Goal: Task Accomplishment & Management: Manage account settings

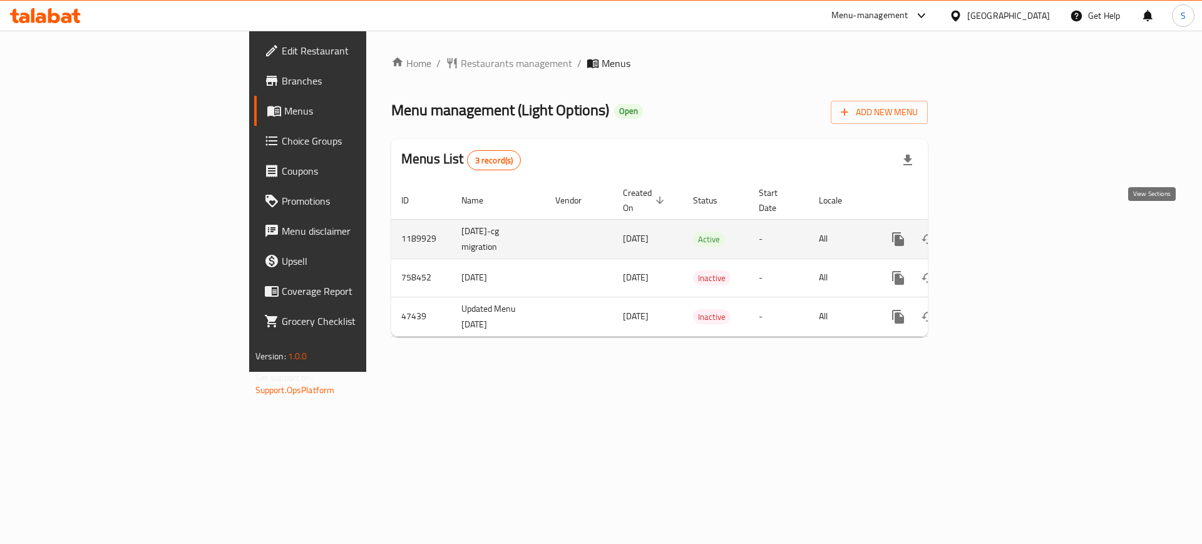
click at [996, 232] on icon "enhanced table" at bounding box center [988, 239] width 15 height 15
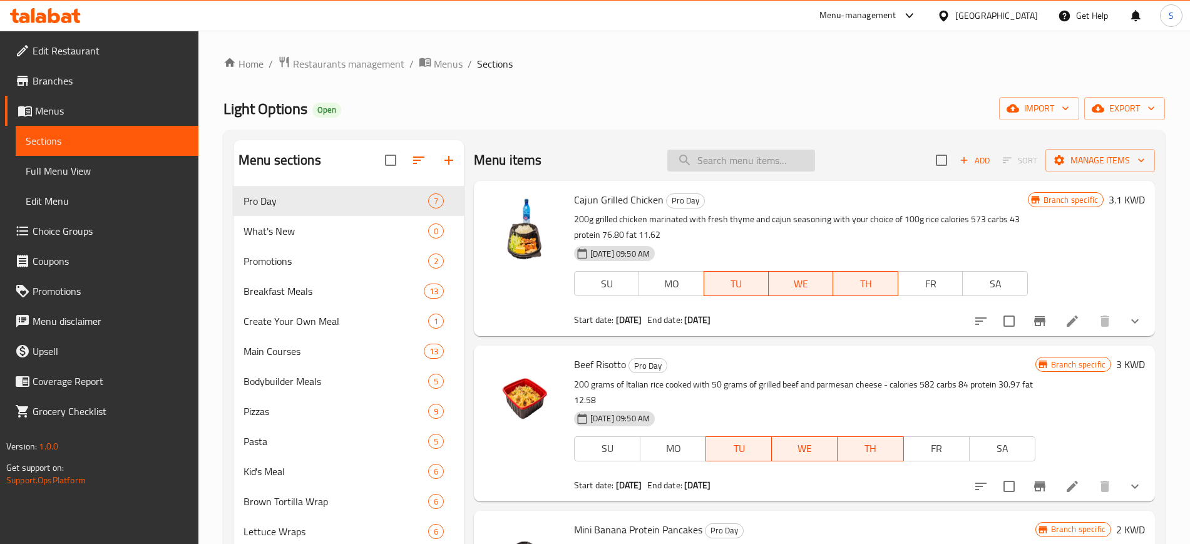
click at [717, 157] on input "search" at bounding box center [741, 161] width 148 height 22
paste input "Beef Pizza"
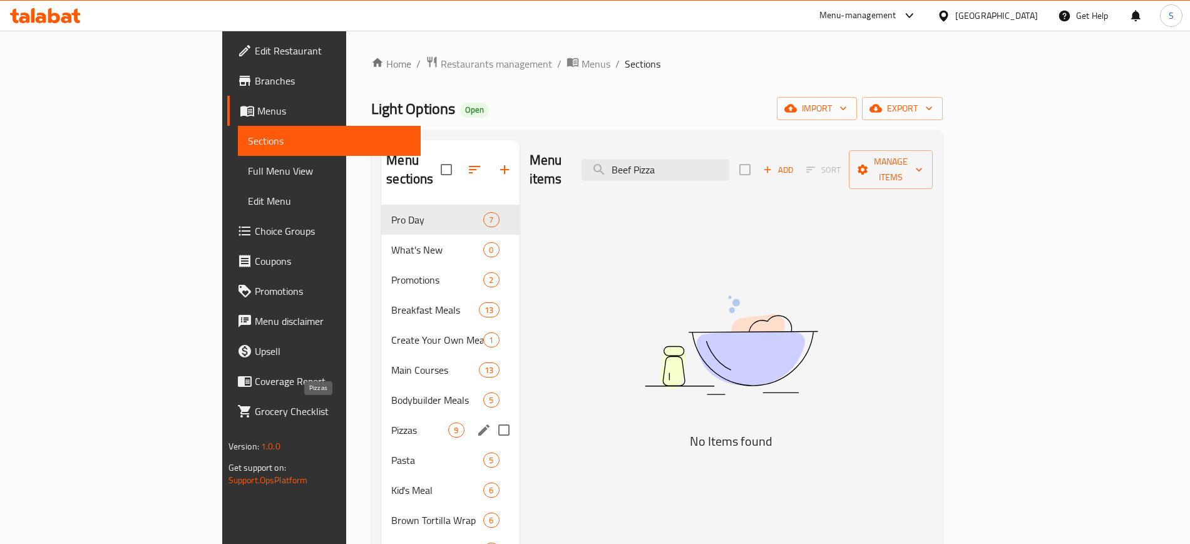
type input "Beef Pizza"
click at [391, 423] on span "Pizzas" at bounding box center [419, 430] width 57 height 15
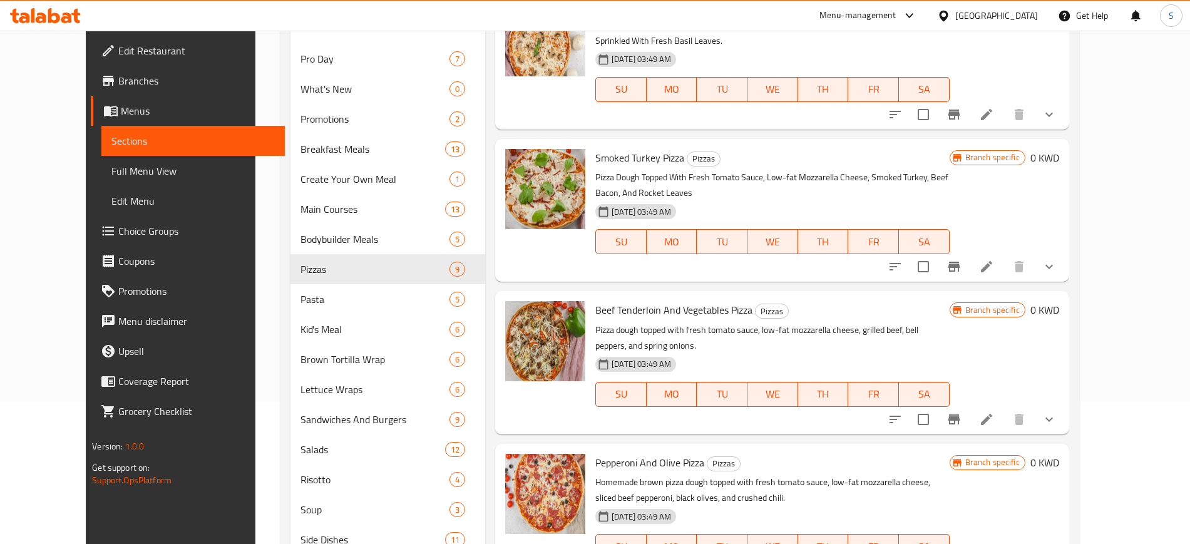
scroll to position [157, 0]
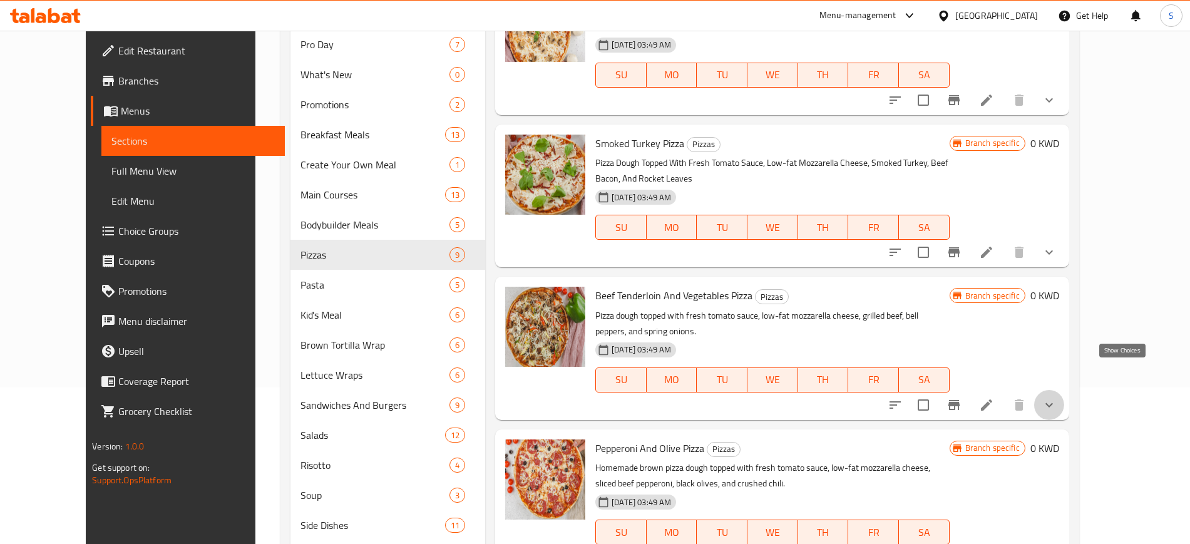
click at [1057, 398] on icon "show more" at bounding box center [1049, 405] width 15 height 15
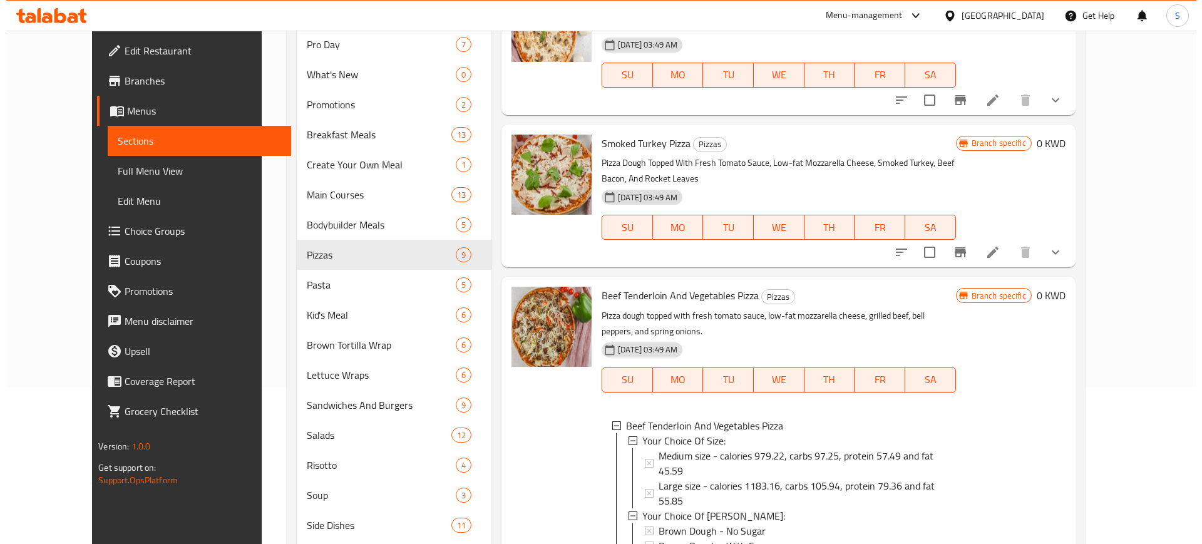
scroll to position [557, 0]
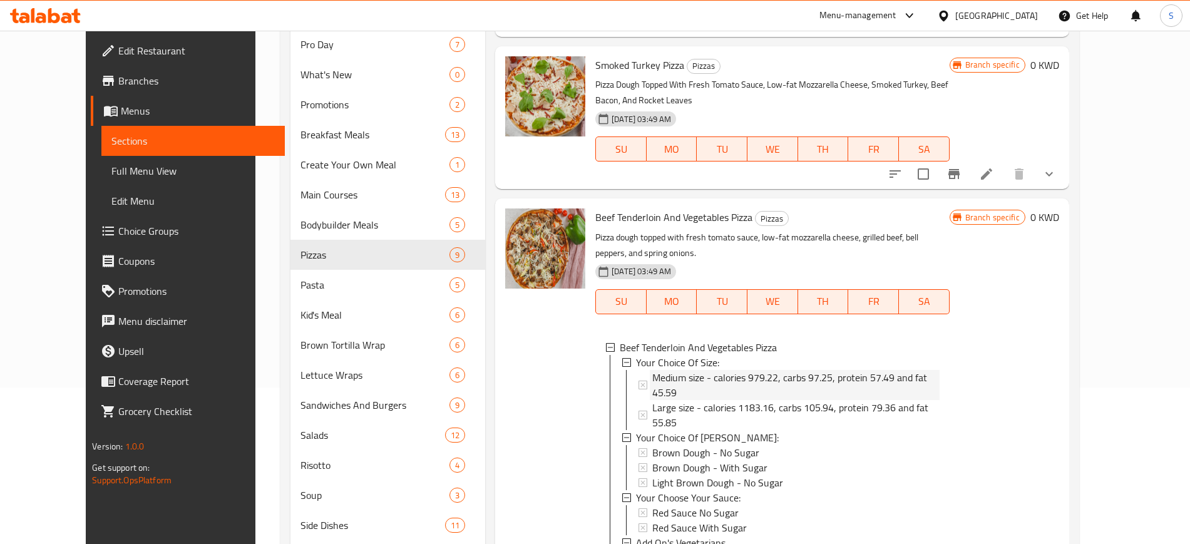
click at [743, 370] on span "Medium size - calories 979.22, carbs 97.25, protein 57.49 and fat 45.59" at bounding box center [795, 385] width 287 height 30
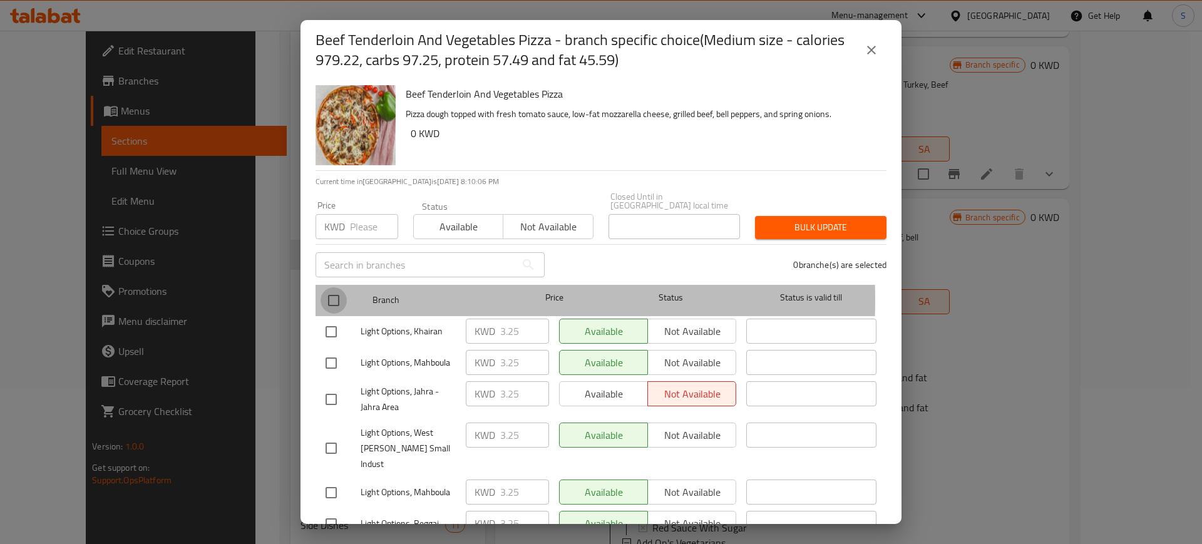
click at [335, 291] on input "checkbox" at bounding box center [334, 300] width 26 height 26
checkbox input "true"
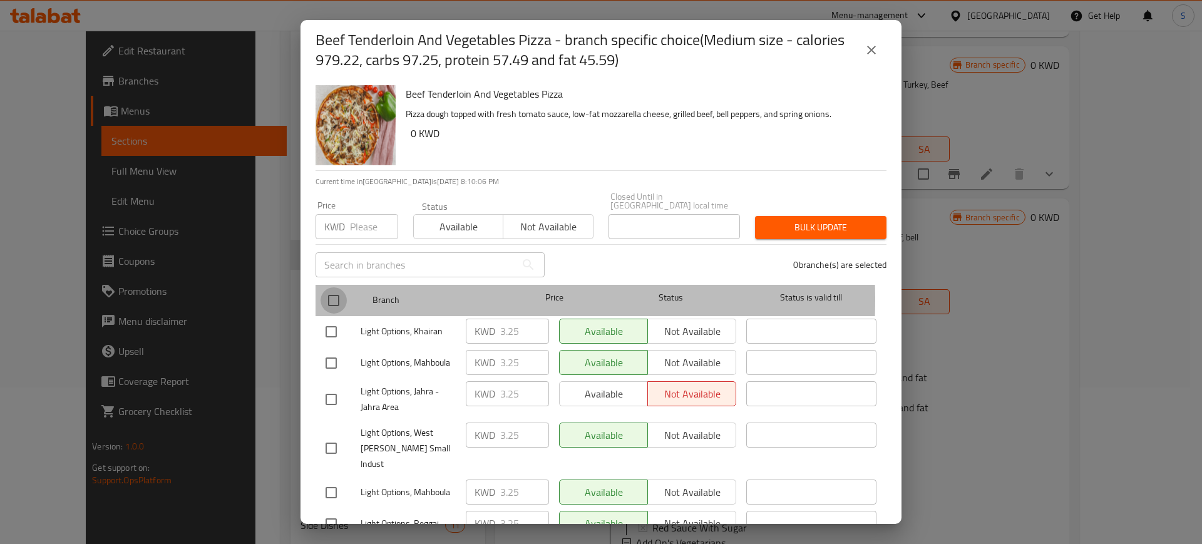
checkbox input "true"
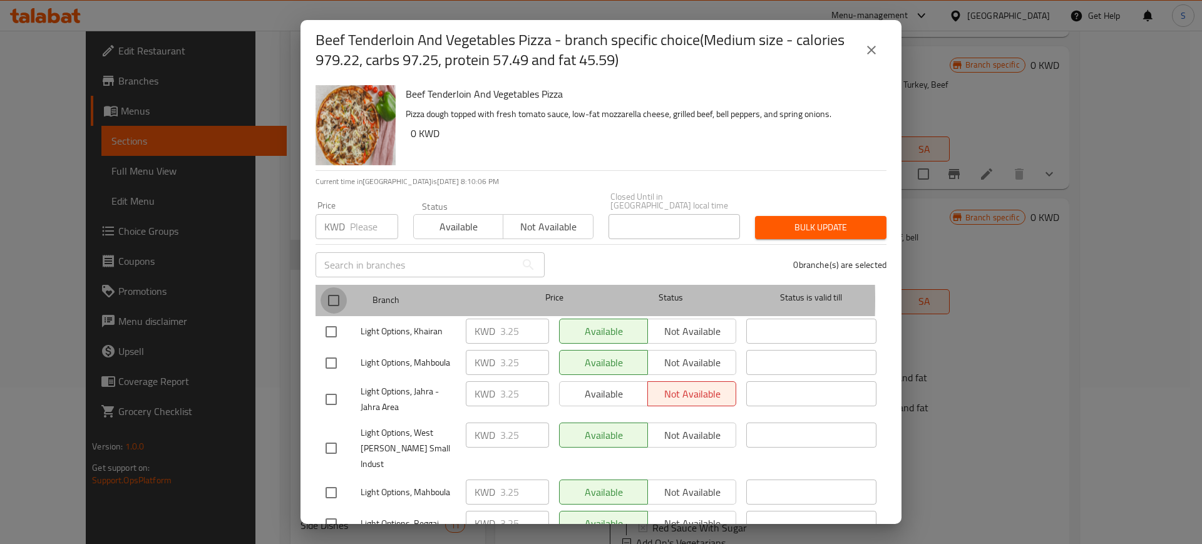
checkbox input "true"
click at [335, 291] on input "checkbox" at bounding box center [334, 300] width 26 height 26
checkbox input "false"
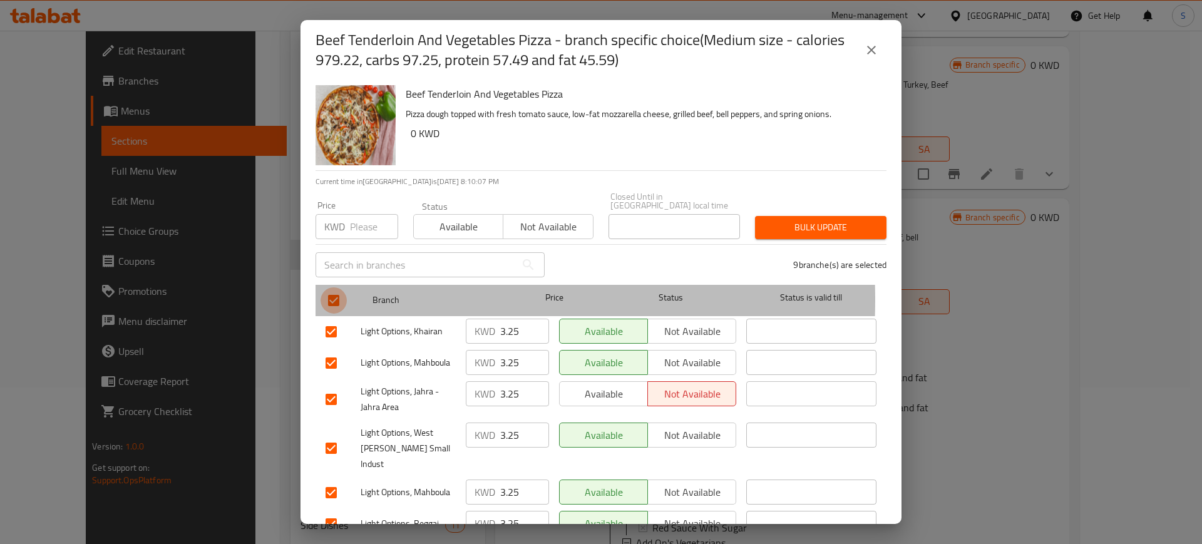
checkbox input "false"
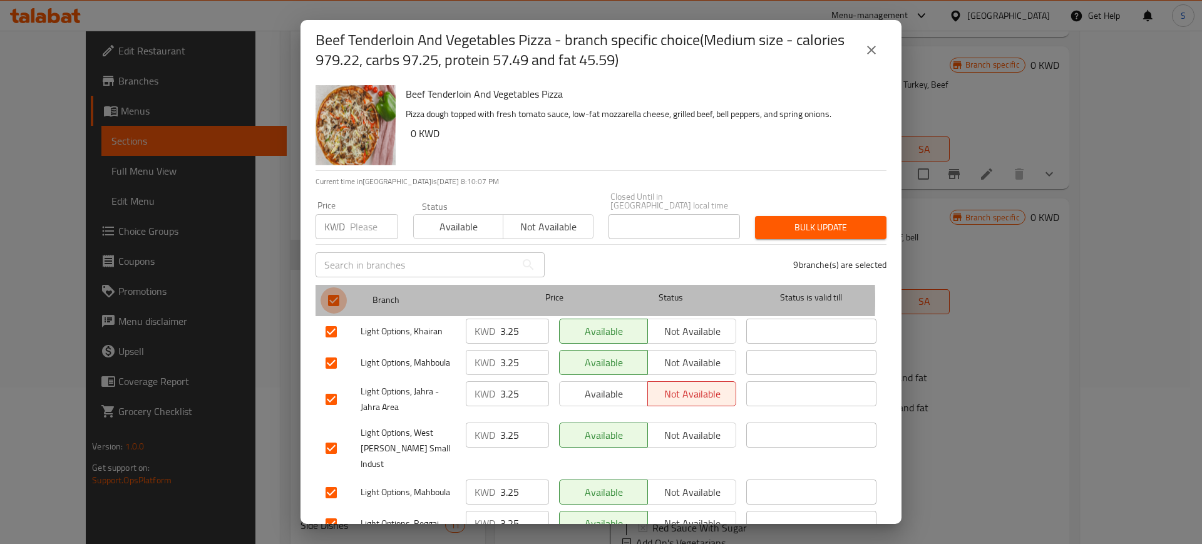
checkbox input "false"
click at [336, 287] on input "checkbox" at bounding box center [334, 300] width 26 height 26
checkbox input "true"
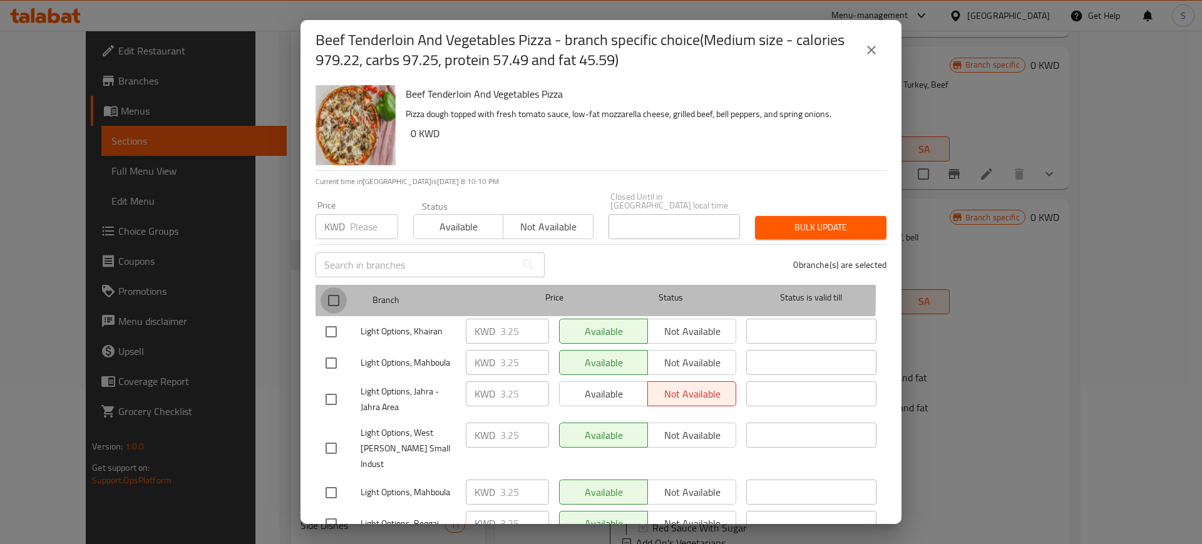
checkbox input "true"
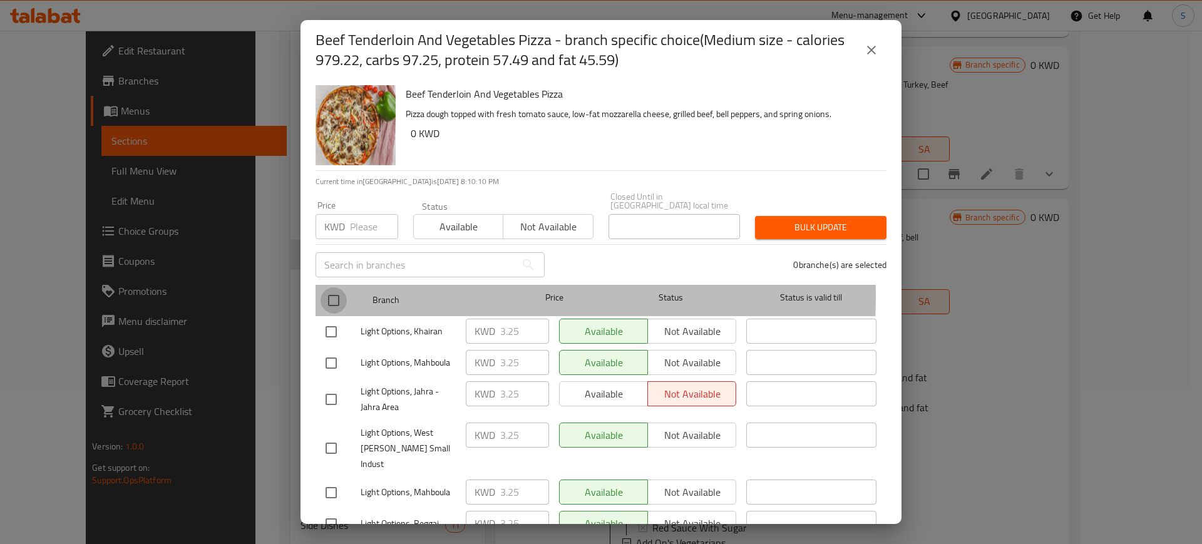
checkbox input "true"
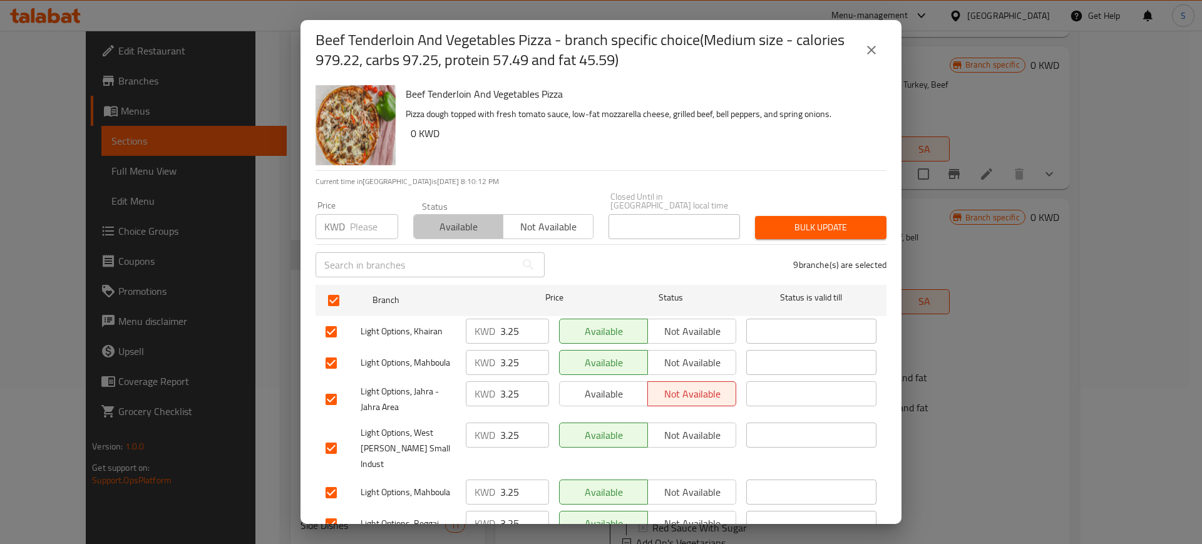
click at [466, 220] on span "Available" at bounding box center [459, 227] width 80 height 18
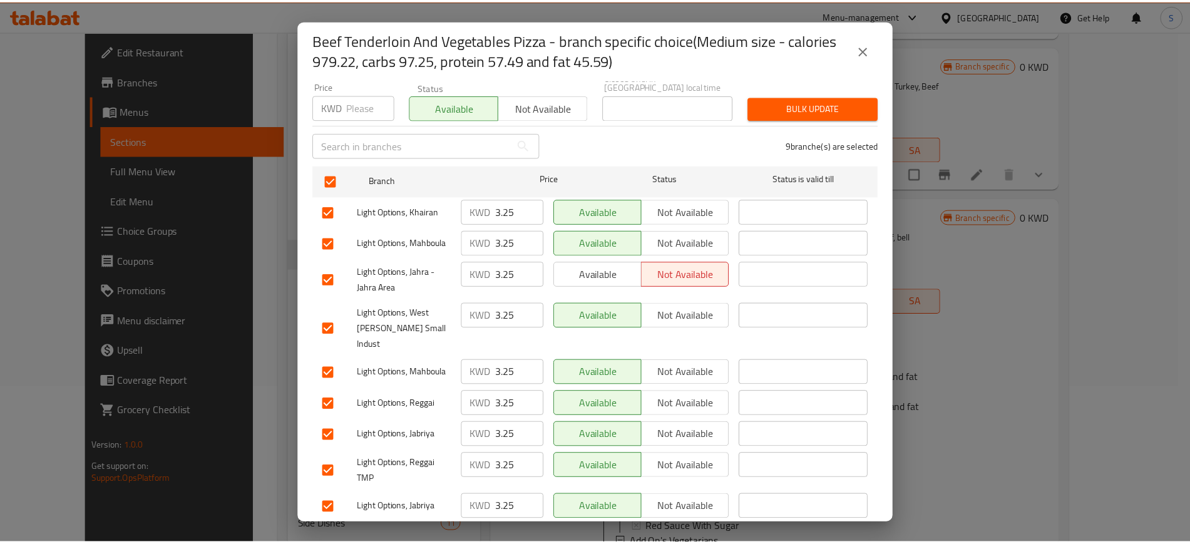
scroll to position [128, 0]
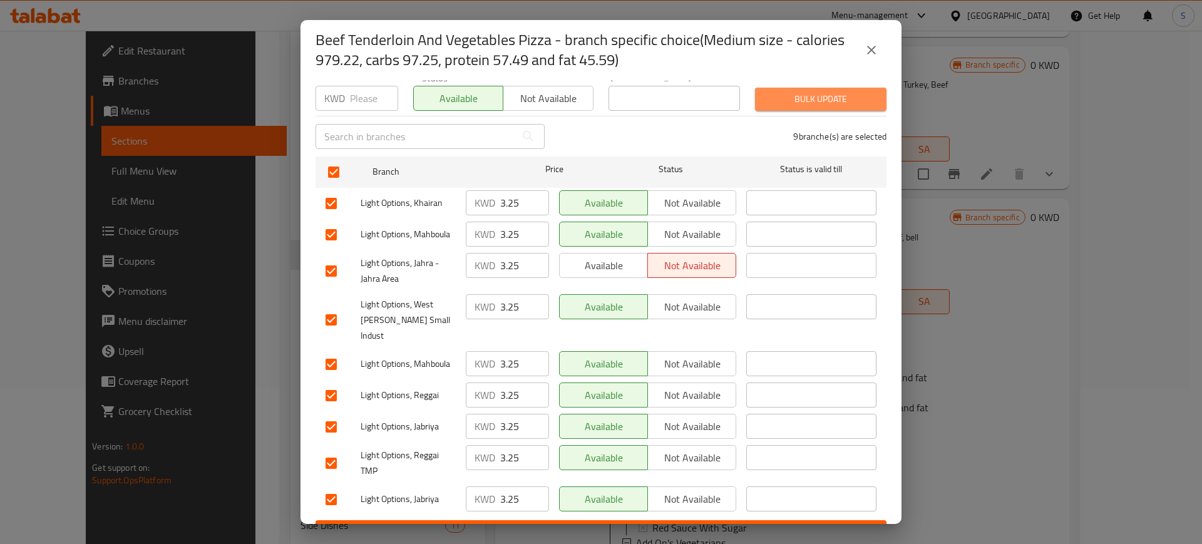
click at [814, 95] on span "Bulk update" at bounding box center [820, 99] width 111 height 16
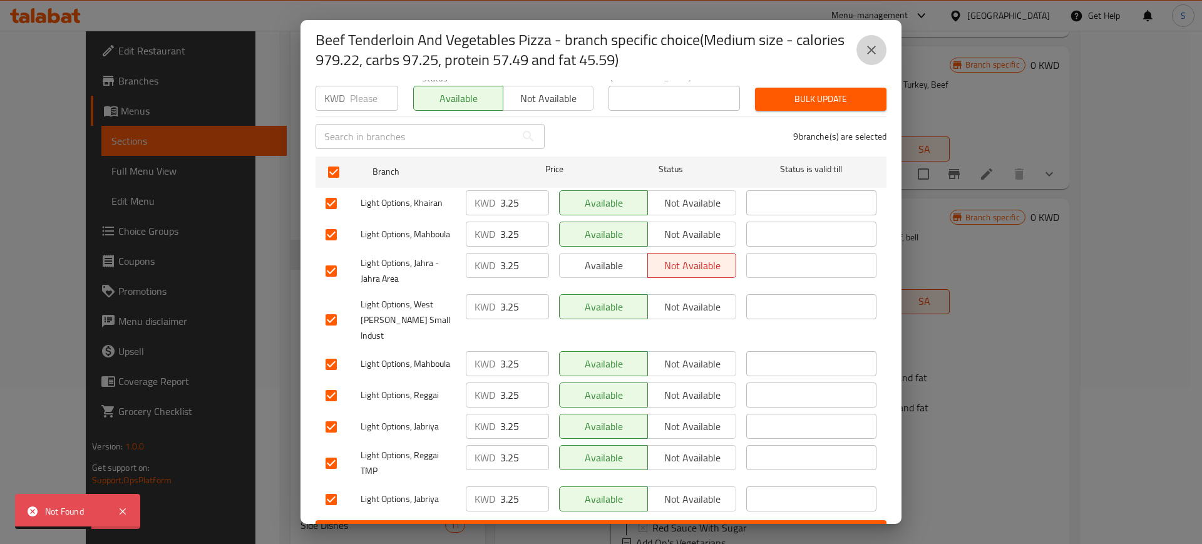
click at [870, 49] on icon "close" at bounding box center [871, 50] width 15 height 15
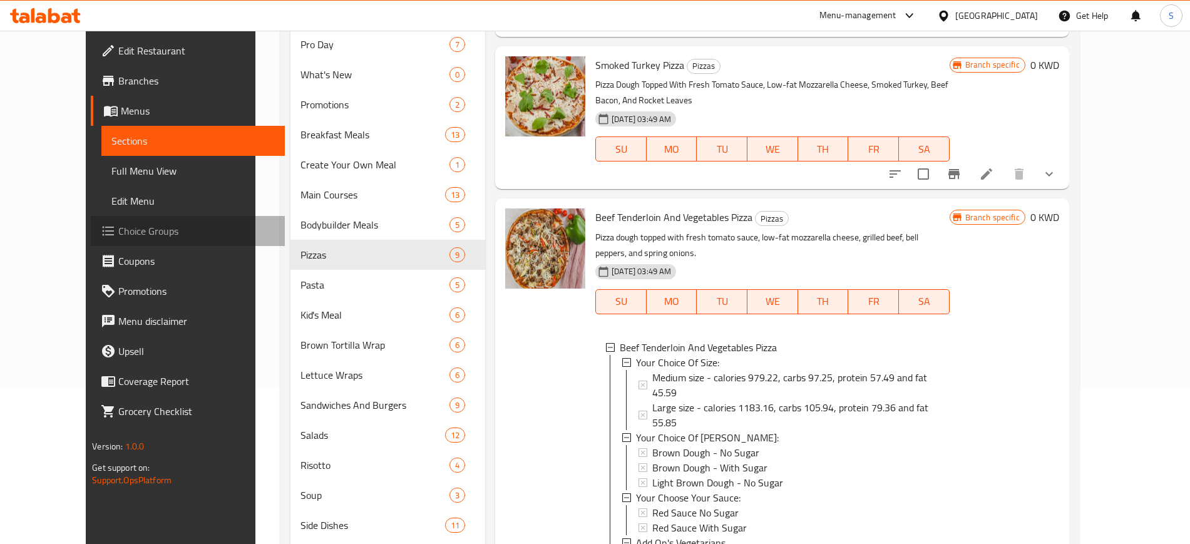
click at [118, 232] on span "Choice Groups" at bounding box center [196, 231] width 156 height 15
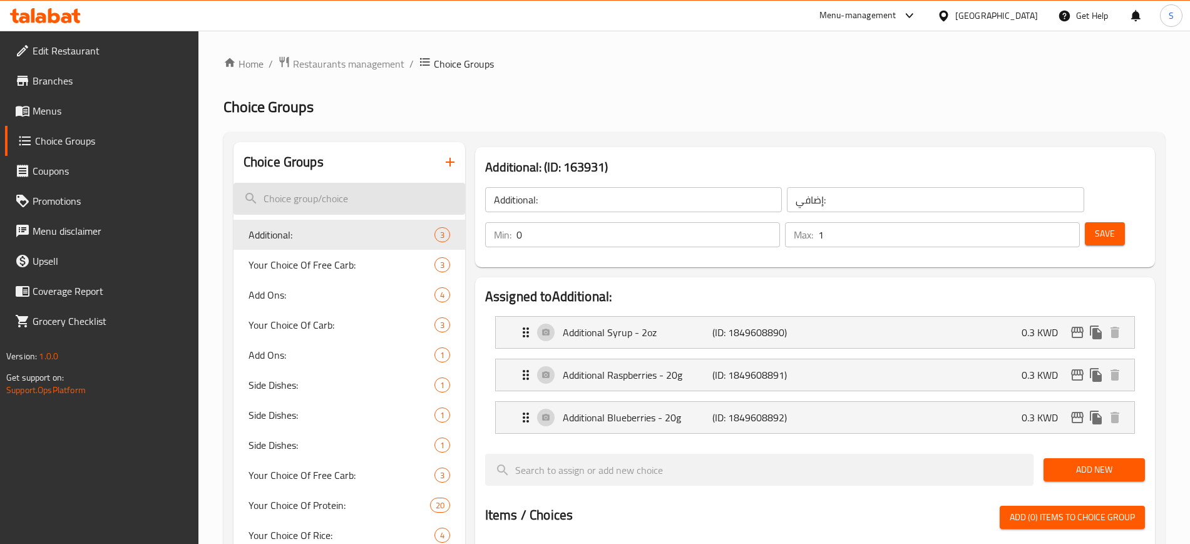
click at [347, 201] on input "search" at bounding box center [350, 199] width 232 height 32
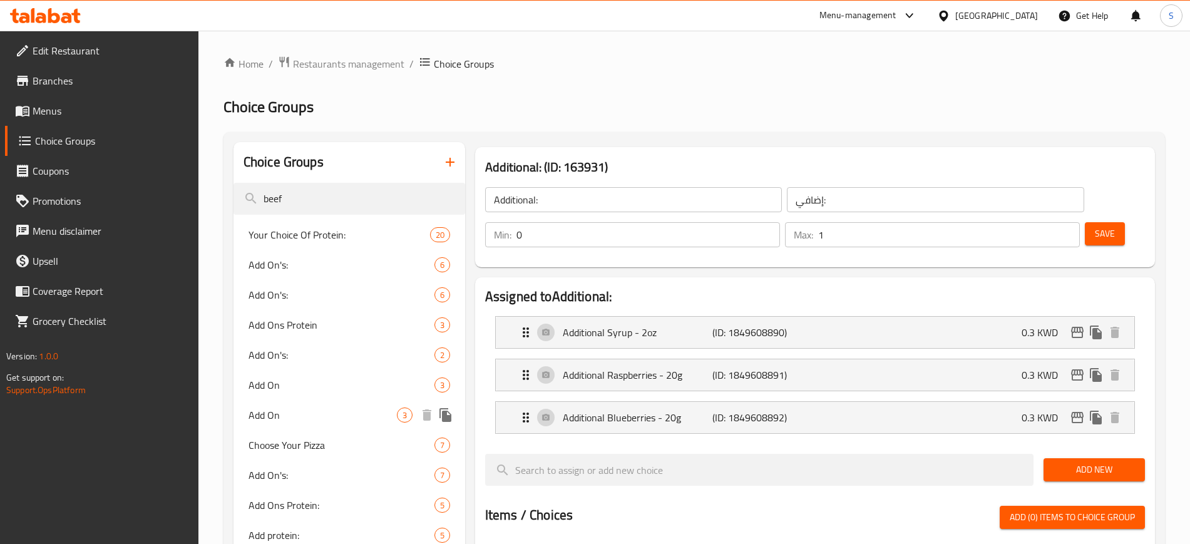
scroll to position [235, 0]
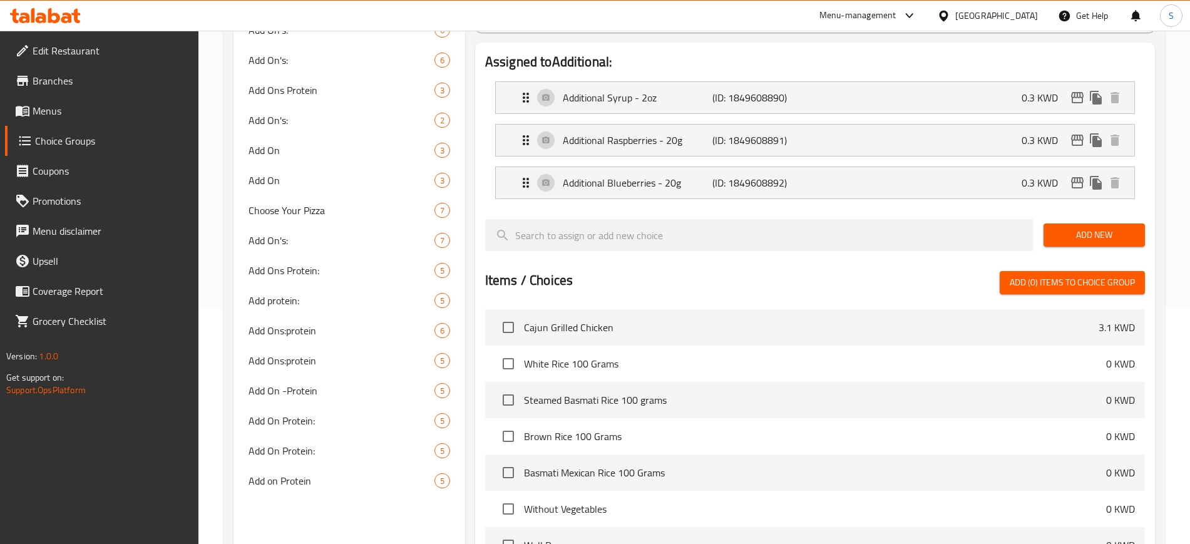
type input "beef"
click at [121, 137] on span "Choice Groups" at bounding box center [111, 140] width 153 height 15
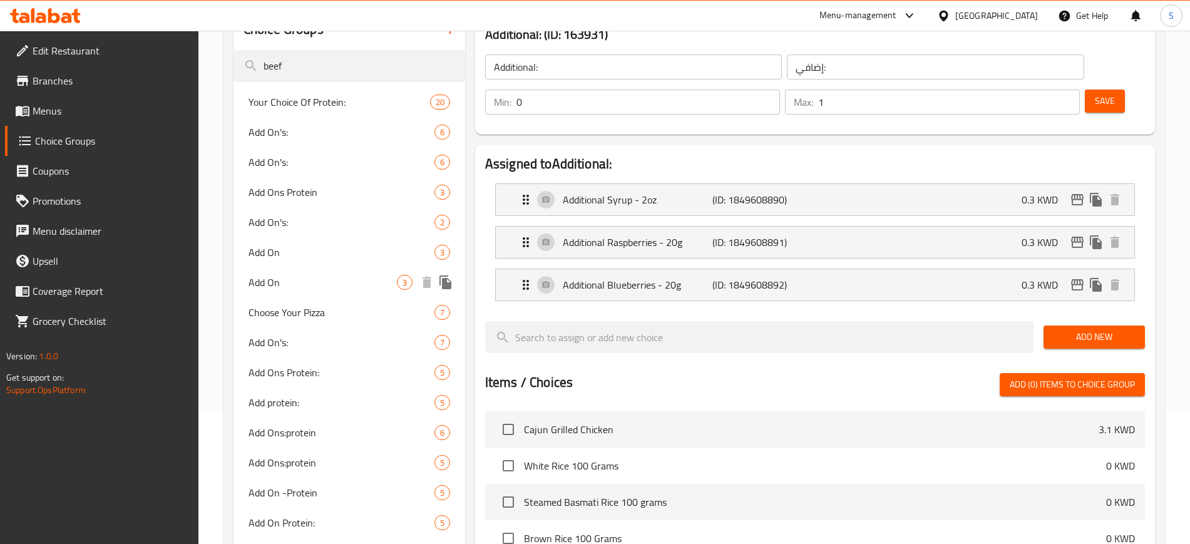
scroll to position [78, 0]
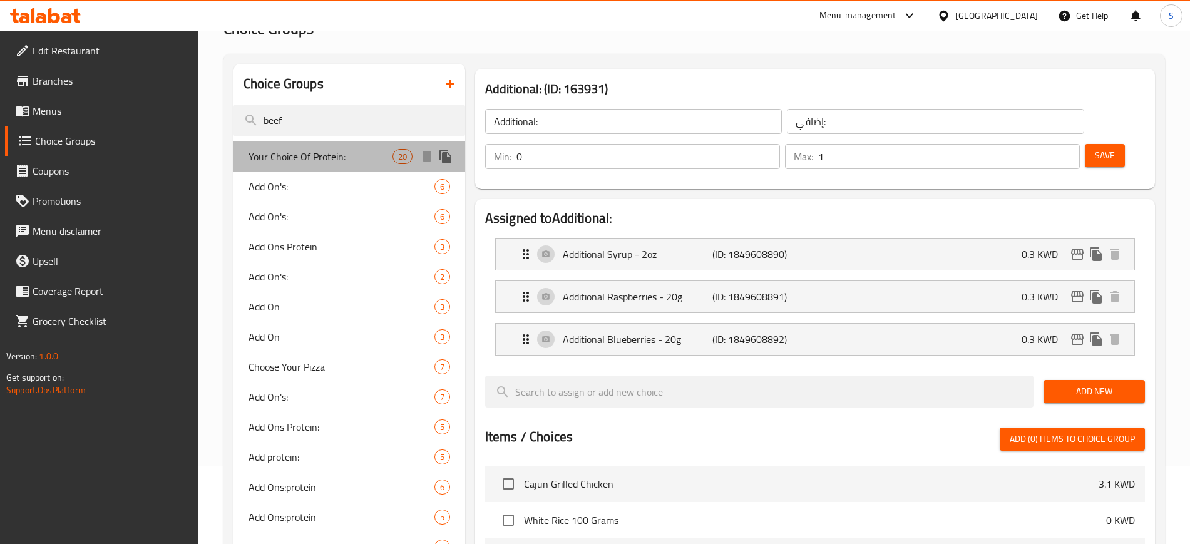
click at [358, 157] on span "Your Choice Of Protein:" at bounding box center [321, 156] width 144 height 15
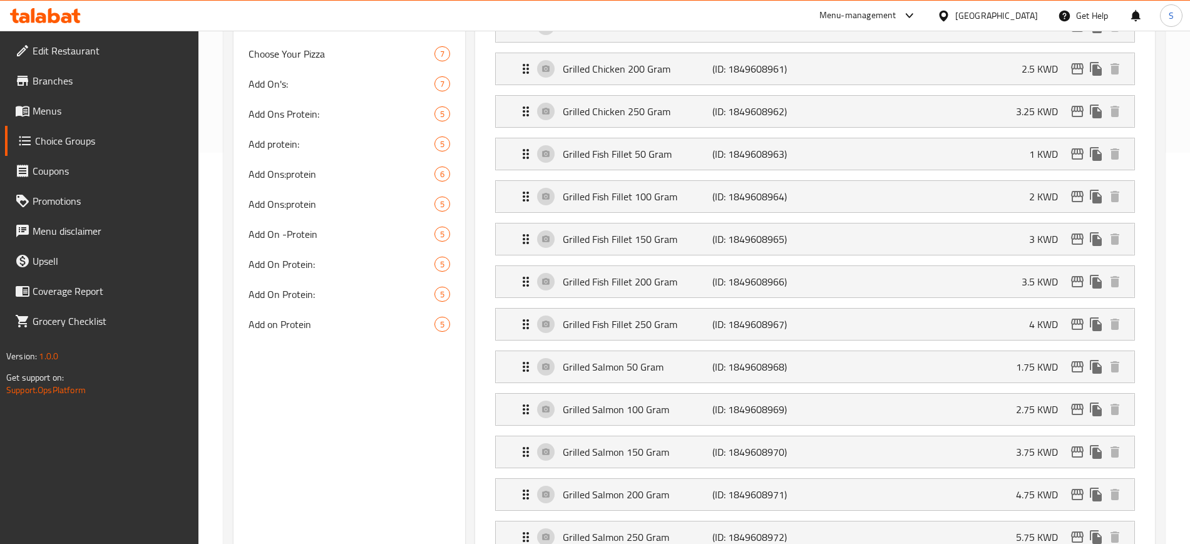
type input "Your Choice Of Protein:"
type input "إختيارك من البروتين:"
type input "1"
type input "20"
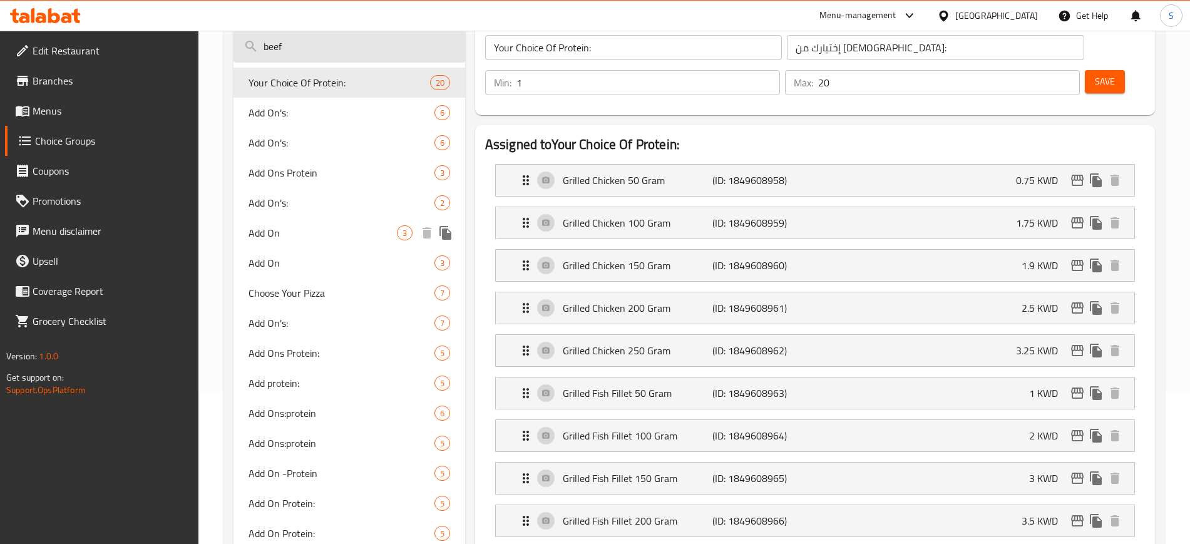
scroll to position [0, 0]
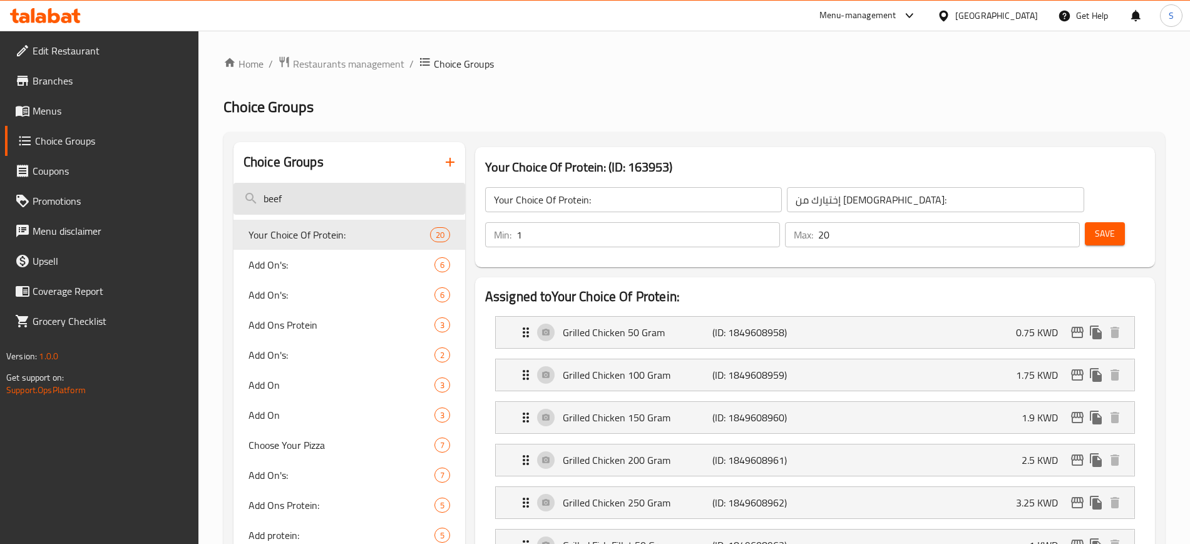
click at [302, 190] on input "beef" at bounding box center [350, 199] width 232 height 32
type input "b"
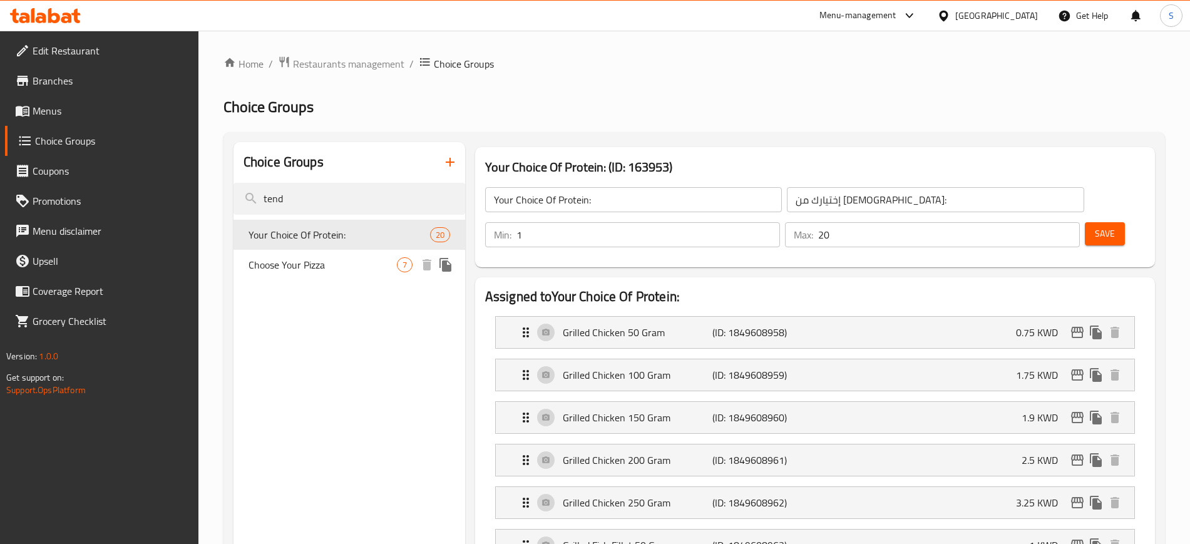
type input "tend"
click at [396, 266] on span "Choose Your Pizza" at bounding box center [323, 264] width 148 height 15
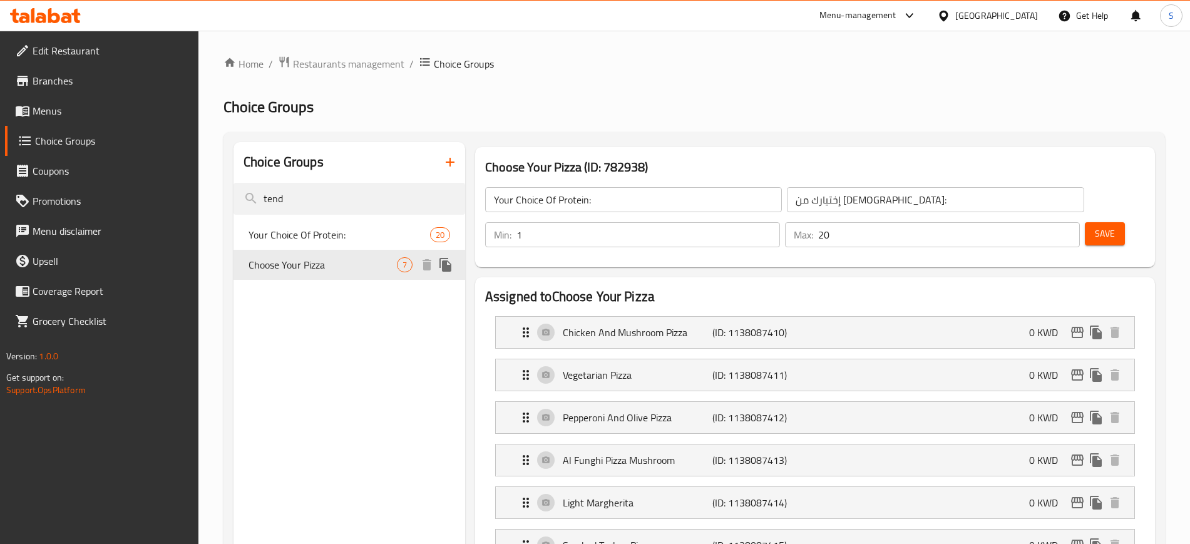
type input "Choose Your Pizza"
type input "اختر البيتزا الخاصة بك"
type input "2"
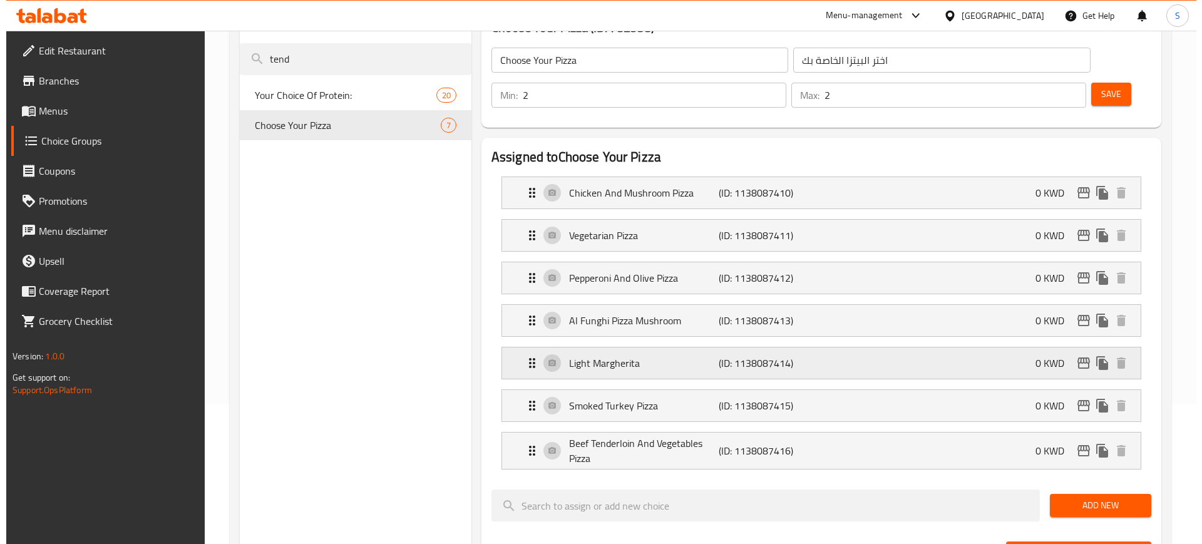
scroll to position [157, 0]
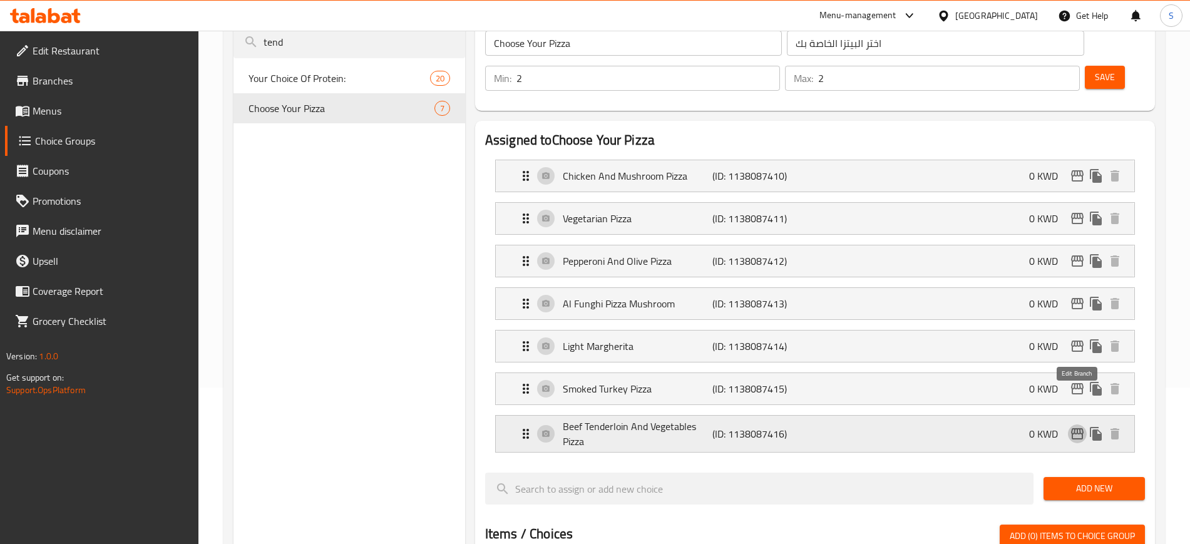
click at [1078, 426] on icon "edit" at bounding box center [1077, 433] width 15 height 15
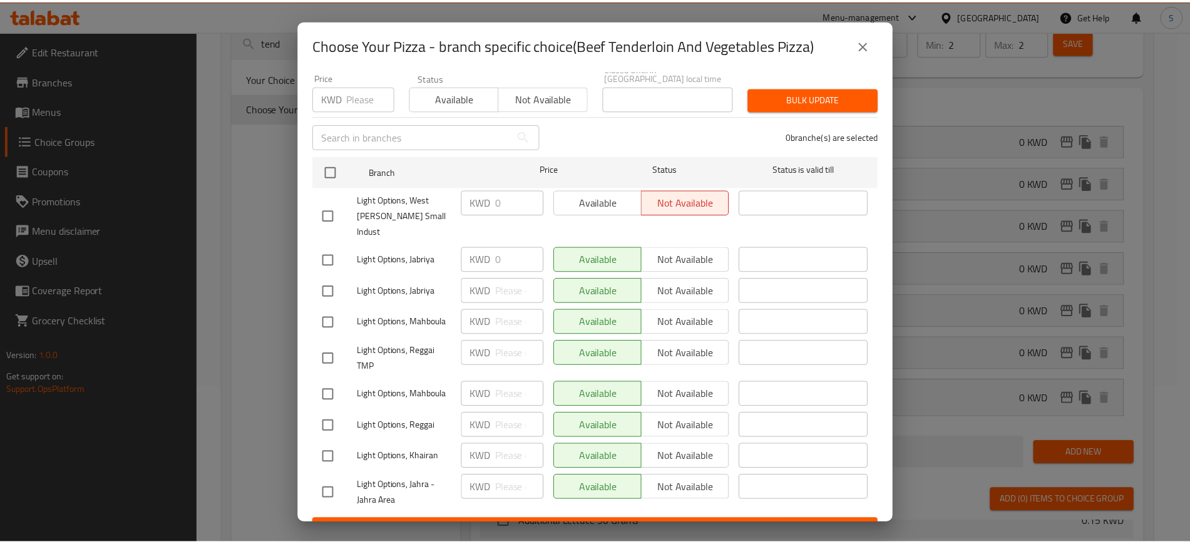
scroll to position [0, 0]
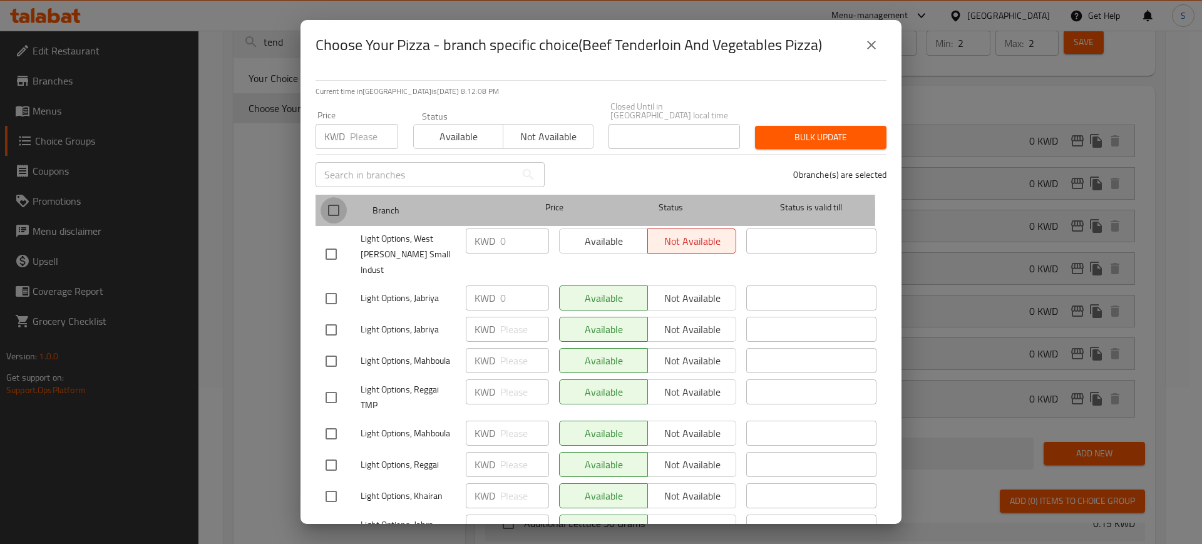
click at [332, 202] on input "checkbox" at bounding box center [334, 210] width 26 height 26
checkbox input "true"
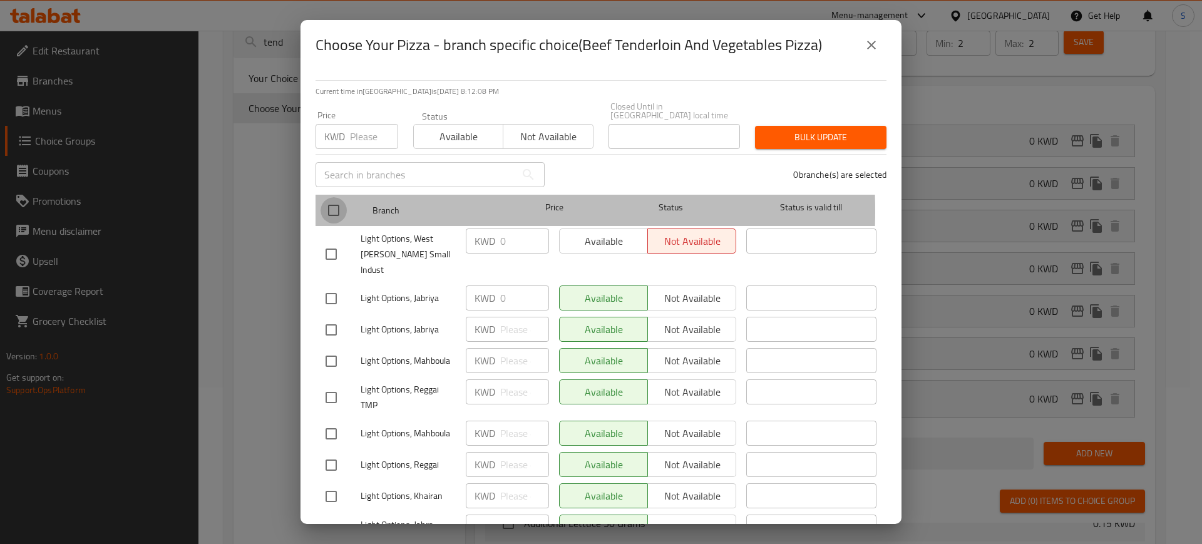
checkbox input "true"
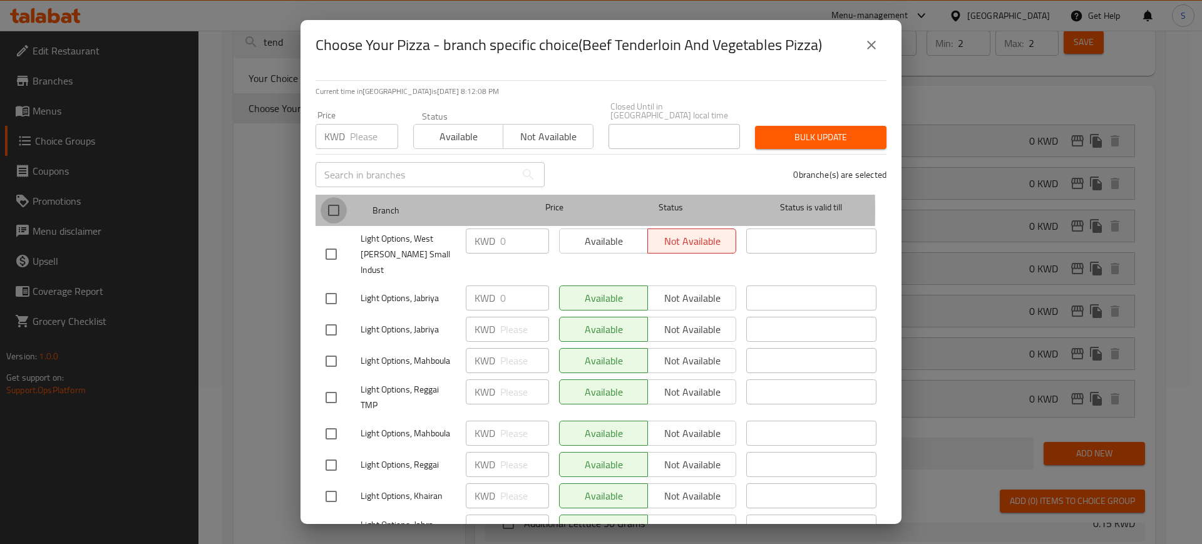
checkbox input "true"
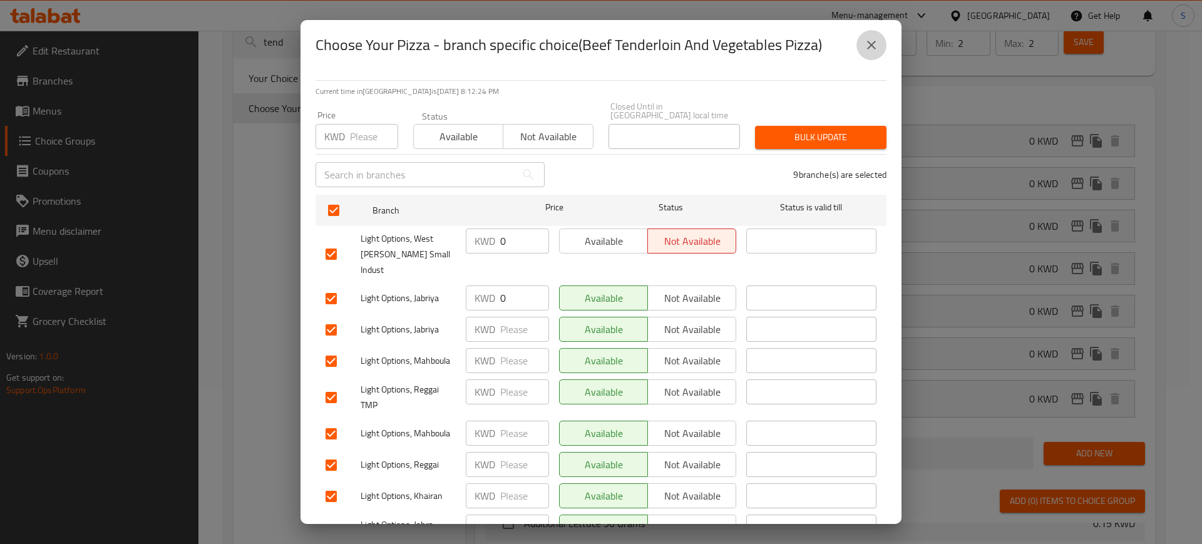
click at [870, 46] on icon "close" at bounding box center [871, 45] width 9 height 9
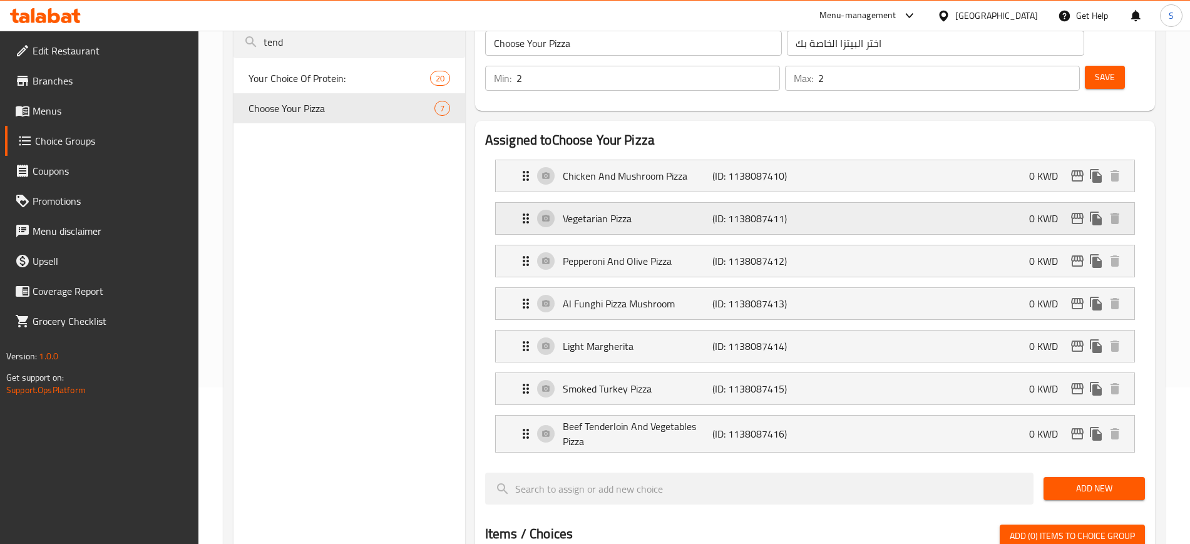
click at [524, 213] on icon "Expand" at bounding box center [526, 218] width 6 height 10
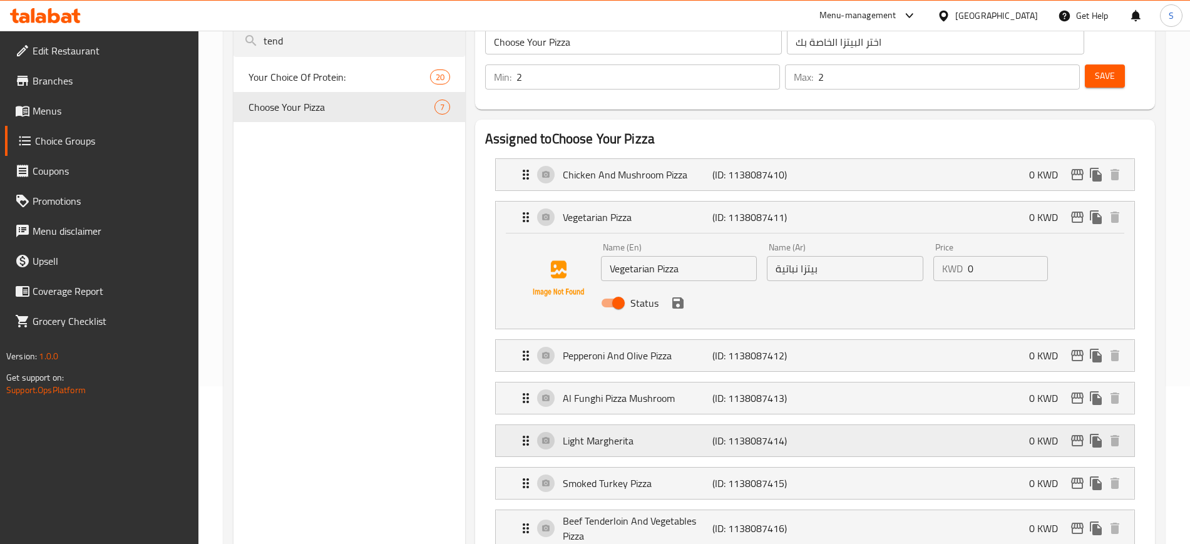
scroll to position [235, 0]
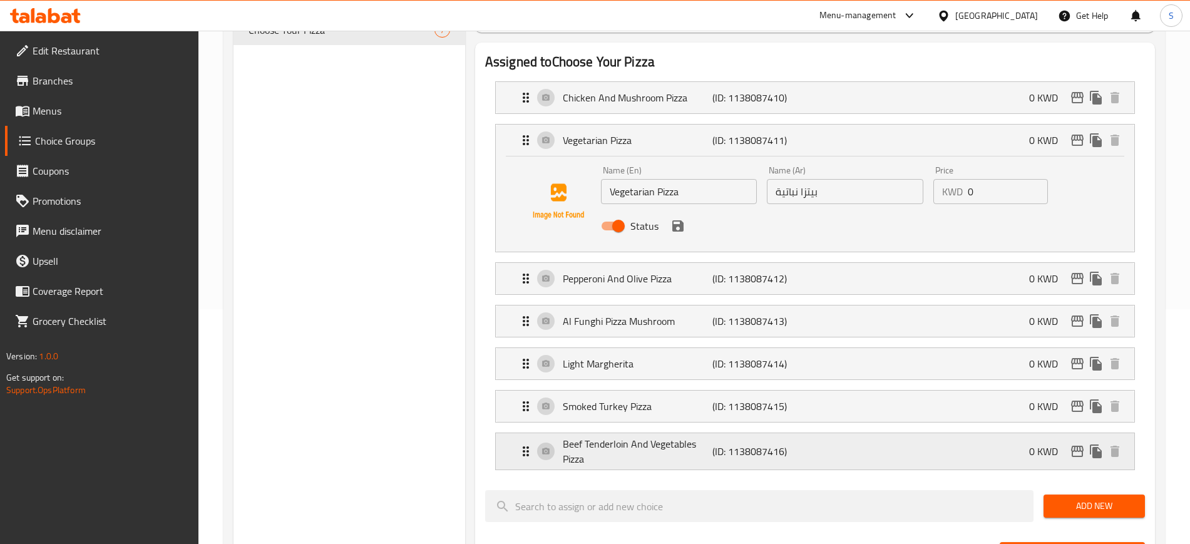
click at [520, 444] on icon "Expand" at bounding box center [525, 451] width 15 height 15
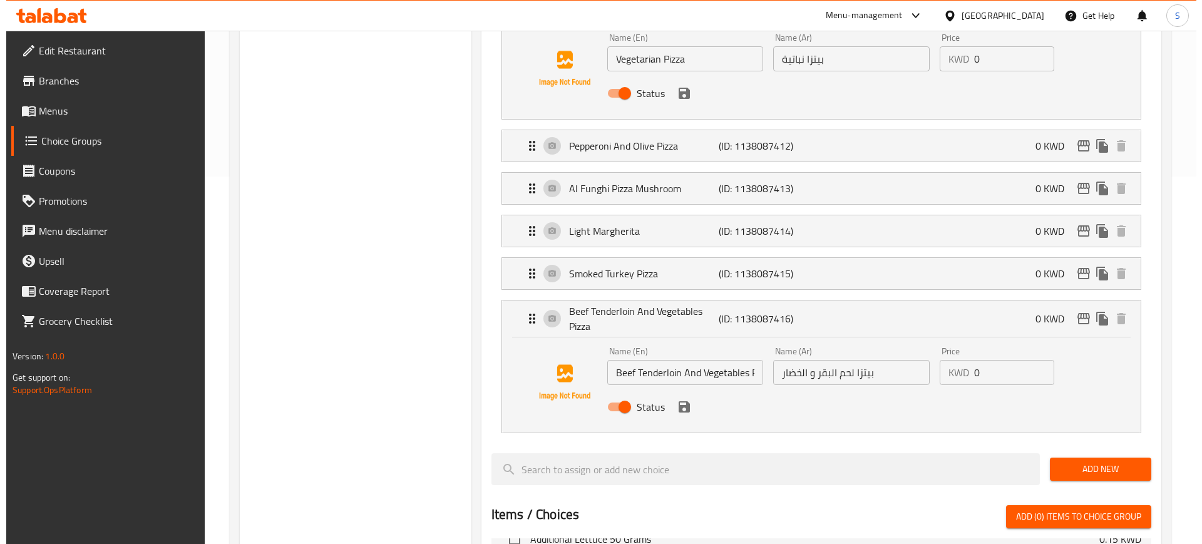
scroll to position [391, 0]
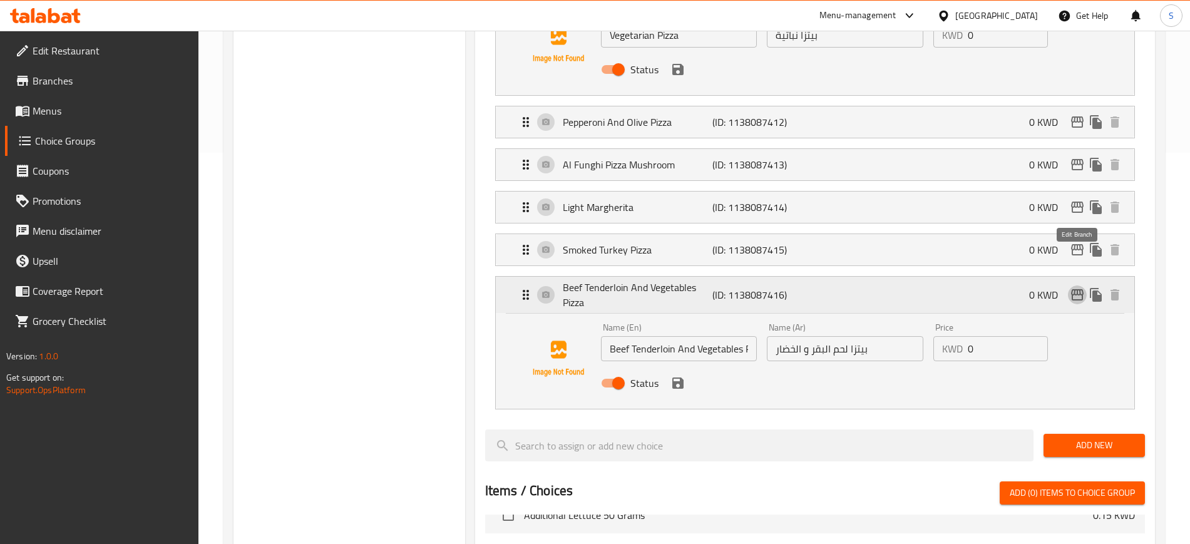
click at [1077, 287] on icon "edit" at bounding box center [1077, 294] width 15 height 15
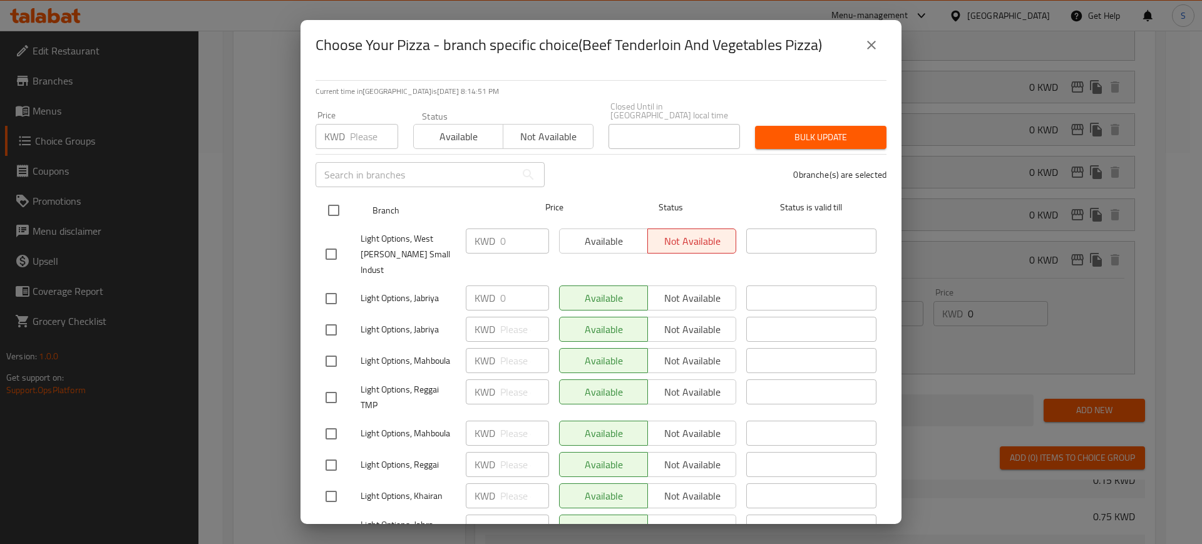
click at [332, 197] on input "checkbox" at bounding box center [334, 210] width 26 height 26
checkbox input "true"
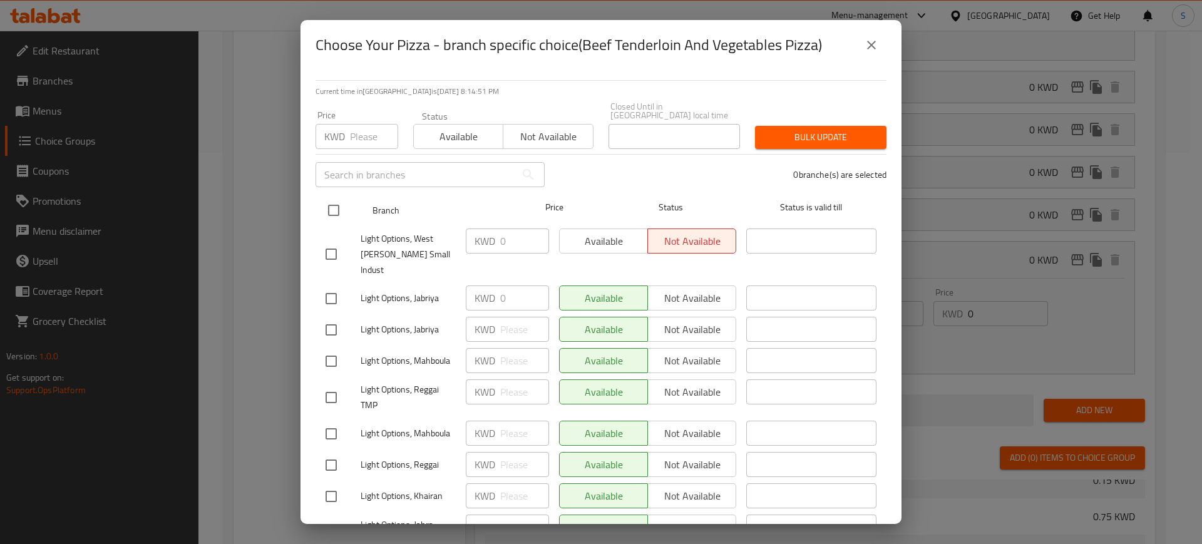
checkbox input "true"
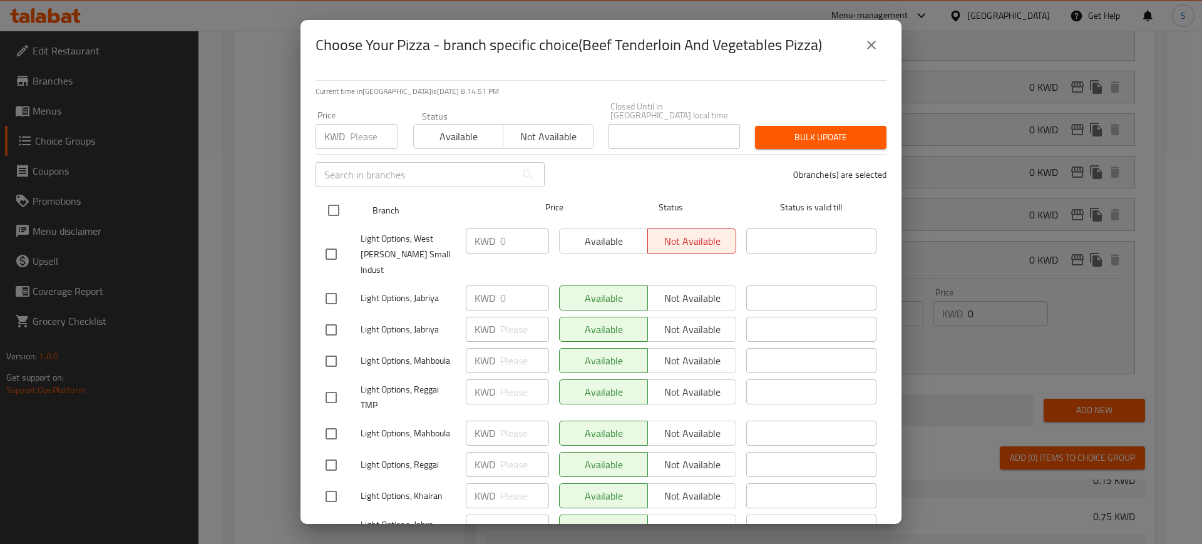
checkbox input "true"
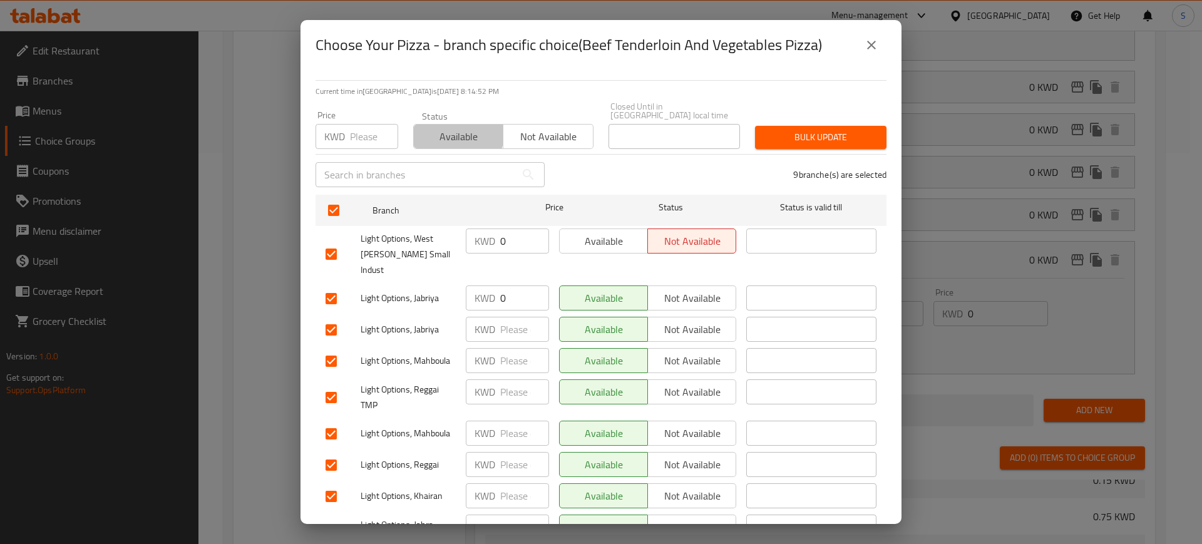
click at [442, 128] on span "Available" at bounding box center [459, 137] width 80 height 18
click at [794, 130] on span "Bulk update" at bounding box center [820, 138] width 111 height 16
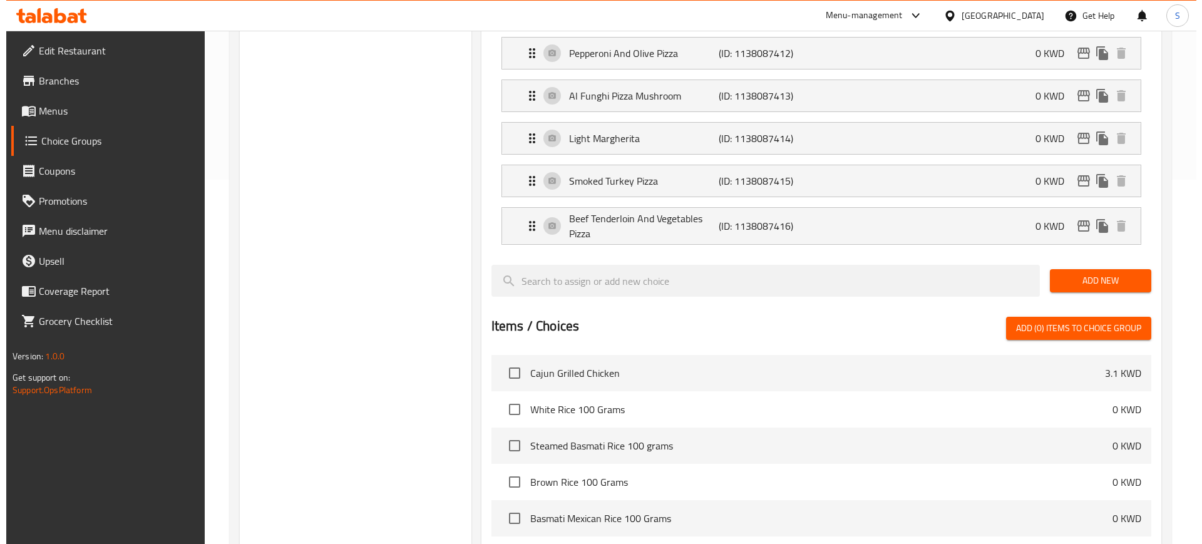
scroll to position [286, 0]
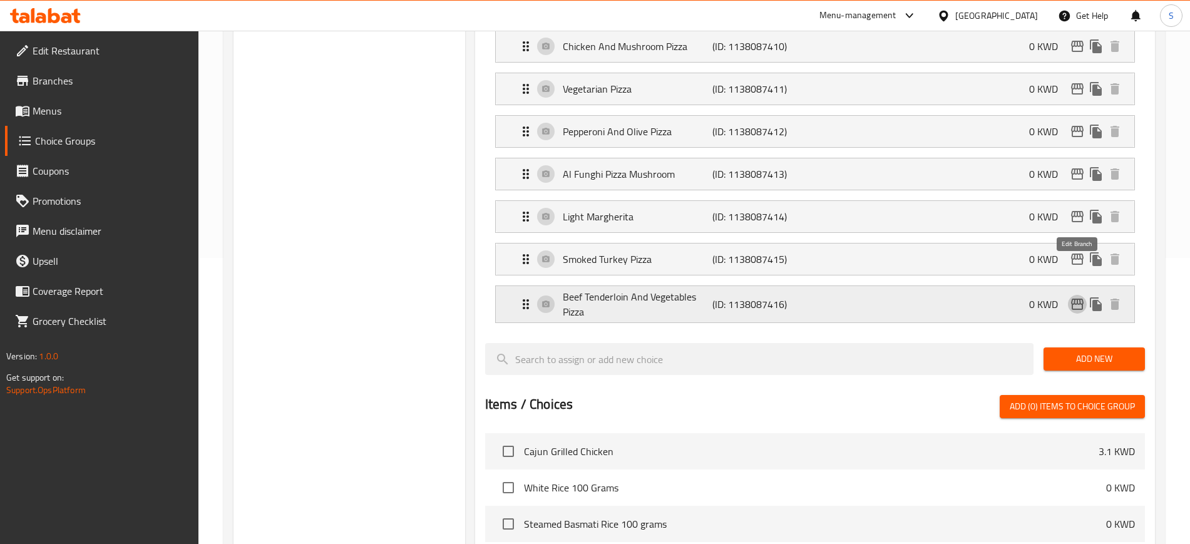
click at [1077, 297] on icon "edit" at bounding box center [1077, 304] width 15 height 15
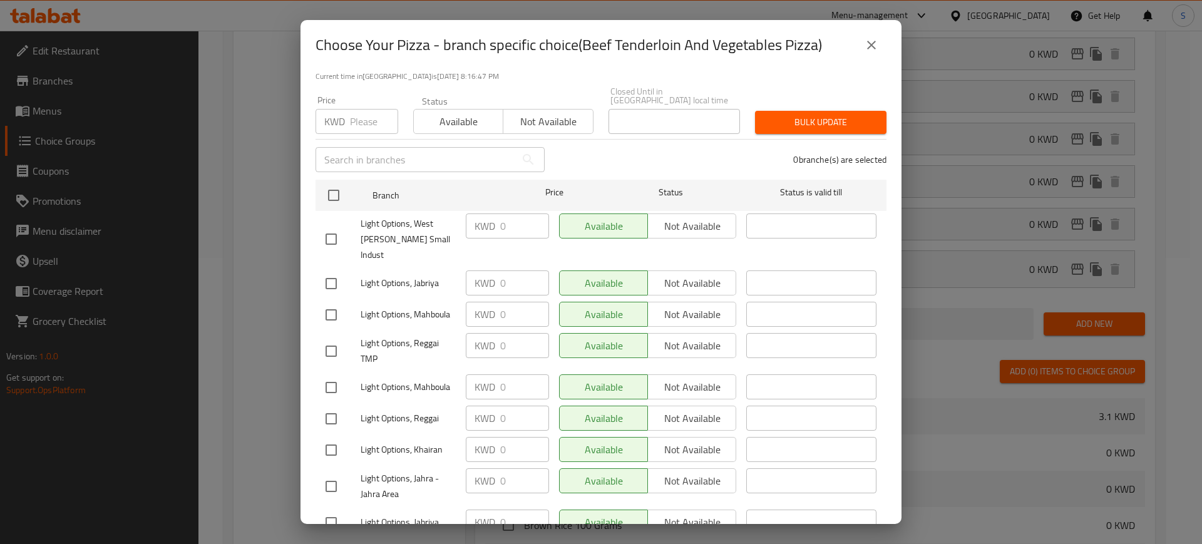
scroll to position [38, 0]
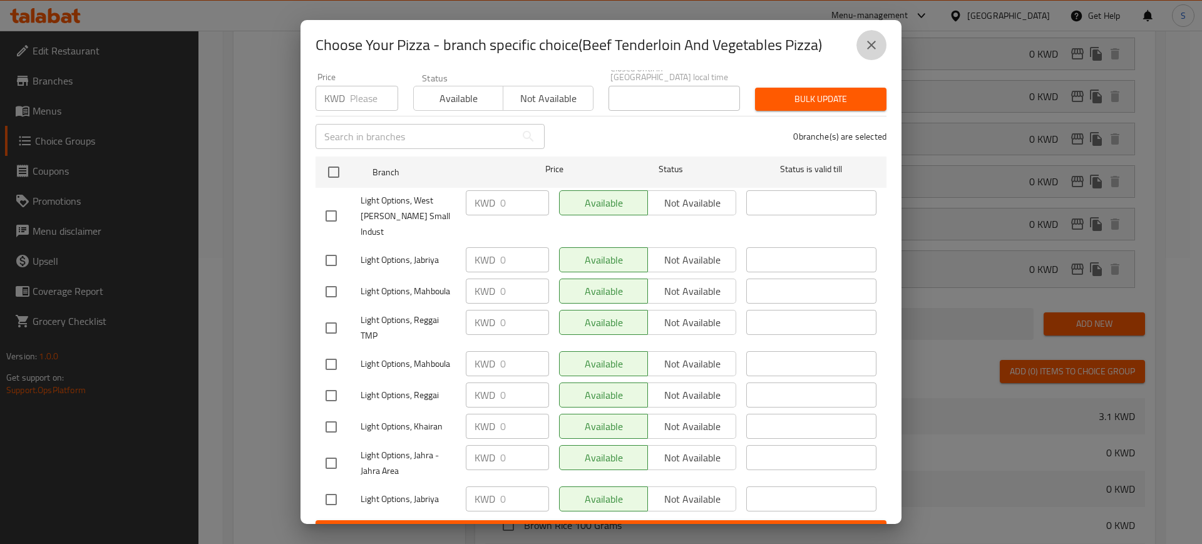
click at [873, 50] on icon "close" at bounding box center [871, 45] width 15 height 15
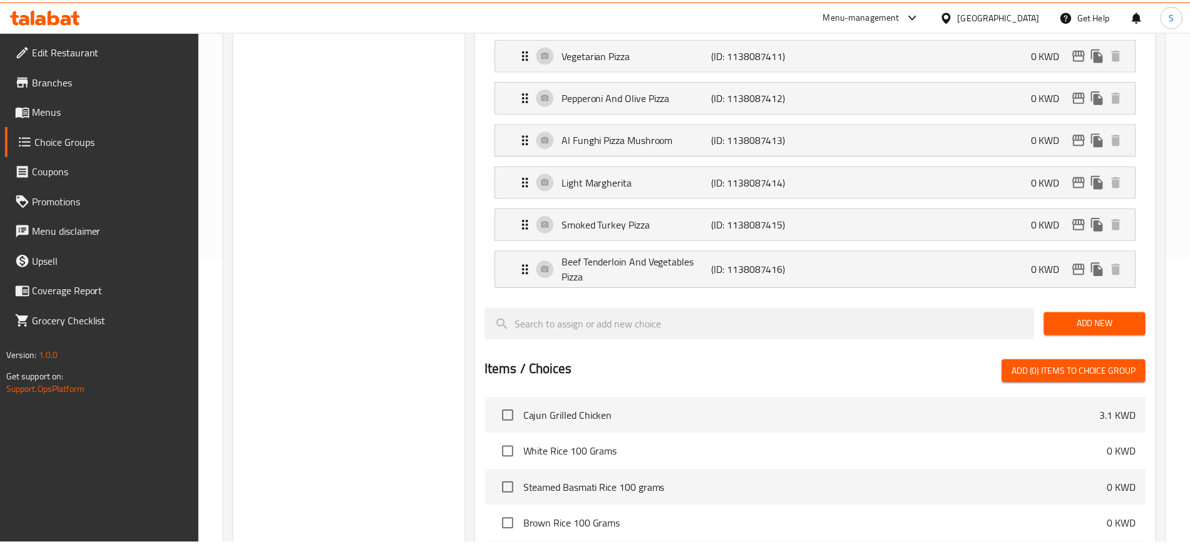
scroll to position [0, 0]
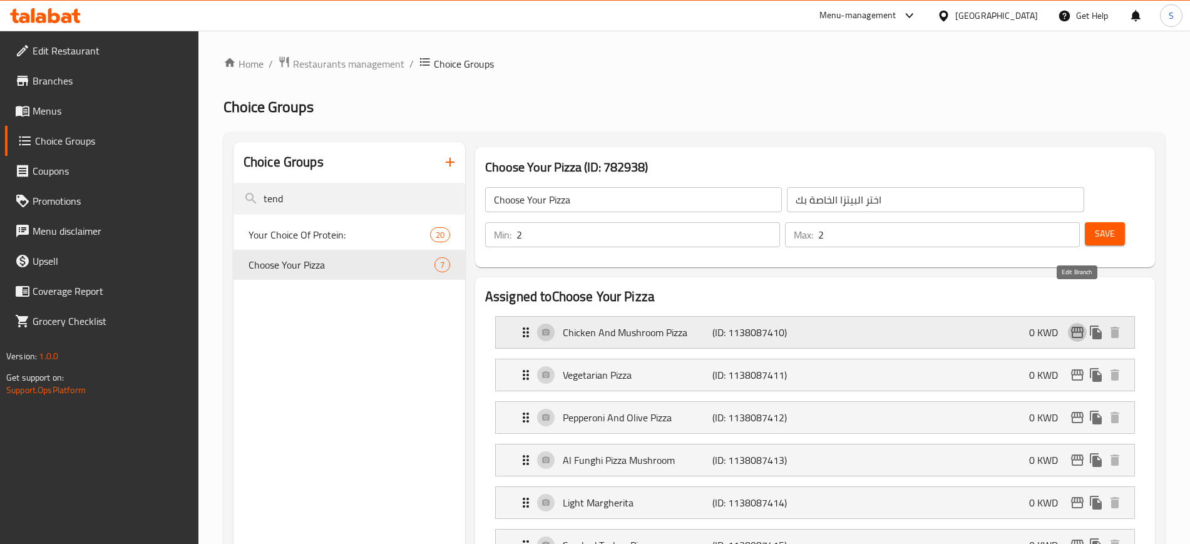
click at [1078, 325] on icon "edit" at bounding box center [1077, 332] width 15 height 15
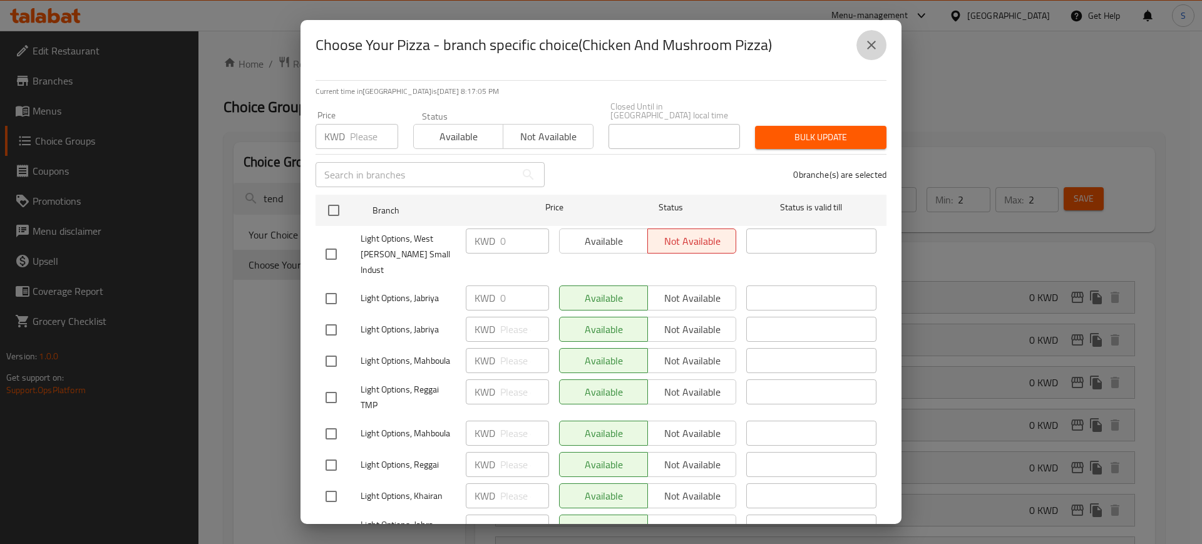
click at [872, 45] on icon "close" at bounding box center [871, 45] width 9 height 9
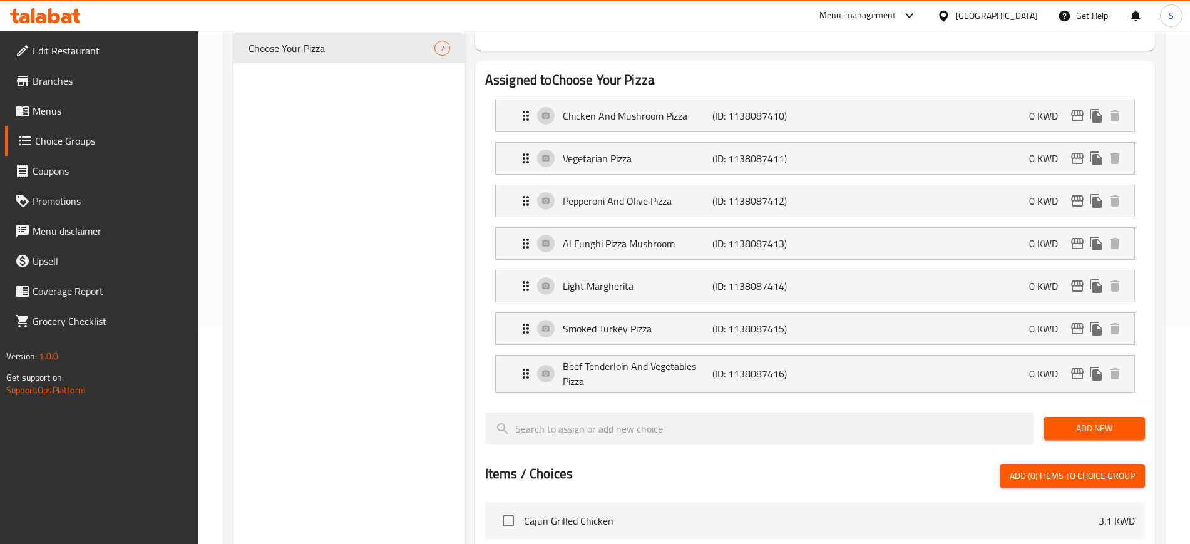
scroll to position [157, 0]
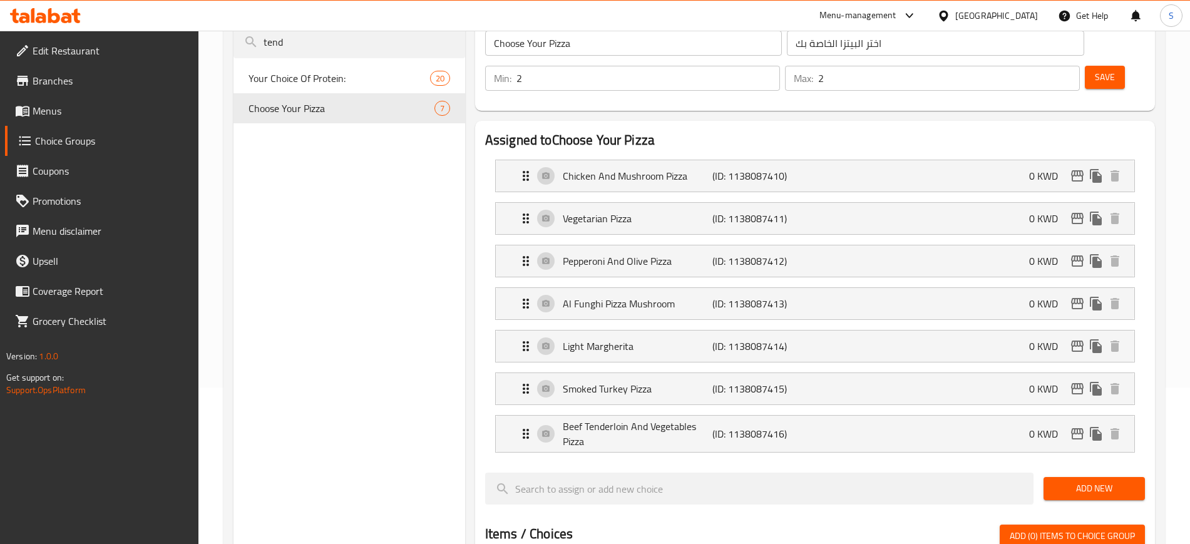
click at [292, 188] on div "Choice Groups tend Your Choice Of Protein: 20 Choose Your Pizza 7" at bounding box center [350, 486] width 232 height 1001
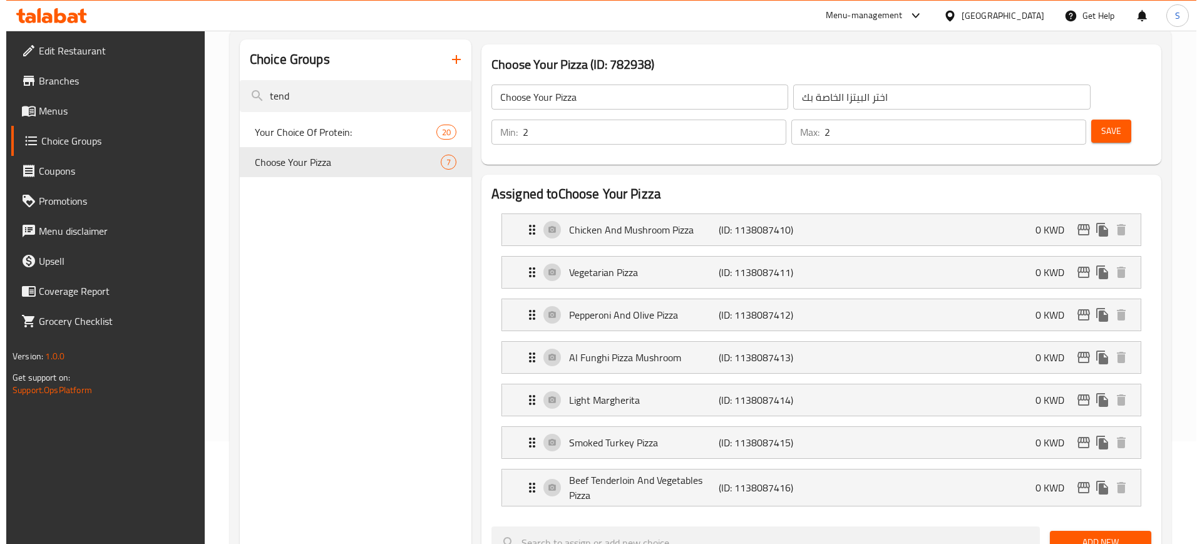
scroll to position [0, 0]
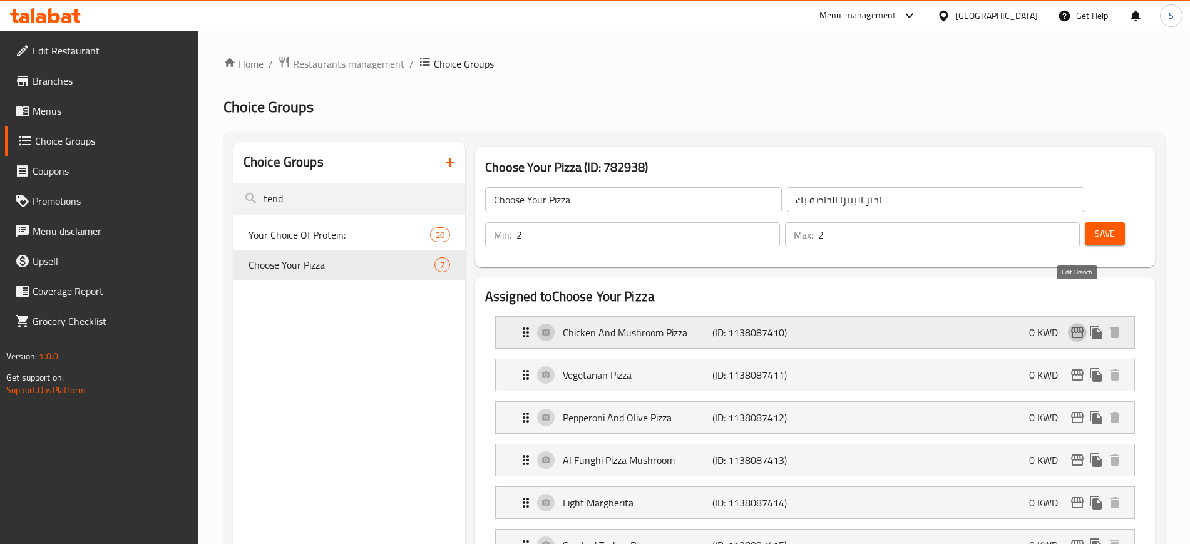
click at [1076, 325] on icon "edit" at bounding box center [1077, 332] width 15 height 15
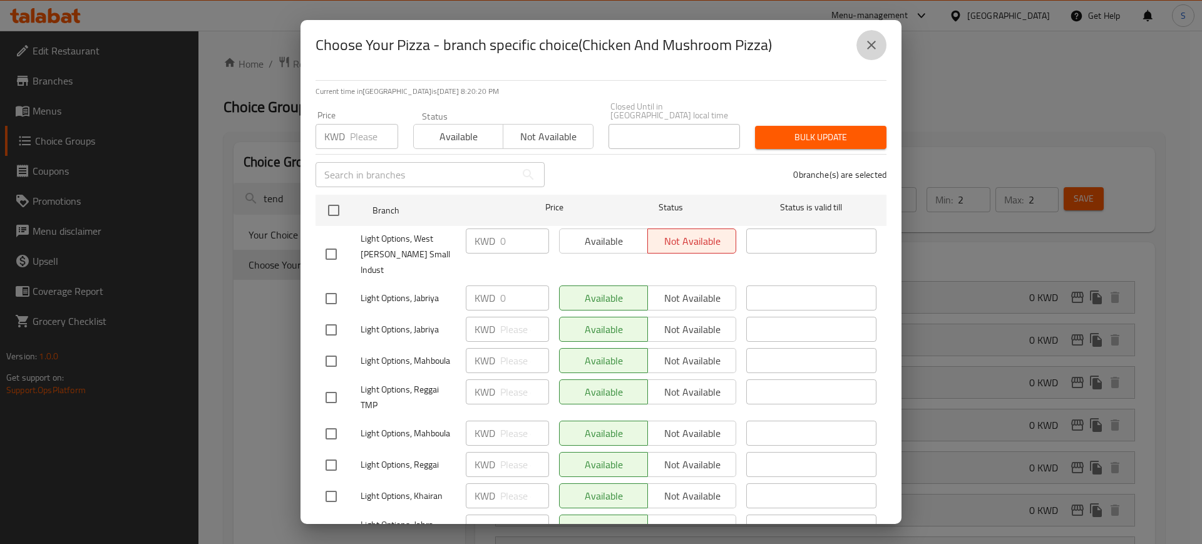
click at [873, 49] on icon "close" at bounding box center [871, 45] width 15 height 15
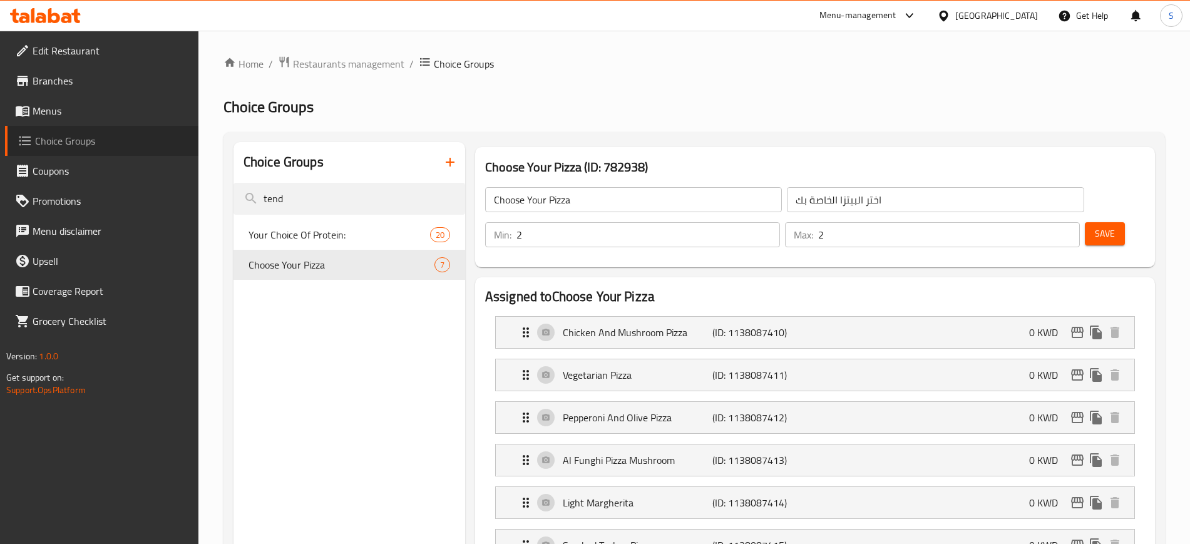
click at [62, 145] on span "Choice Groups" at bounding box center [111, 140] width 153 height 15
click at [342, 201] on input "tend" at bounding box center [350, 199] width 232 height 32
type input "t"
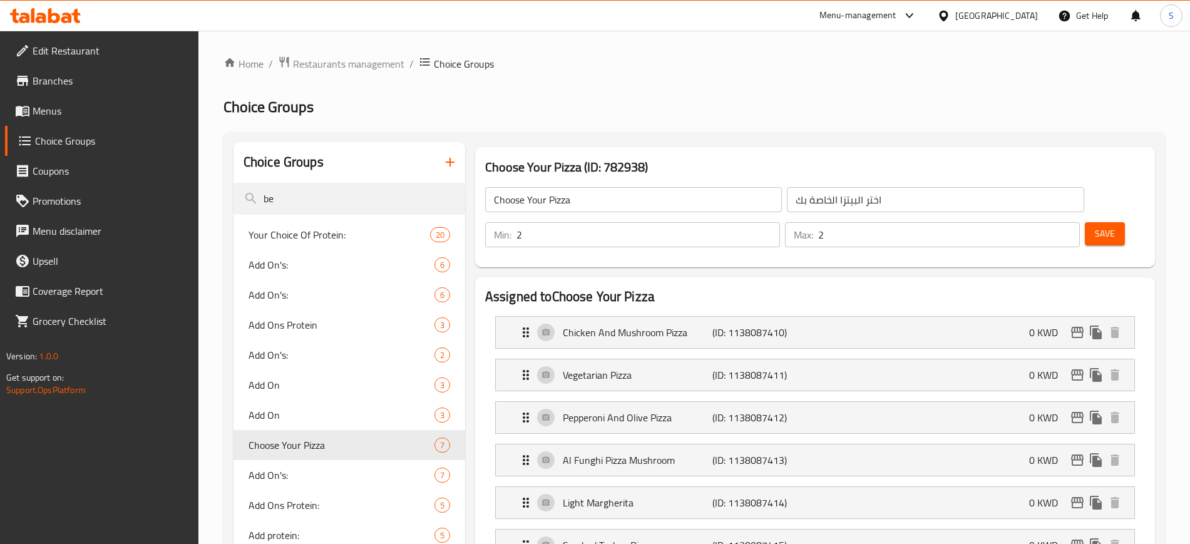
type input "b"
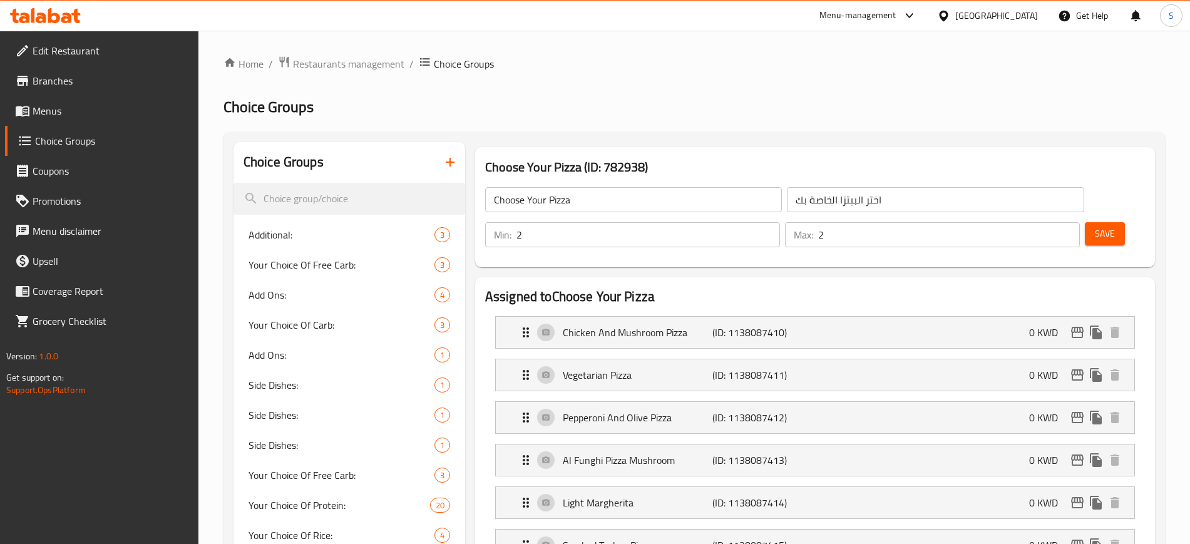
type input "c"
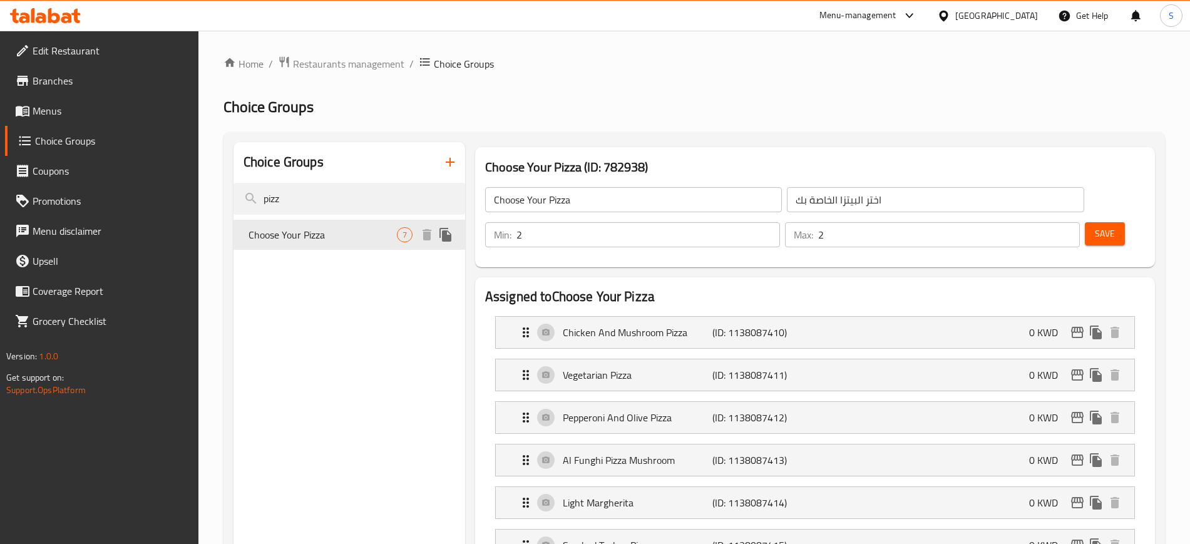
type input "pizz"
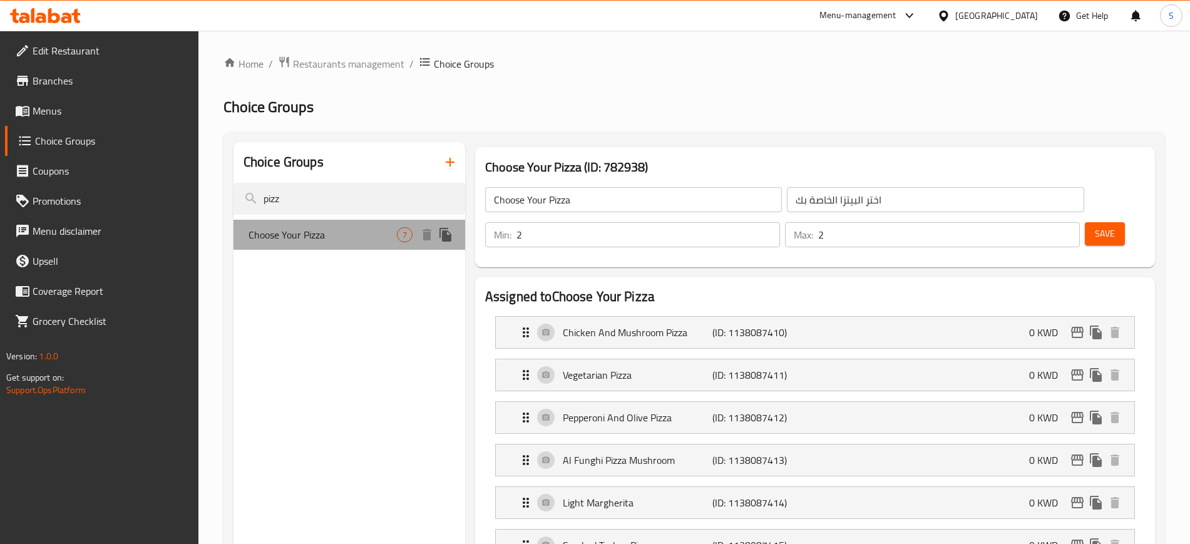
click at [384, 231] on span "Choose Your Pizza" at bounding box center [323, 234] width 148 height 15
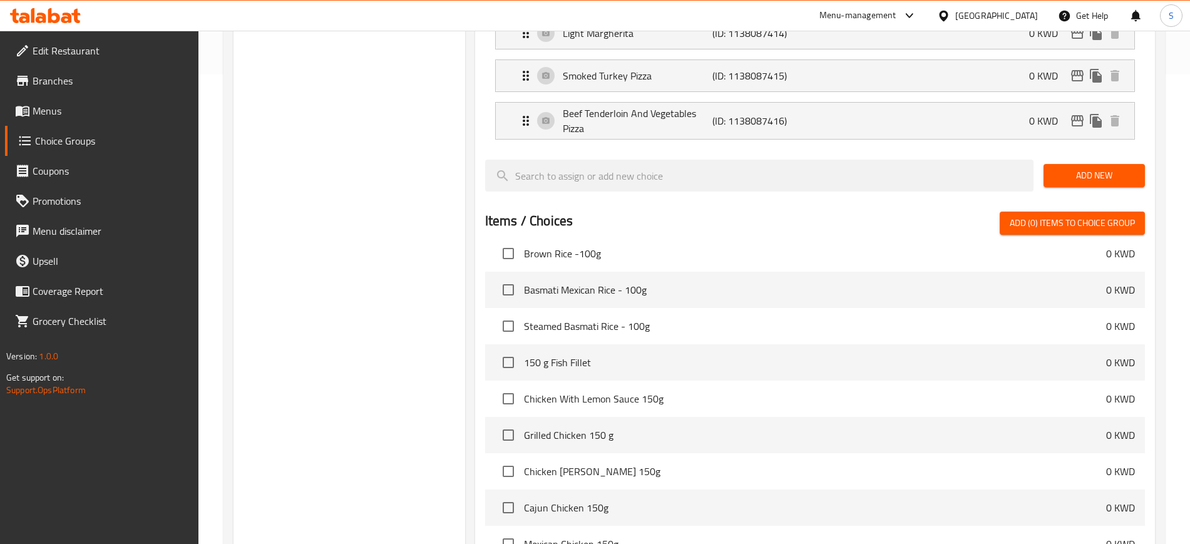
scroll to position [2191, 0]
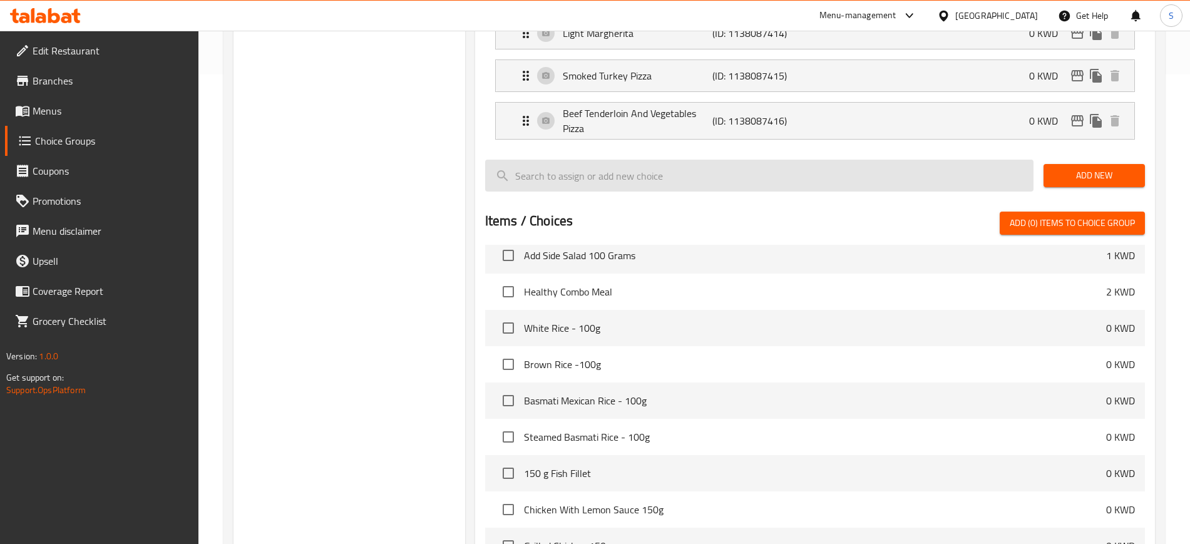
click at [691, 160] on input "search" at bounding box center [759, 176] width 548 height 32
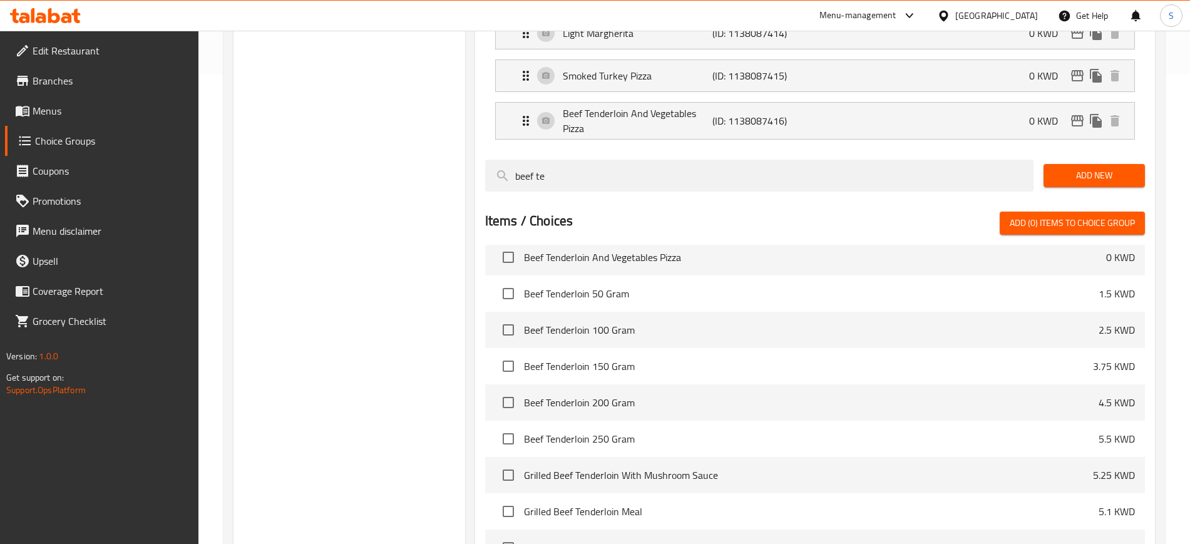
type input "beef te"
click at [774, 250] on span "Beef Tenderloin And Vegetables Pizza" at bounding box center [815, 257] width 582 height 15
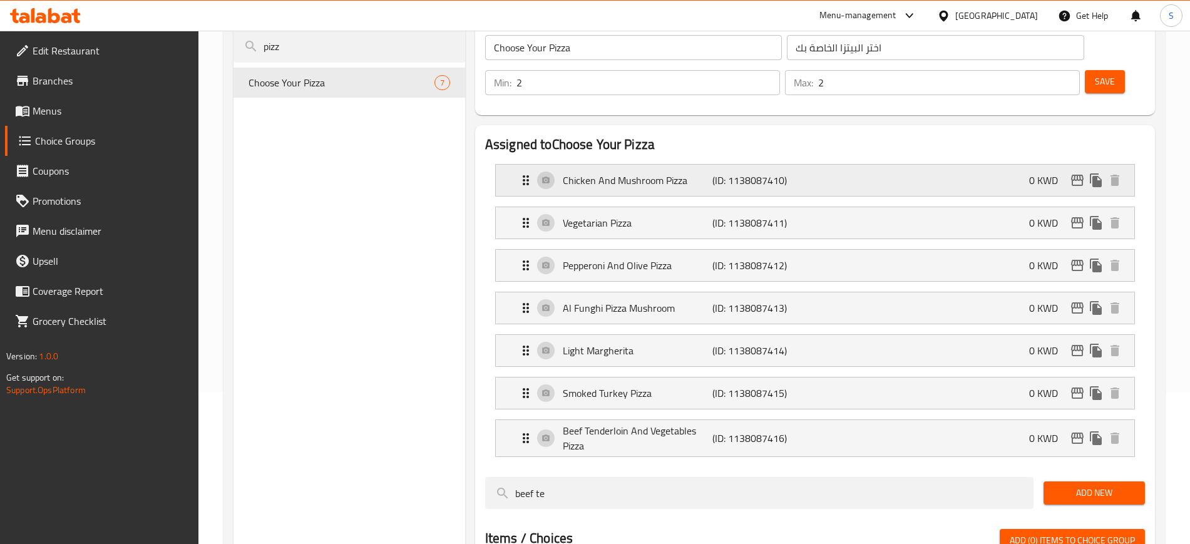
scroll to position [0, 0]
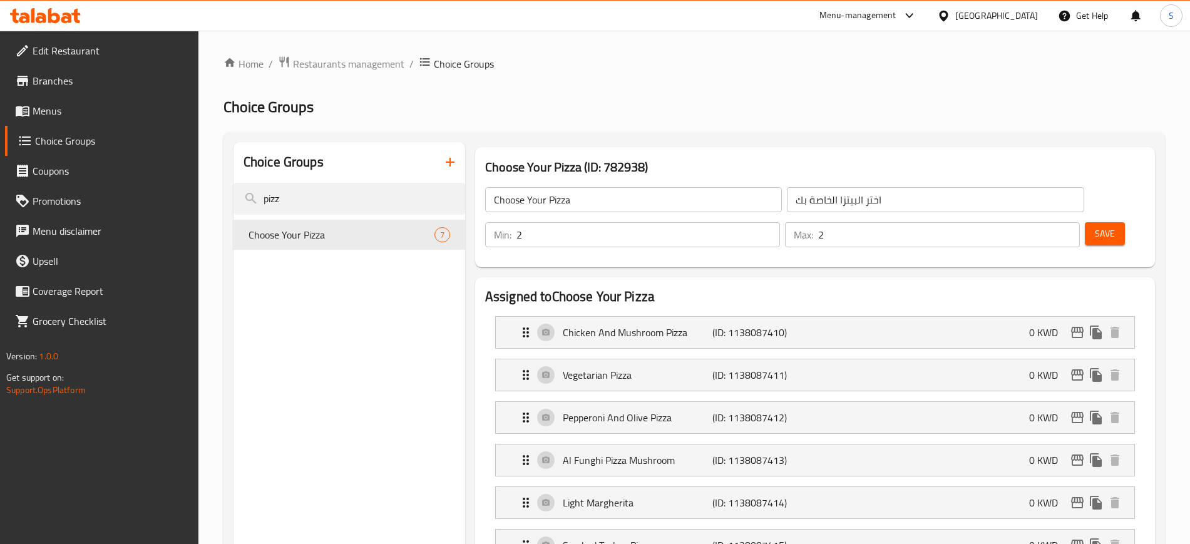
drag, startPoint x: 357, startPoint y: 194, endPoint x: 228, endPoint y: 194, distance: 129.6
paste input "Beef Tenderloin And Vegetables Pizza"
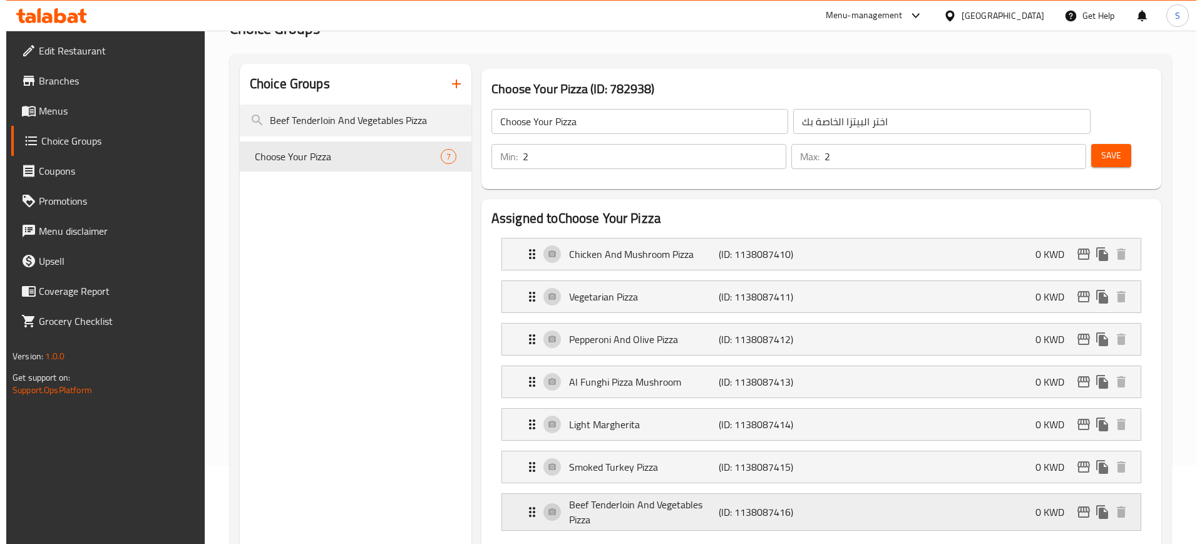
scroll to position [157, 0]
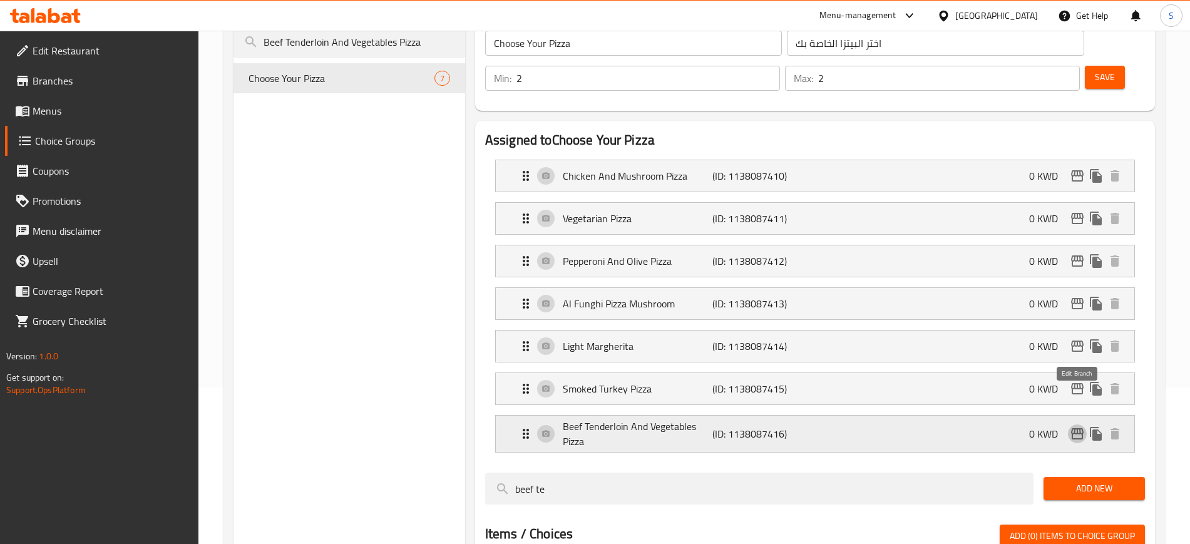
click at [1079, 426] on icon "edit" at bounding box center [1077, 433] width 15 height 15
type input "Beef Tenderloin And Vegetables Pizza"
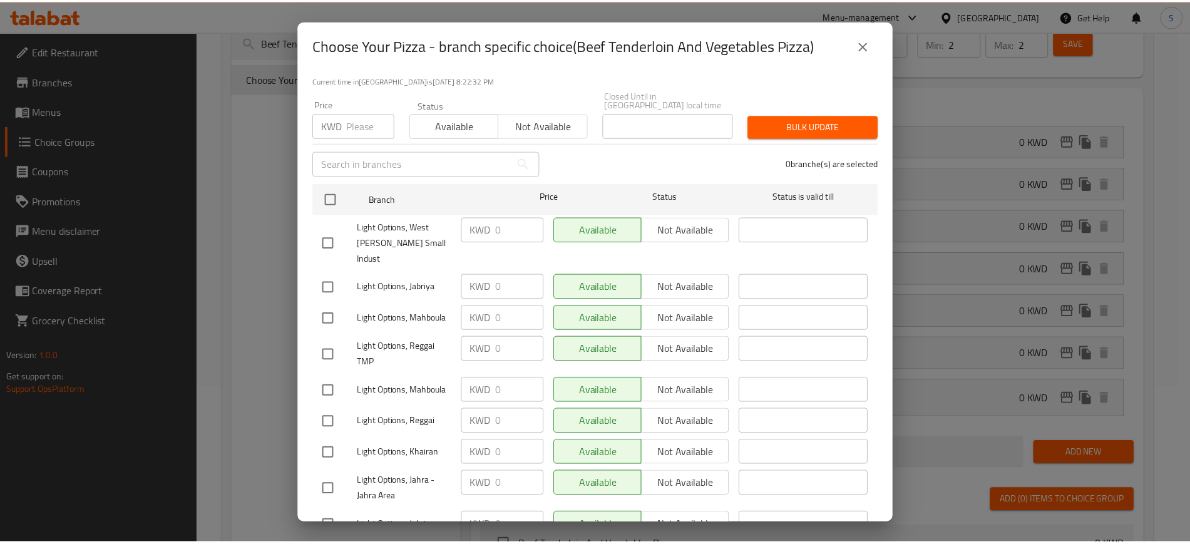
scroll to position [0, 0]
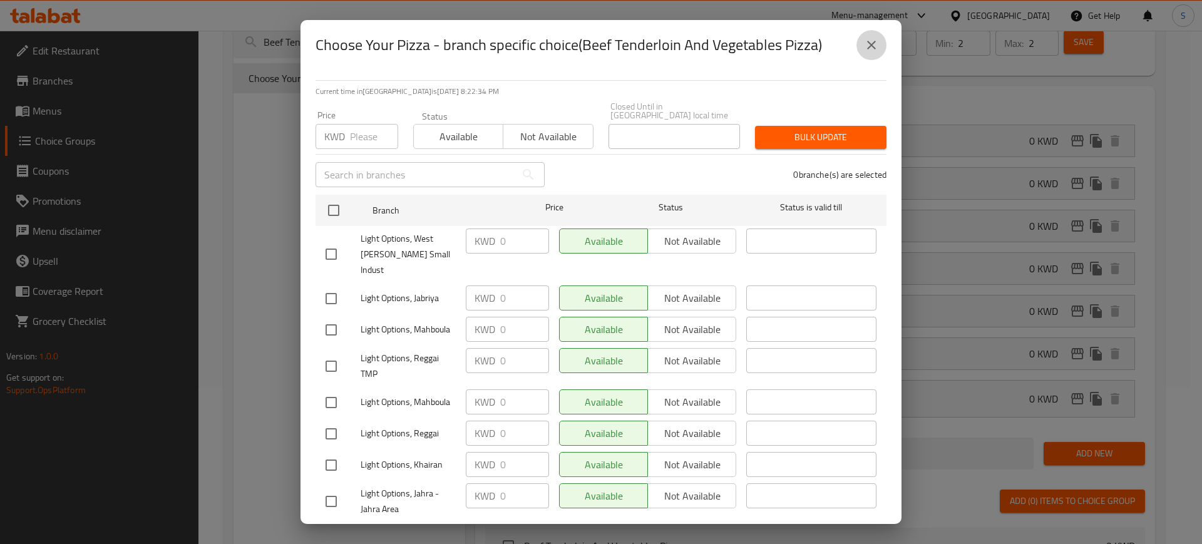
click at [871, 48] on icon "close" at bounding box center [871, 45] width 15 height 15
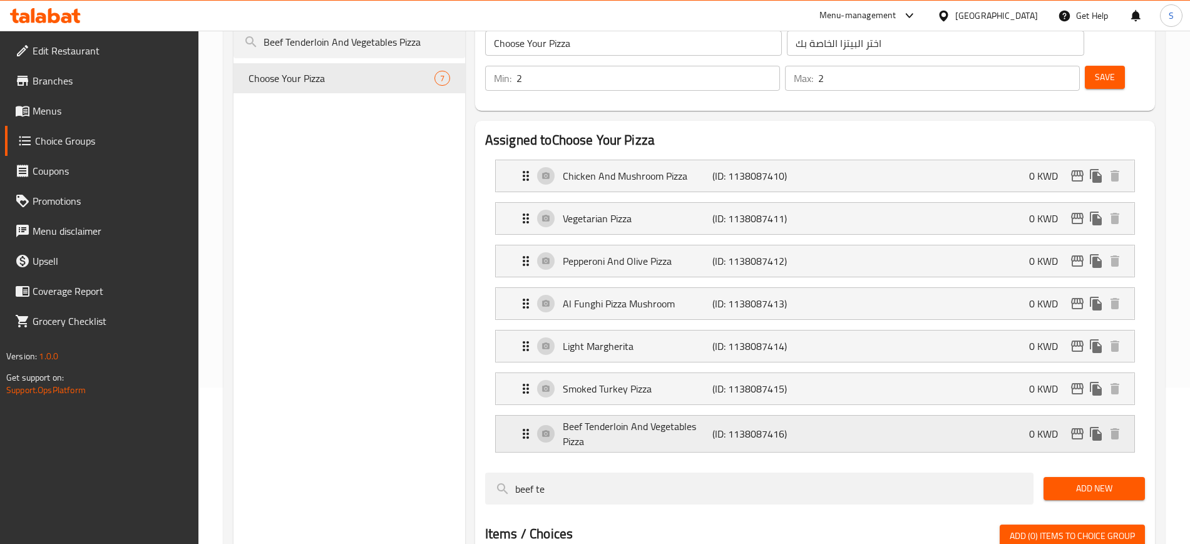
click at [524, 429] on icon "Expand" at bounding box center [526, 434] width 6 height 10
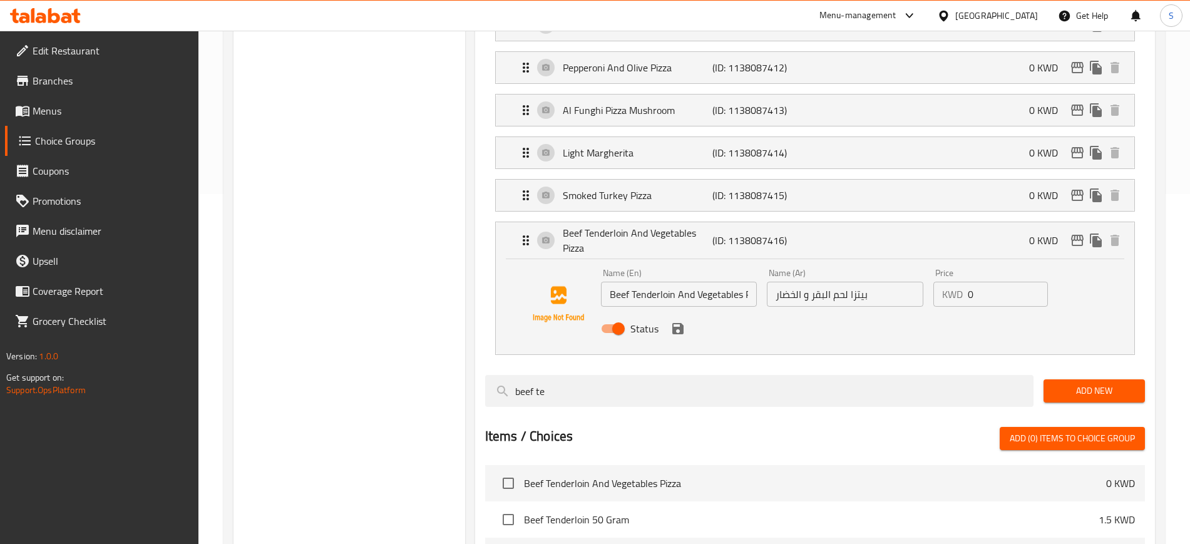
scroll to position [391, 0]
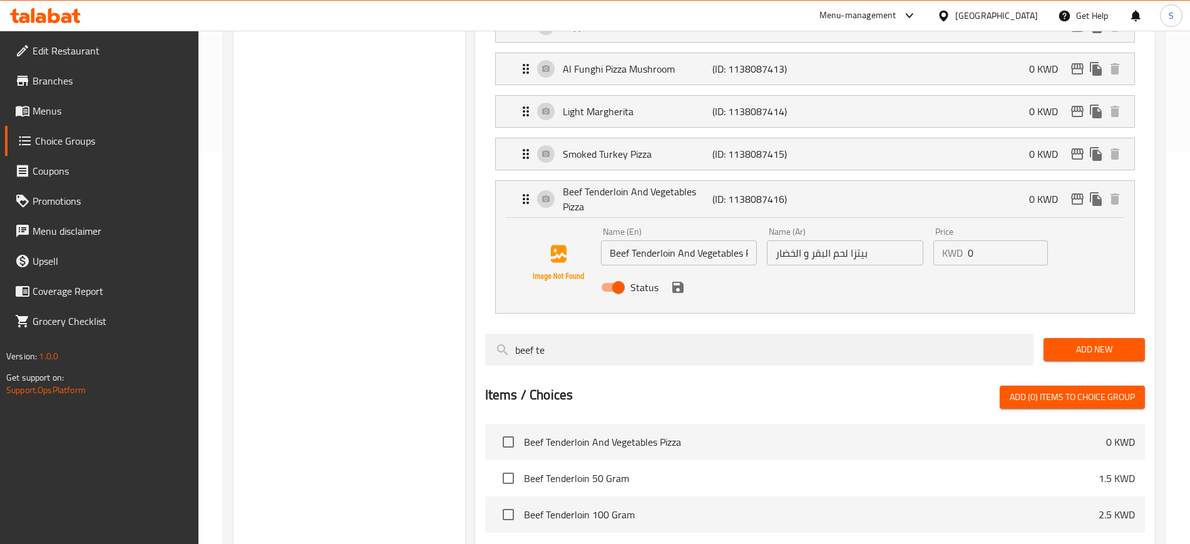
click at [413, 43] on div "Choice Groups Beef Tenderloin And Vegetables Pizza Choose Your Pizza 7" at bounding box center [350, 299] width 232 height 1097
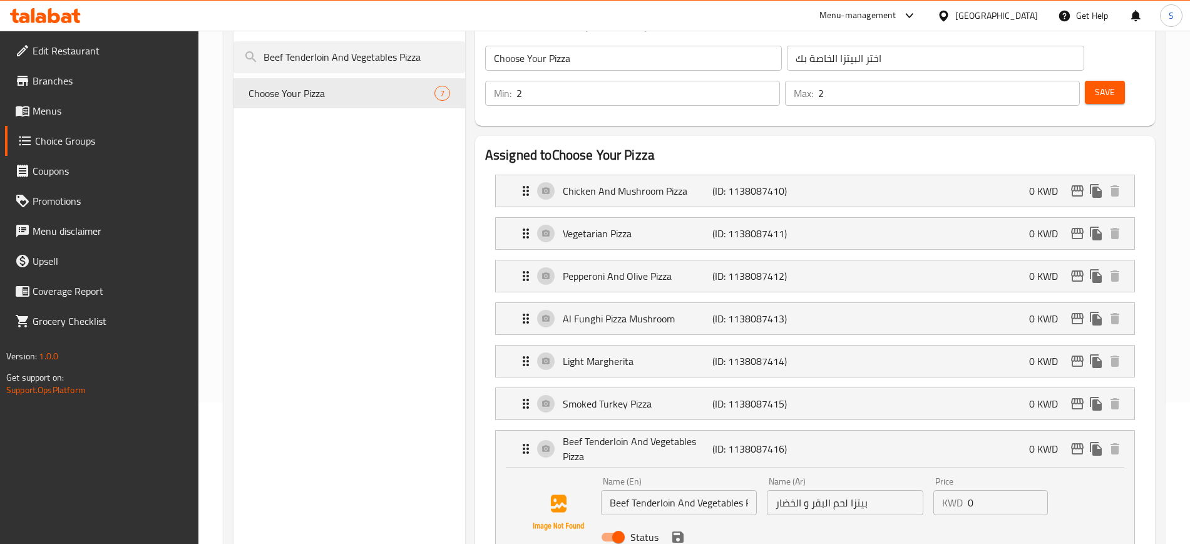
scroll to position [0, 0]
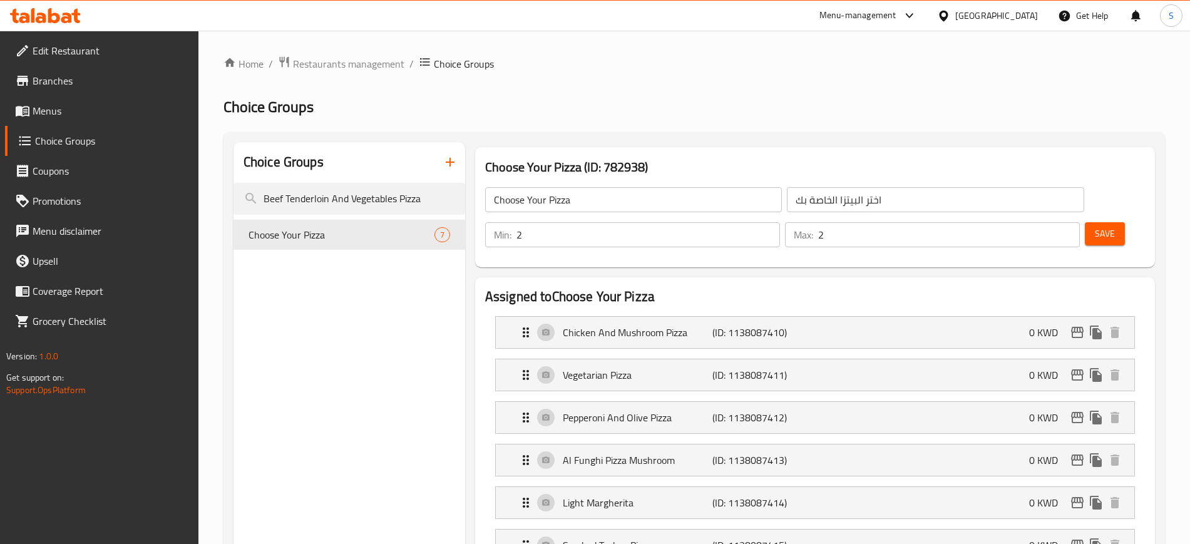
click at [942, 110] on h2 "Choice Groups" at bounding box center [695, 107] width 942 height 20
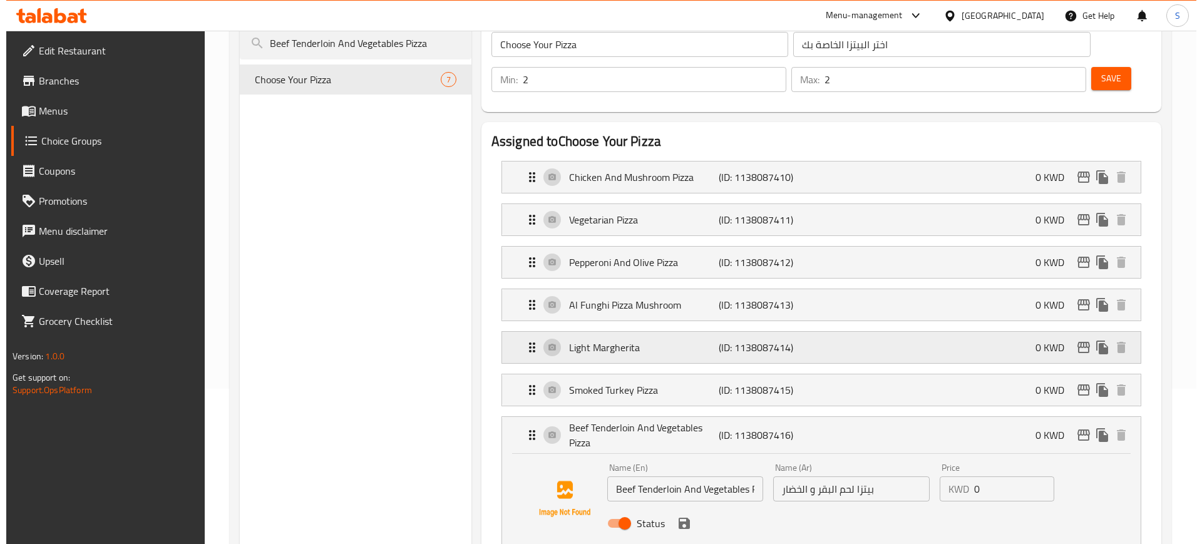
scroll to position [157, 0]
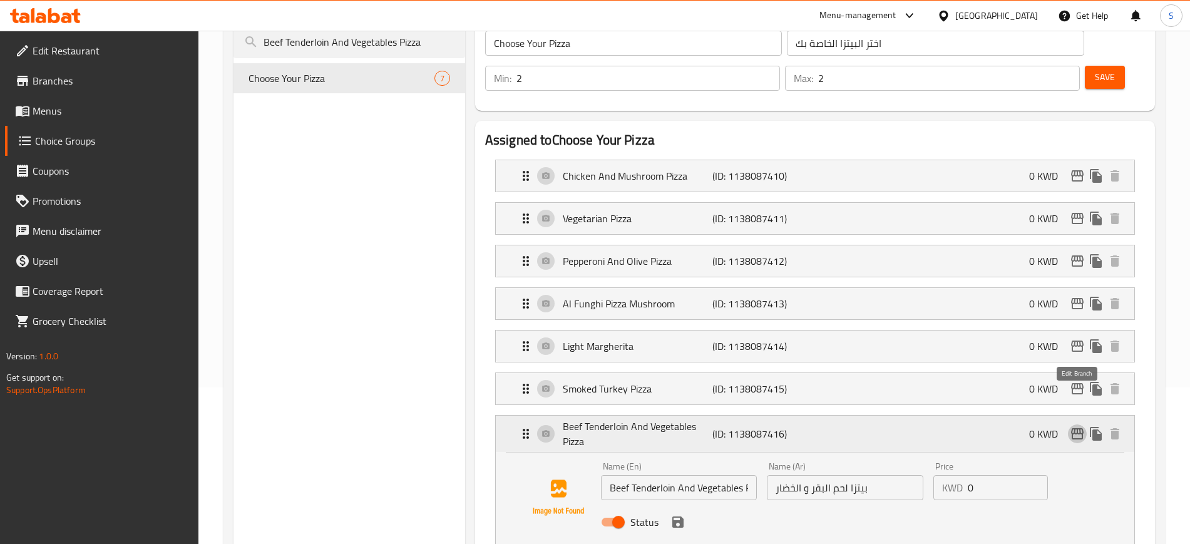
click at [1079, 428] on icon "edit" at bounding box center [1077, 433] width 13 height 11
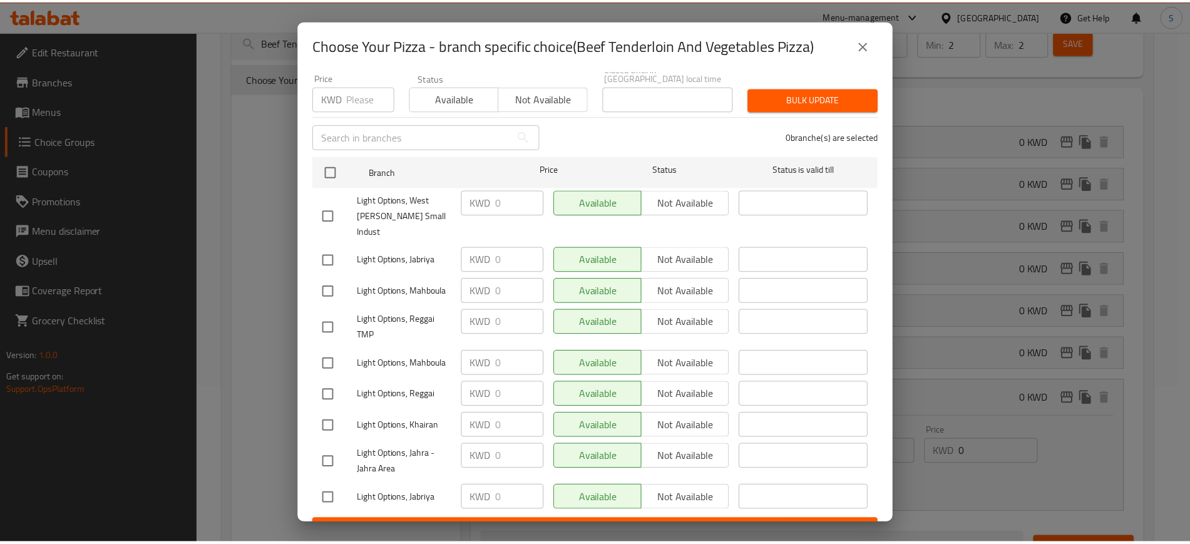
scroll to position [0, 0]
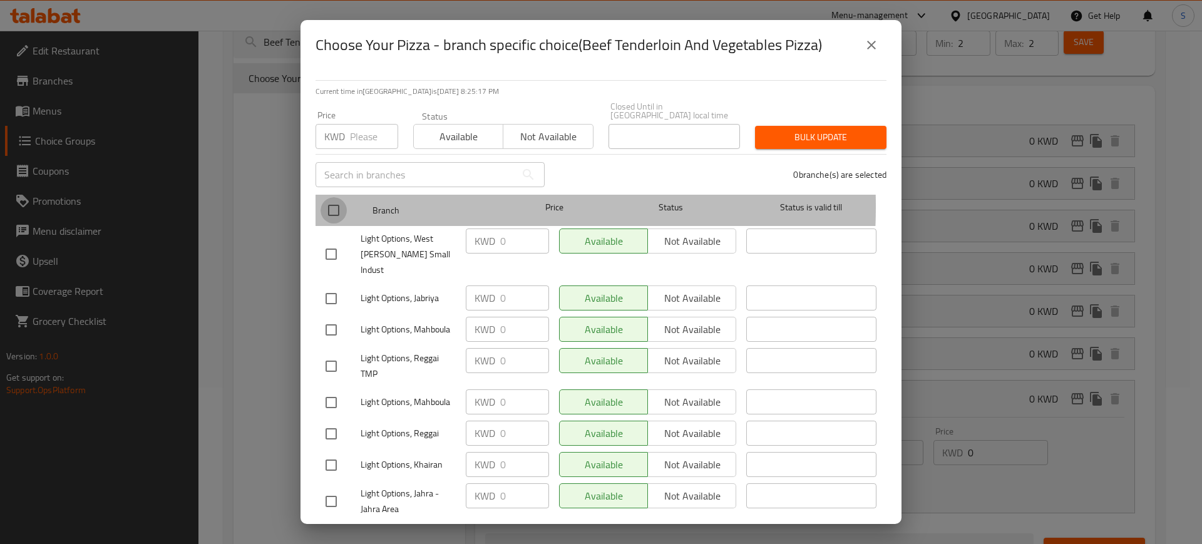
click at [337, 198] on input "checkbox" at bounding box center [334, 210] width 26 height 26
checkbox input "true"
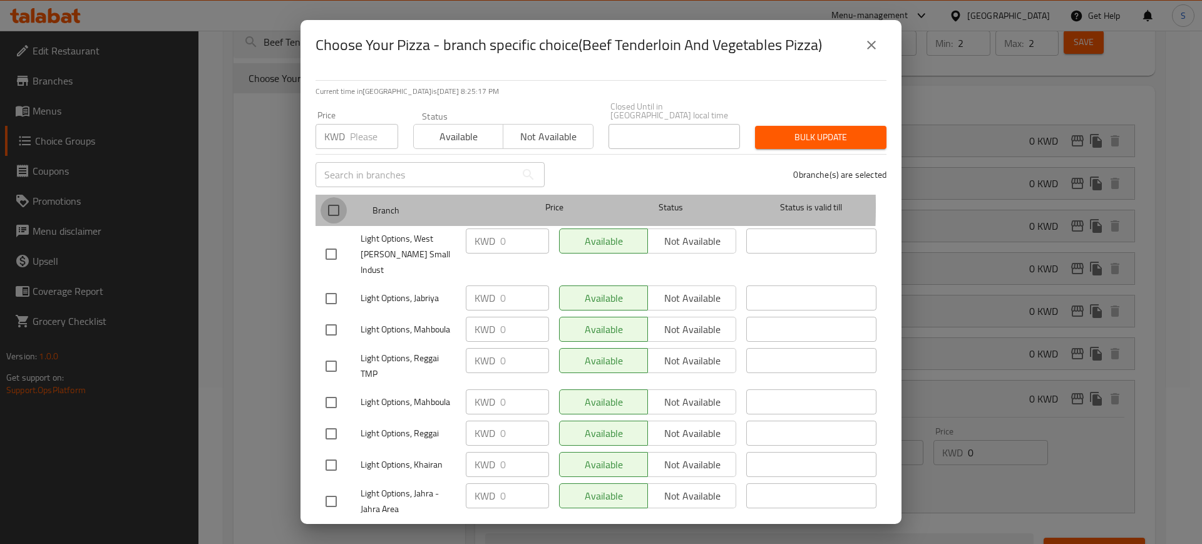
checkbox input "true"
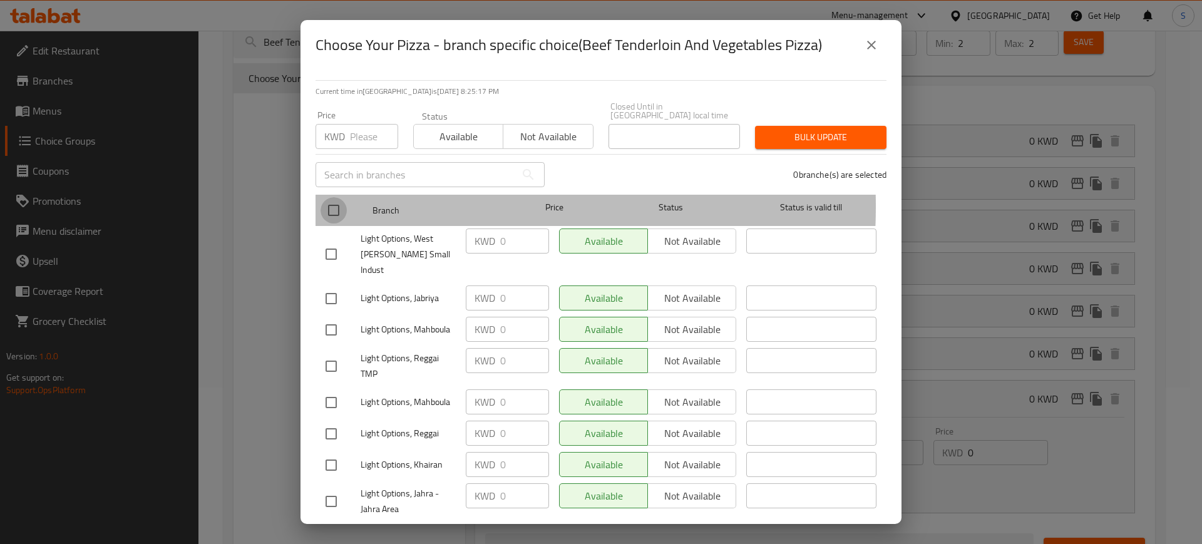
checkbox input "true"
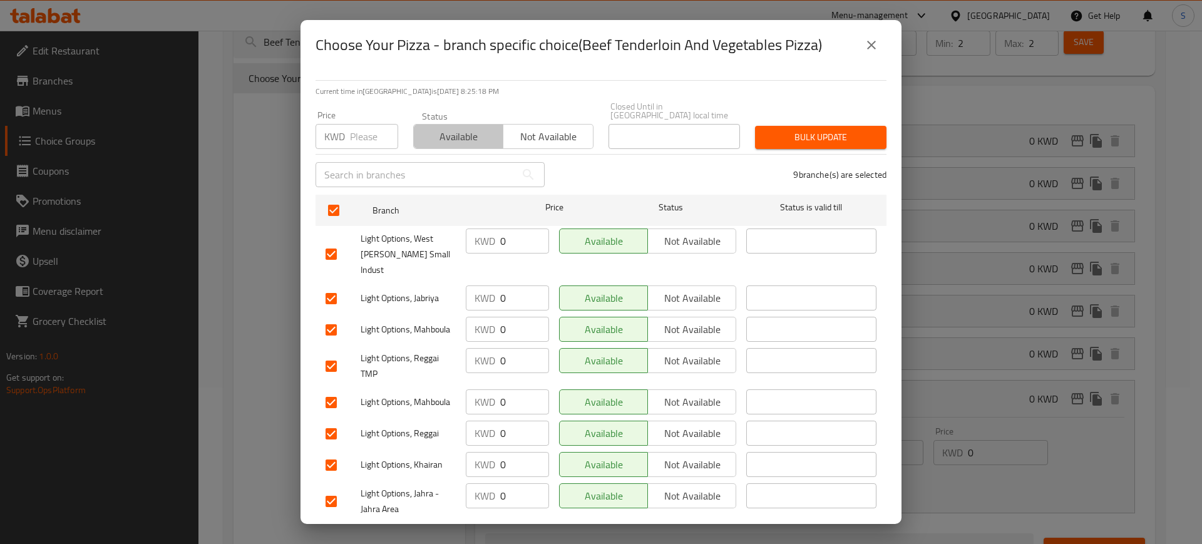
click at [466, 128] on span "Available" at bounding box center [459, 137] width 80 height 18
click at [843, 130] on span "Bulk update" at bounding box center [820, 138] width 111 height 16
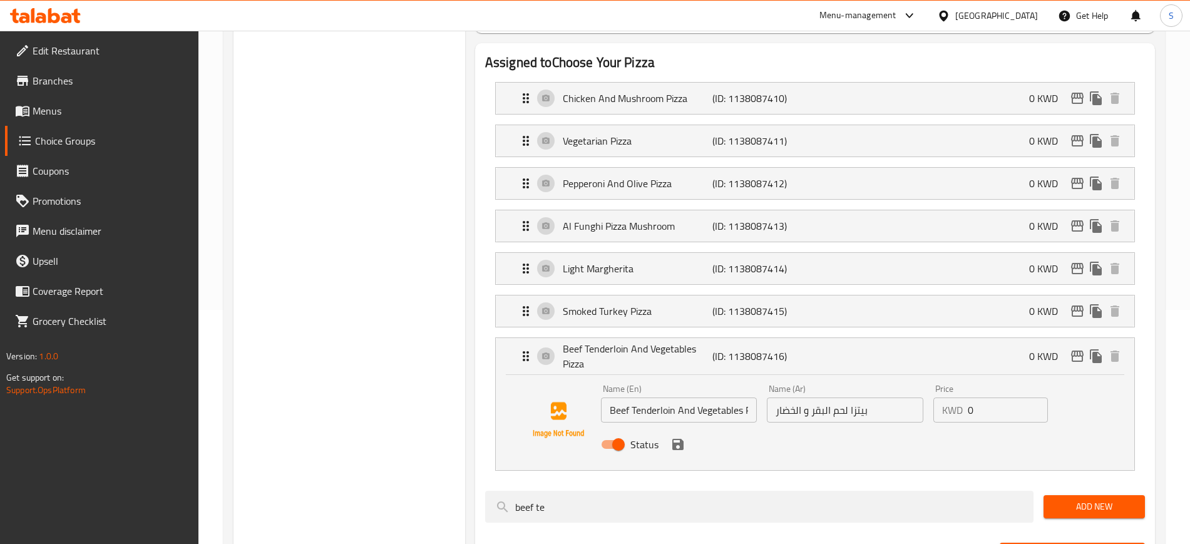
scroll to position [235, 0]
drag, startPoint x: 985, startPoint y: 373, endPoint x: 940, endPoint y: 368, distance: 44.7
click at [940, 397] on div "KWD 0 Price" at bounding box center [990, 409] width 115 height 25
type input "3"
click at [890, 427] on div "Status" at bounding box center [845, 444] width 499 height 34
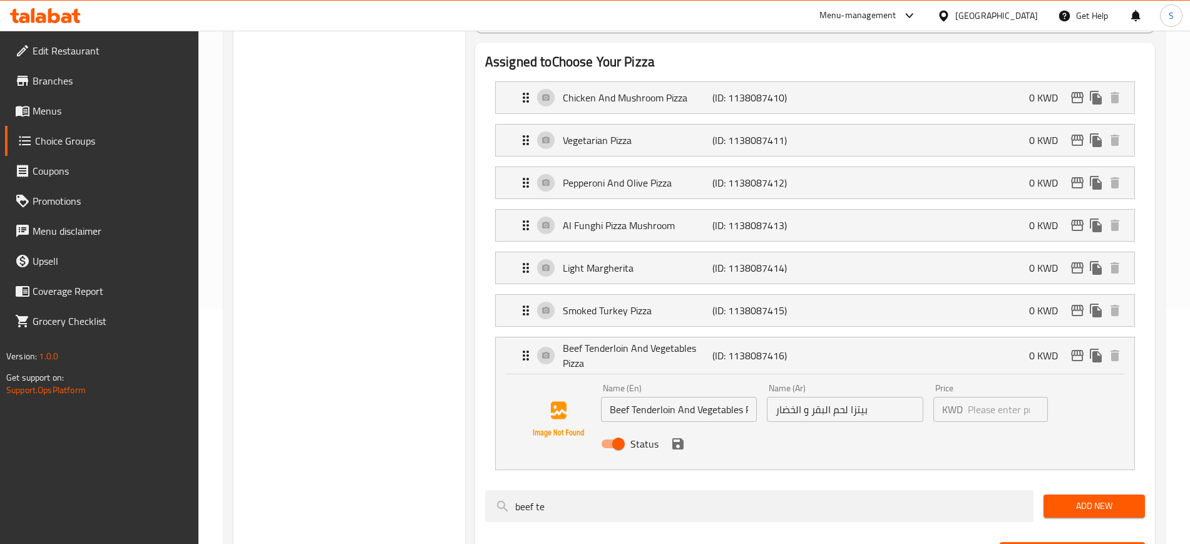
click at [407, 38] on div "Choice Groups Beef Tenderloin And Vegetables Pizza Choose Your Pizza 7" at bounding box center [350, 455] width 232 height 1097
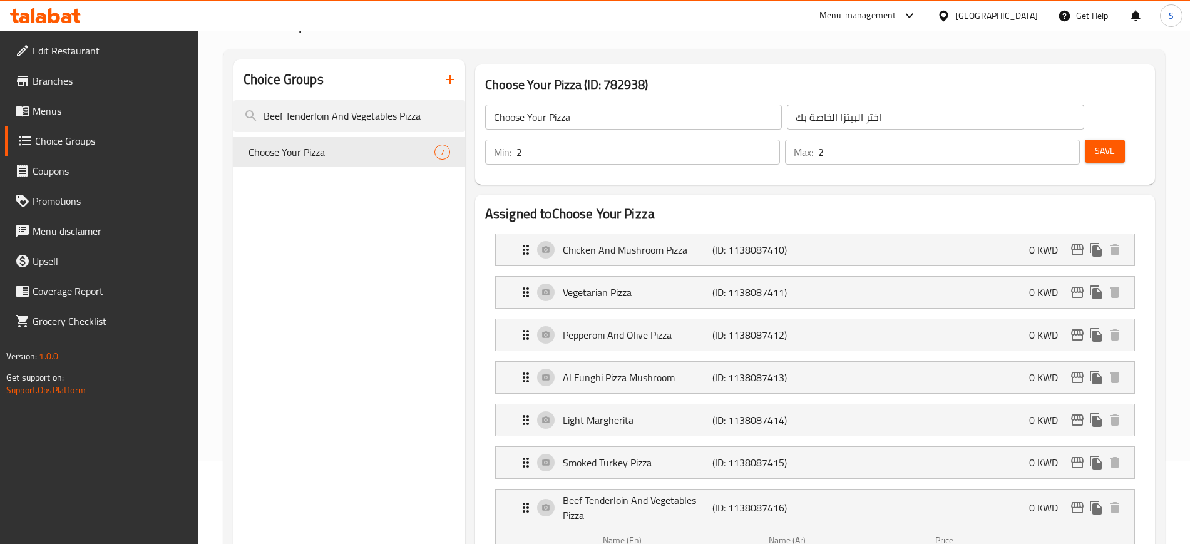
scroll to position [78, 0]
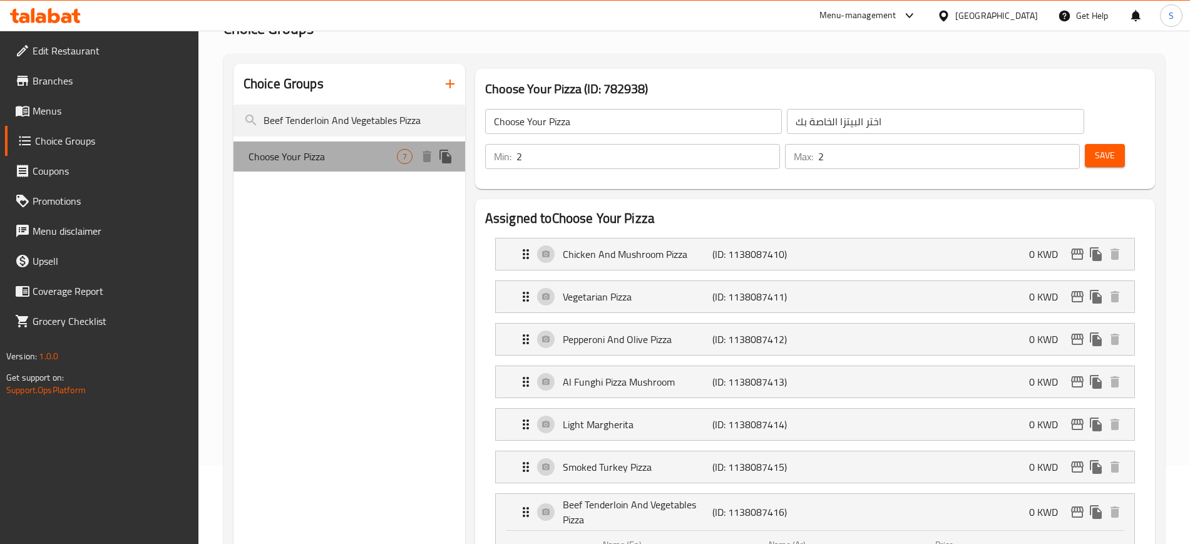
click at [356, 160] on span "Choose Your Pizza" at bounding box center [323, 156] width 148 height 15
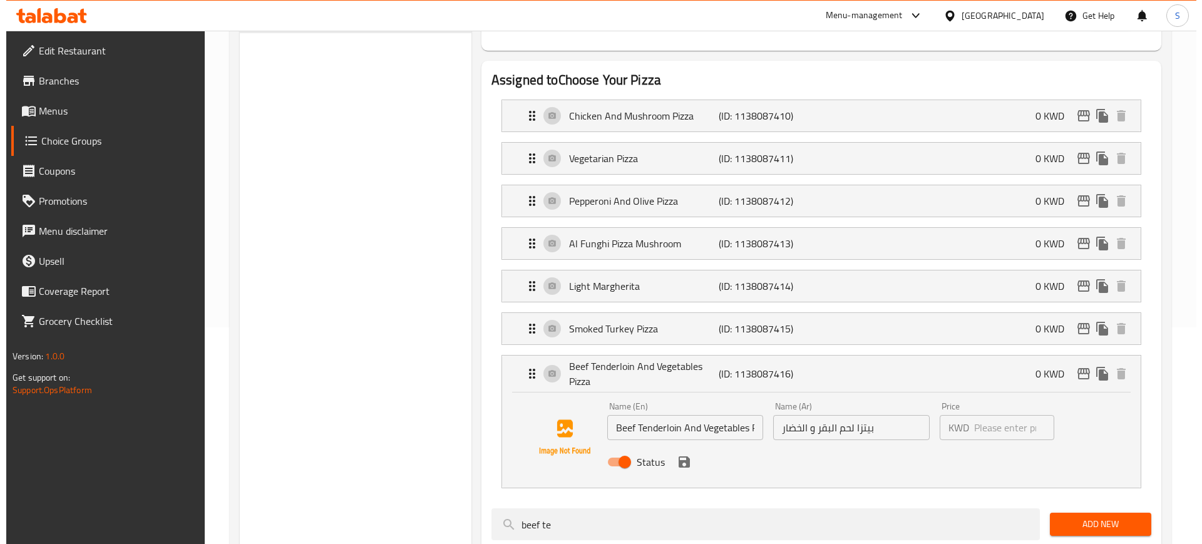
scroll to position [235, 0]
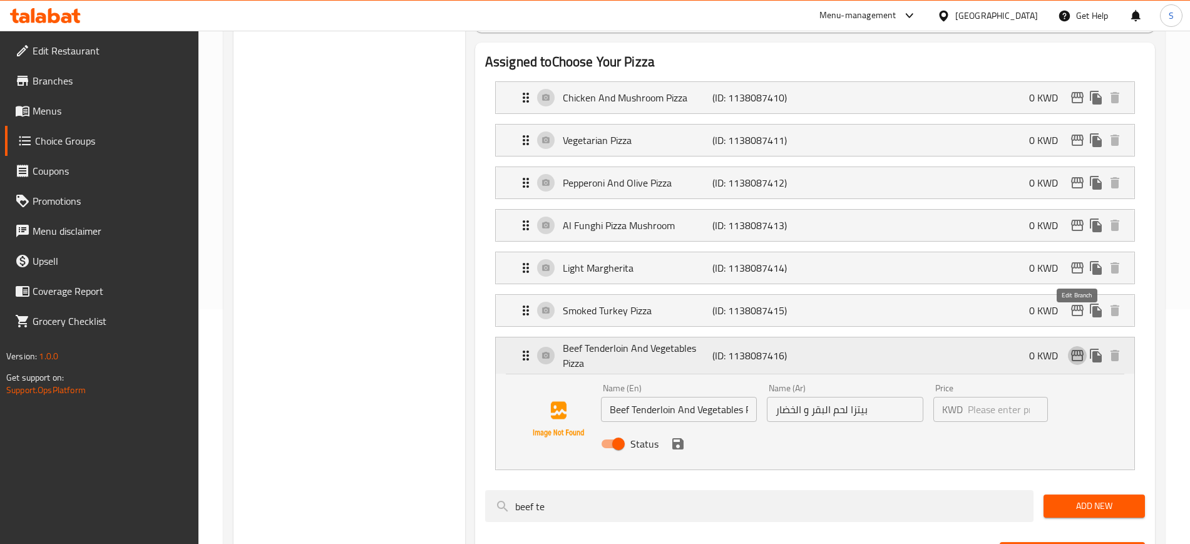
click at [1072, 350] on icon "edit" at bounding box center [1077, 355] width 13 height 11
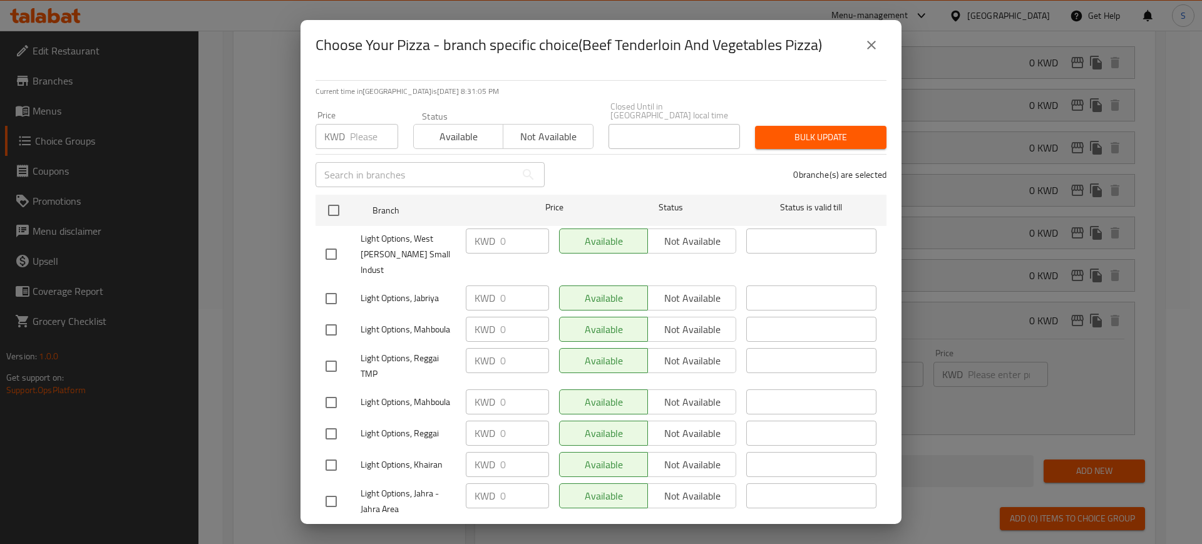
click at [872, 43] on icon "close" at bounding box center [871, 45] width 9 height 9
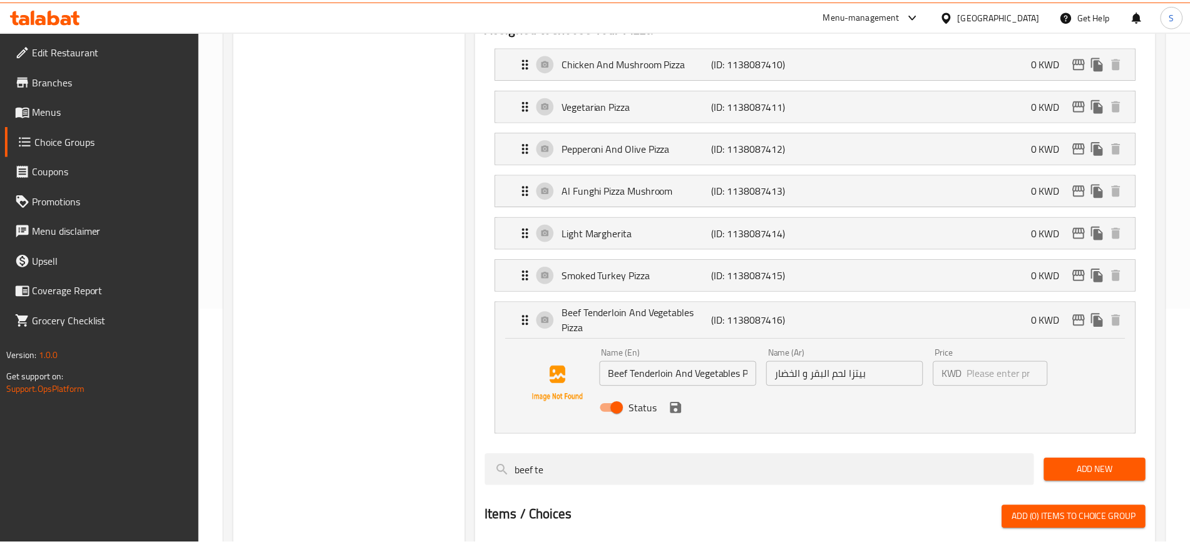
scroll to position [220, 0]
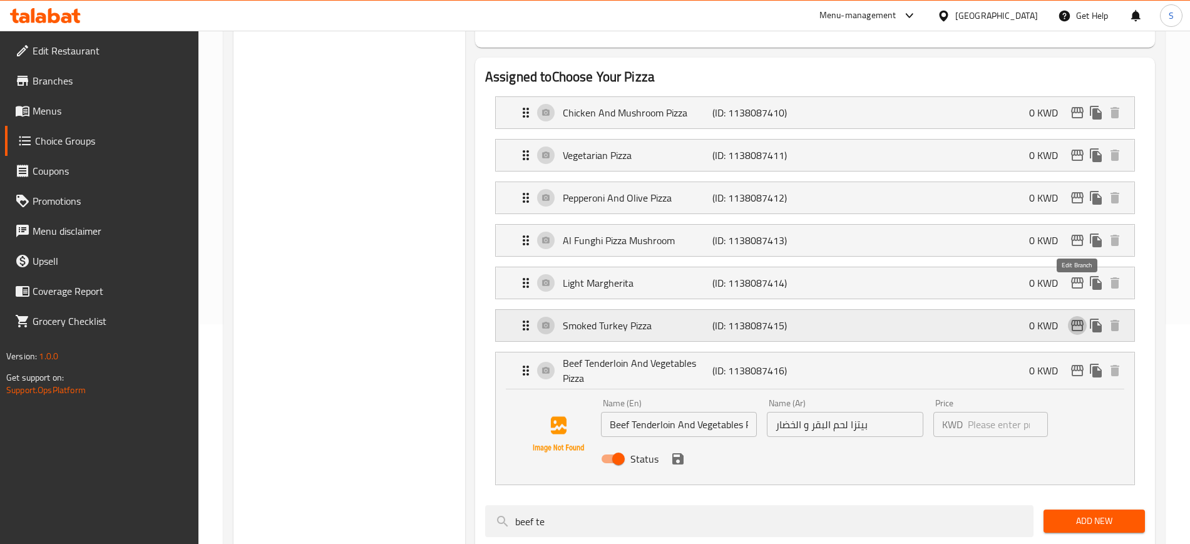
click at [1077, 318] on icon "edit" at bounding box center [1077, 325] width 15 height 15
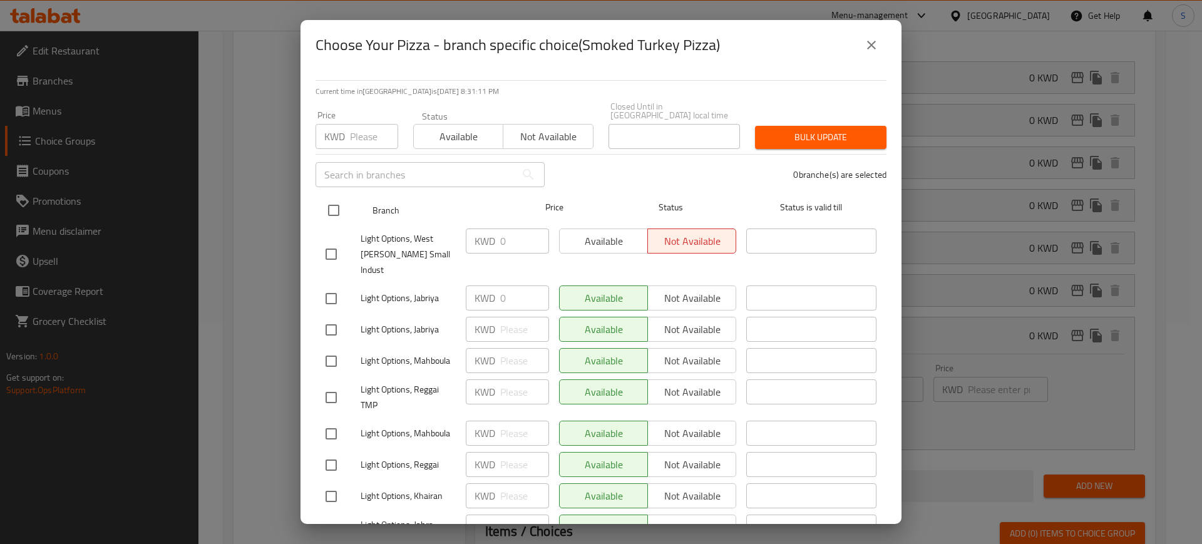
click at [336, 198] on input "checkbox" at bounding box center [334, 210] width 26 height 26
checkbox input "true"
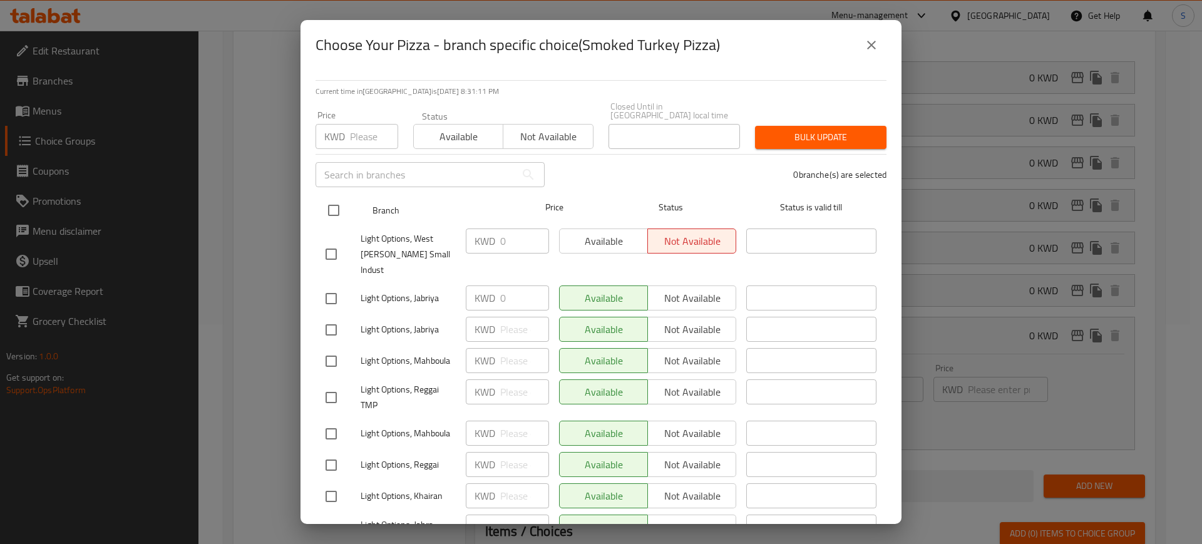
checkbox input "true"
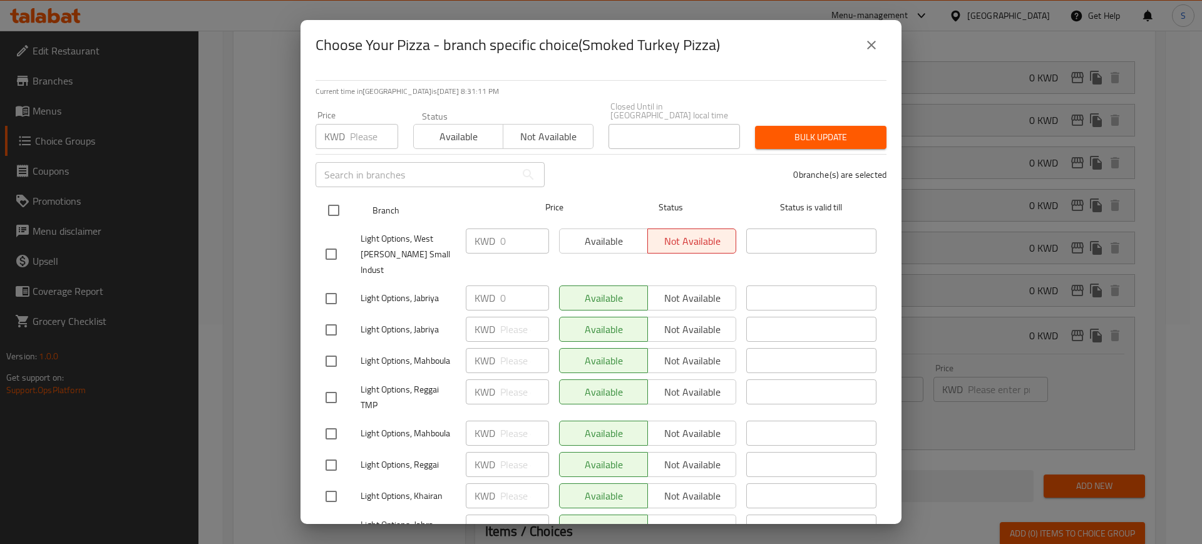
checkbox input "true"
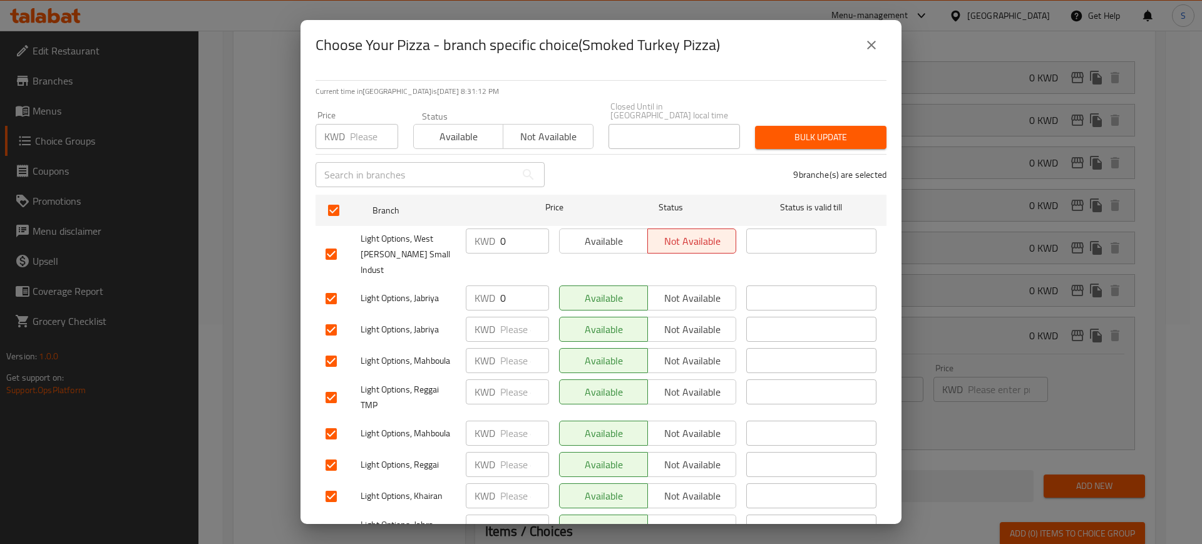
click at [458, 128] on span "Available" at bounding box center [459, 137] width 80 height 18
click at [831, 130] on span "Bulk update" at bounding box center [820, 138] width 111 height 16
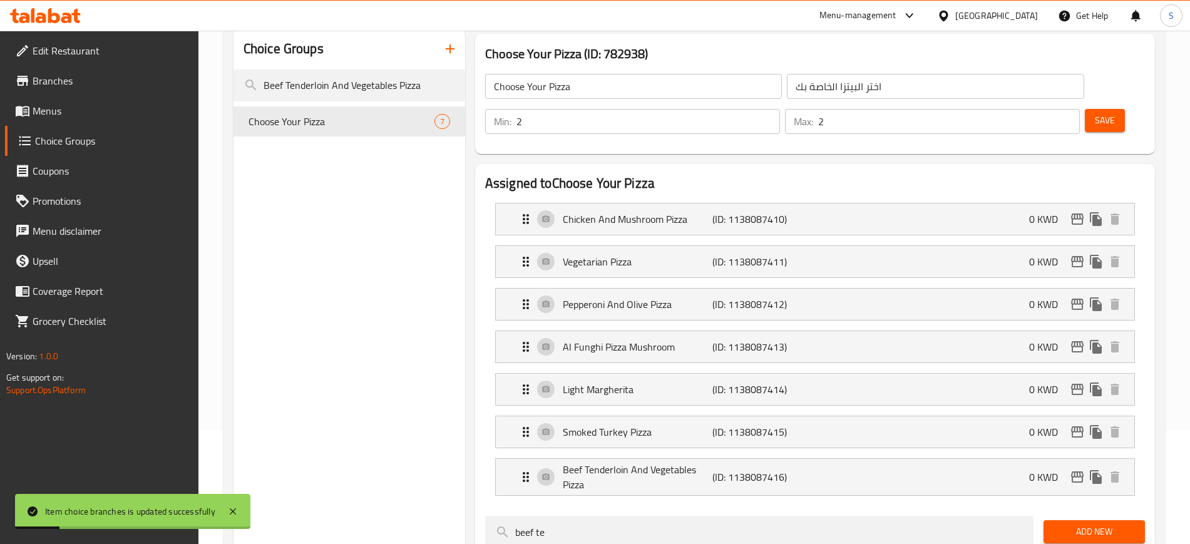
scroll to position [63, 0]
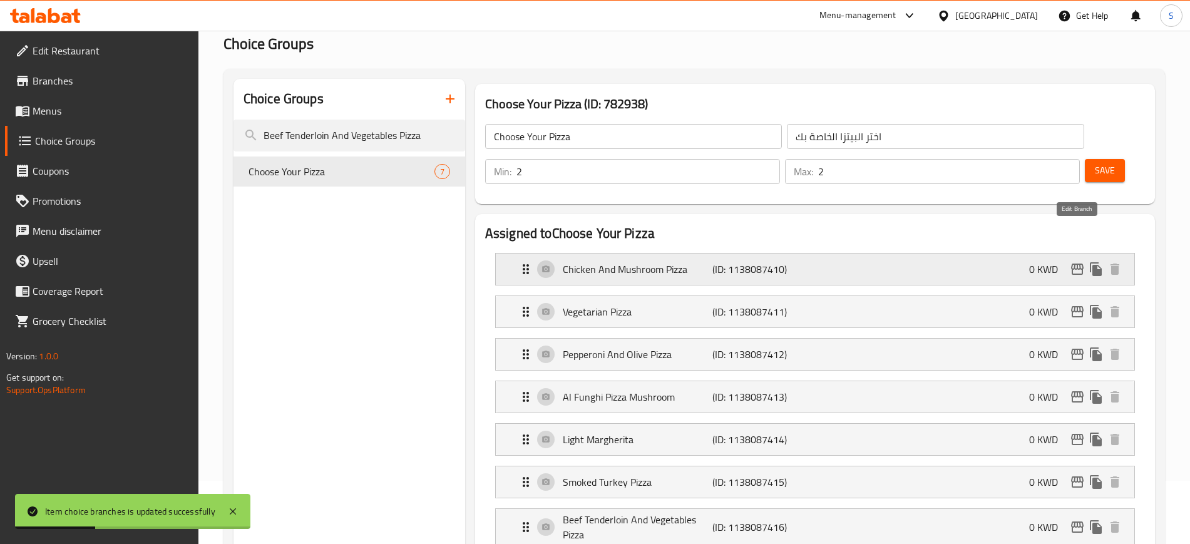
click at [1078, 262] on icon "edit" at bounding box center [1077, 269] width 15 height 15
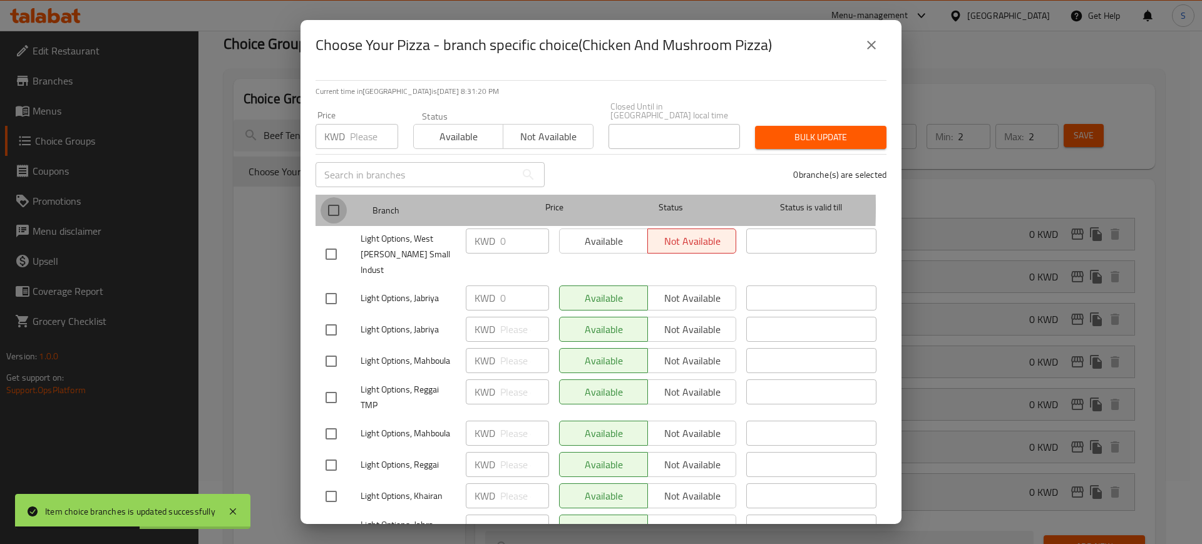
click at [335, 198] on input "checkbox" at bounding box center [334, 210] width 26 height 26
checkbox input "true"
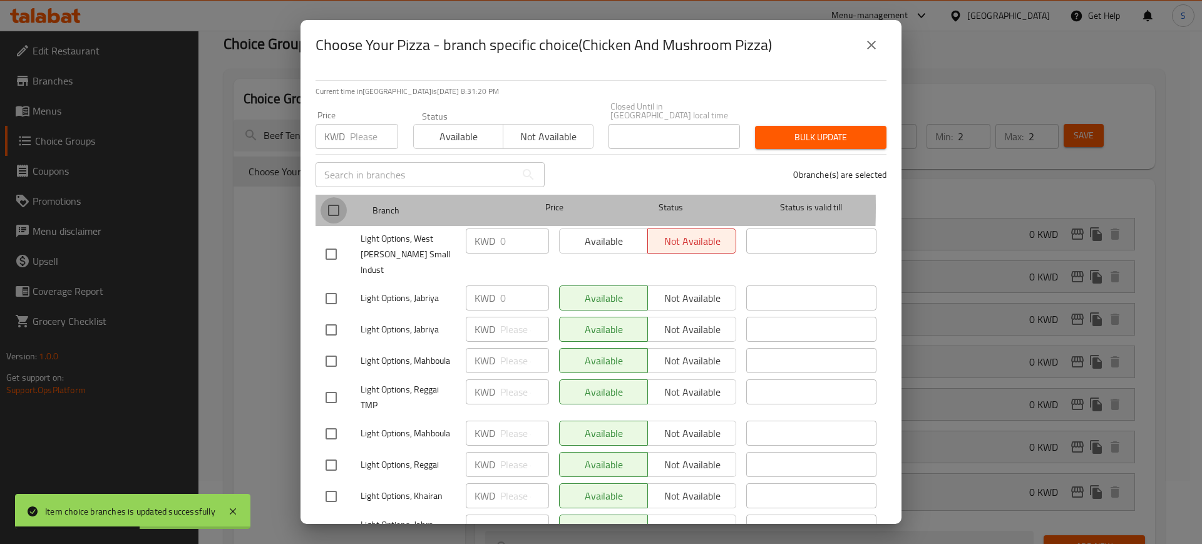
checkbox input "true"
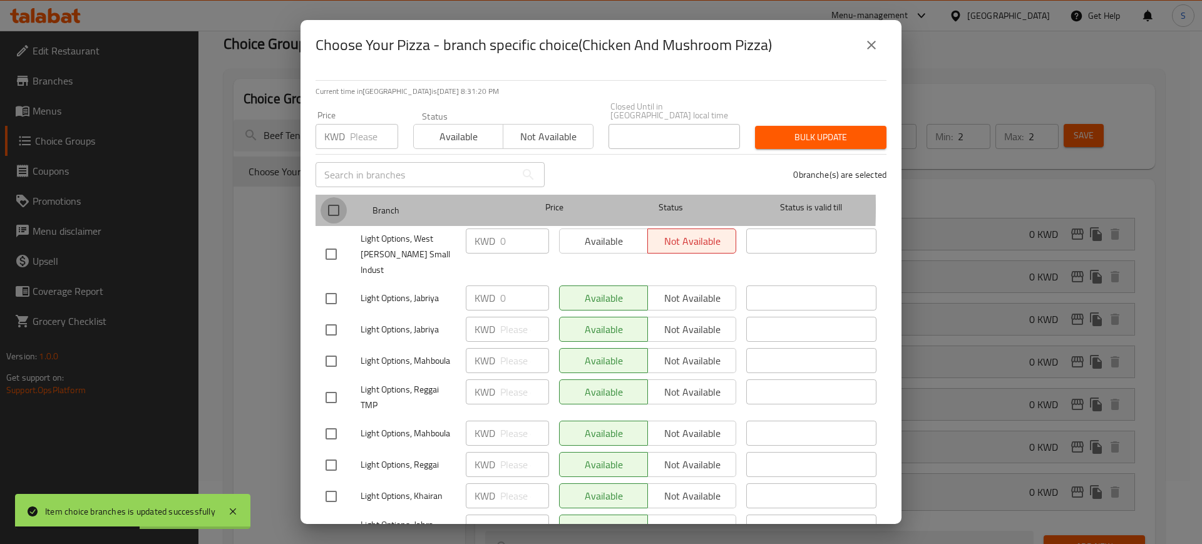
checkbox input "true"
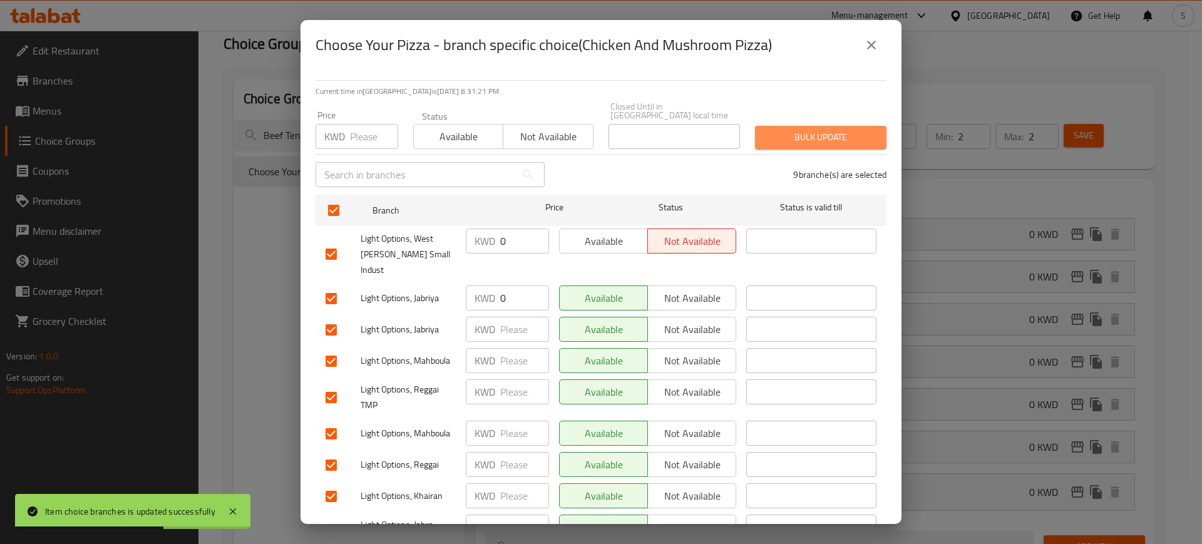
click at [818, 130] on span "Bulk update" at bounding box center [820, 138] width 111 height 16
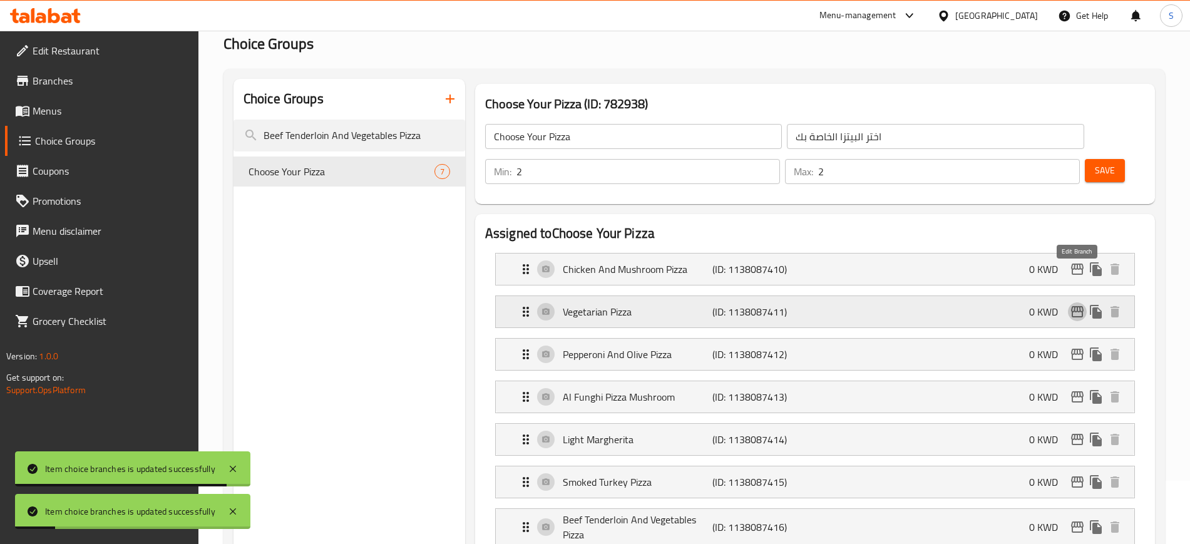
click at [1076, 304] on icon "edit" at bounding box center [1077, 311] width 15 height 15
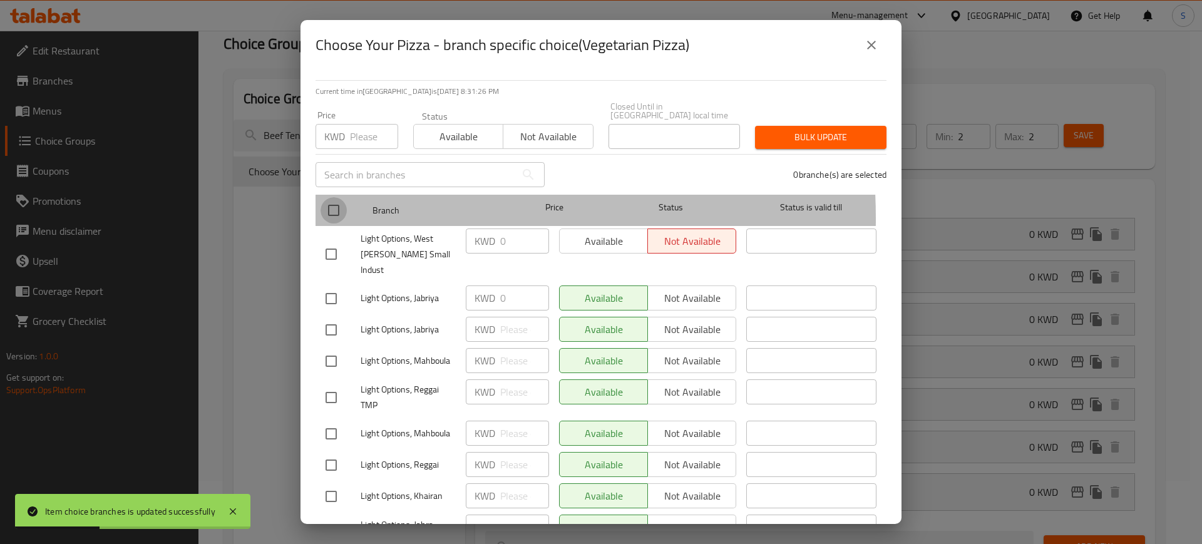
click at [337, 209] on input "checkbox" at bounding box center [334, 210] width 26 height 26
checkbox input "true"
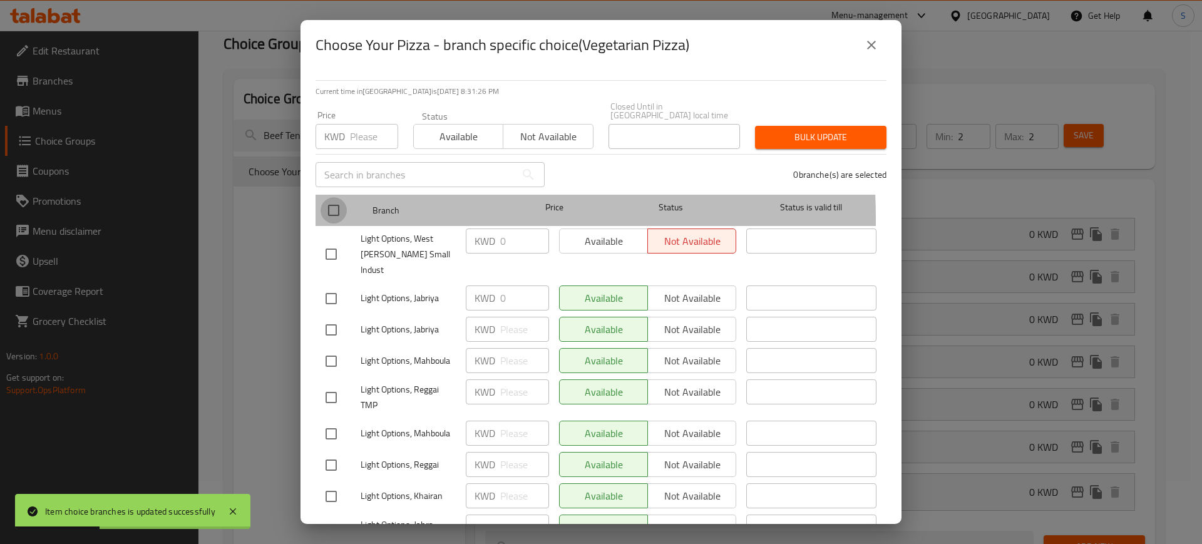
checkbox input "true"
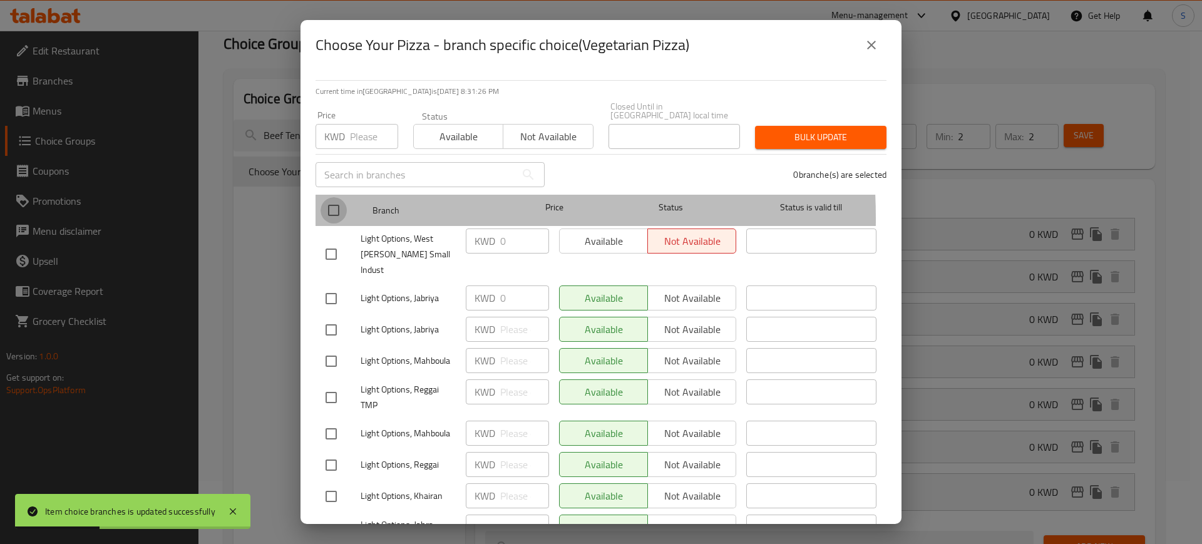
checkbox input "true"
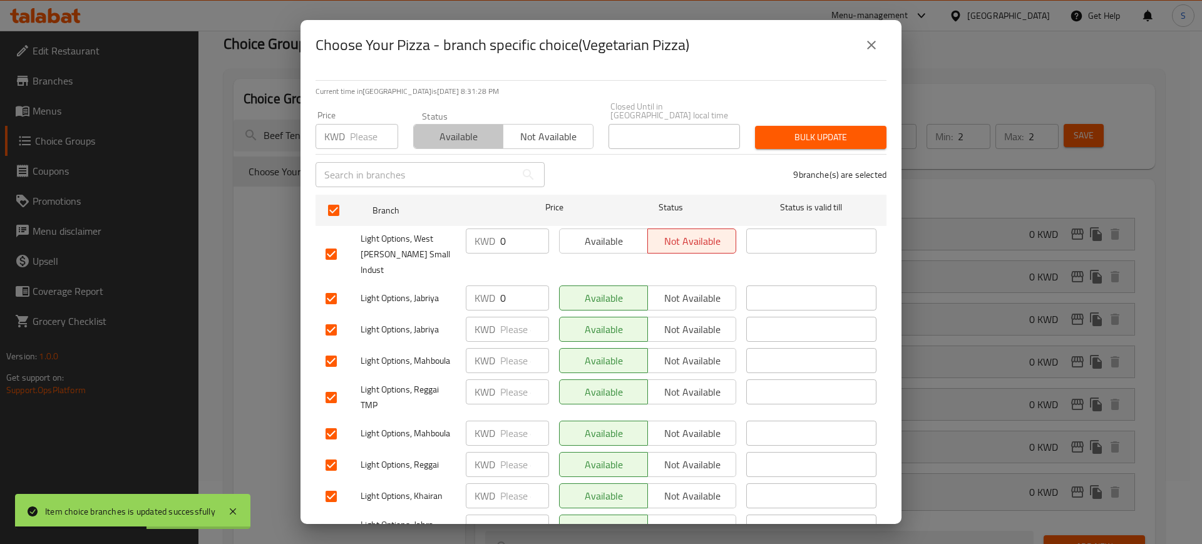
click at [478, 130] on span "Available" at bounding box center [459, 137] width 80 height 18
click at [816, 130] on span "Bulk update" at bounding box center [820, 138] width 111 height 16
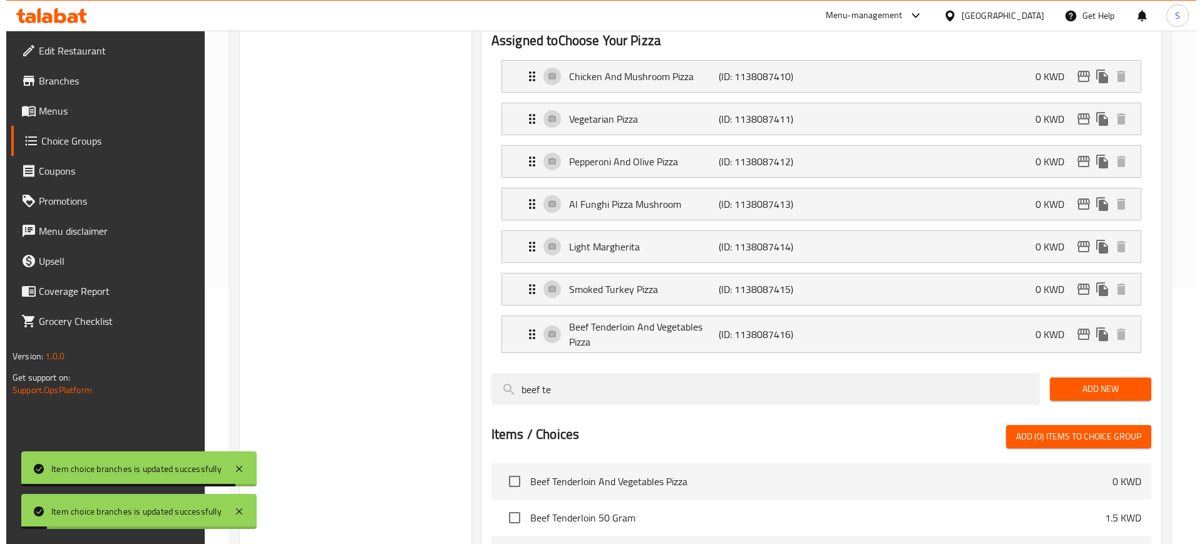
scroll to position [298, 0]
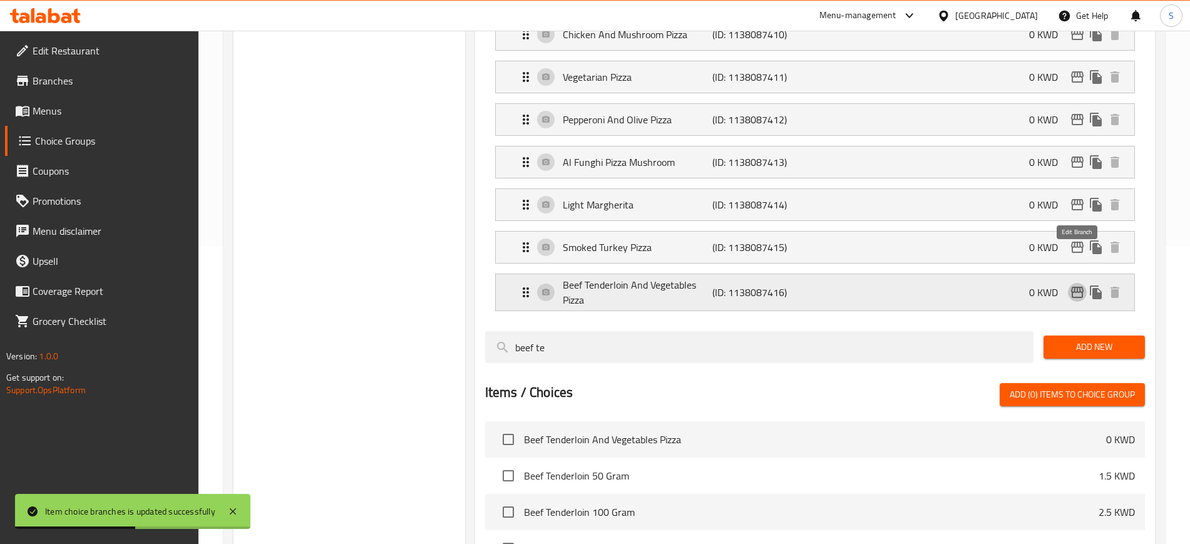
click at [1077, 285] on icon "edit" at bounding box center [1077, 292] width 15 height 15
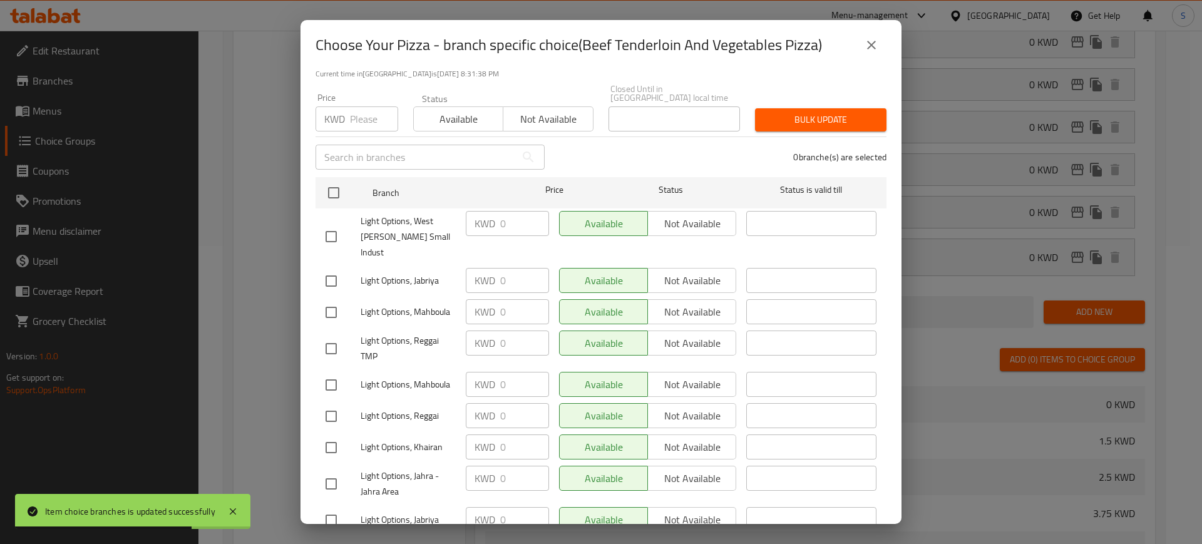
scroll to position [0, 0]
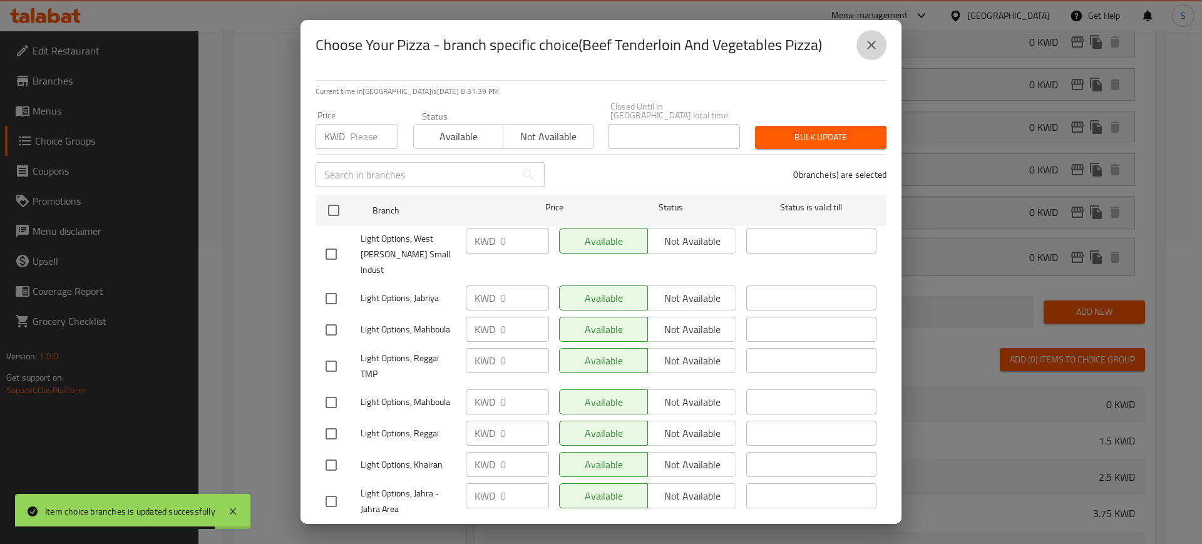
click at [874, 46] on icon "close" at bounding box center [871, 45] width 15 height 15
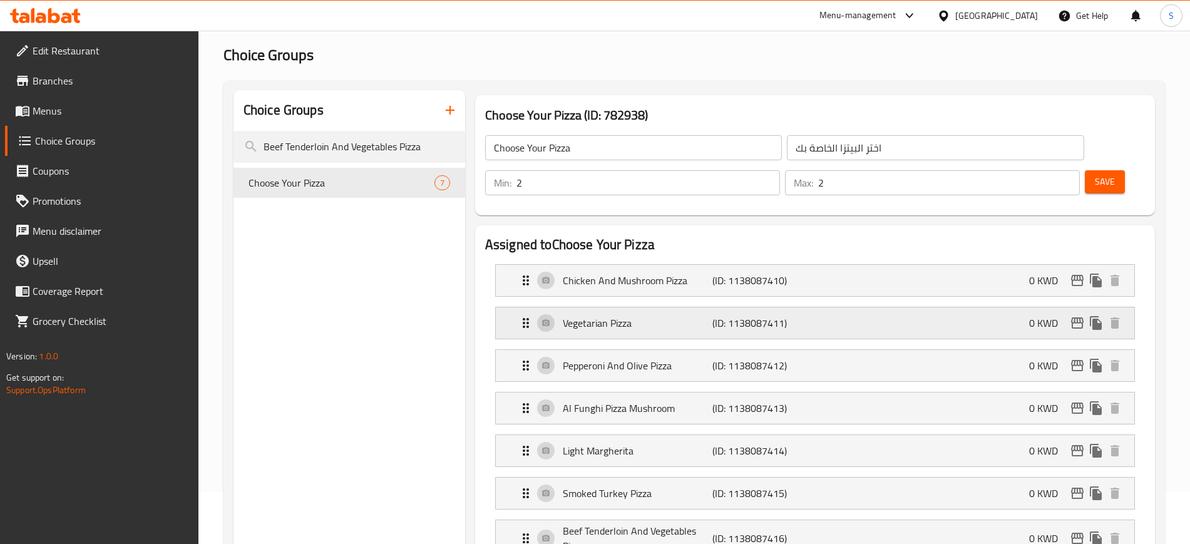
scroll to position [78, 0]
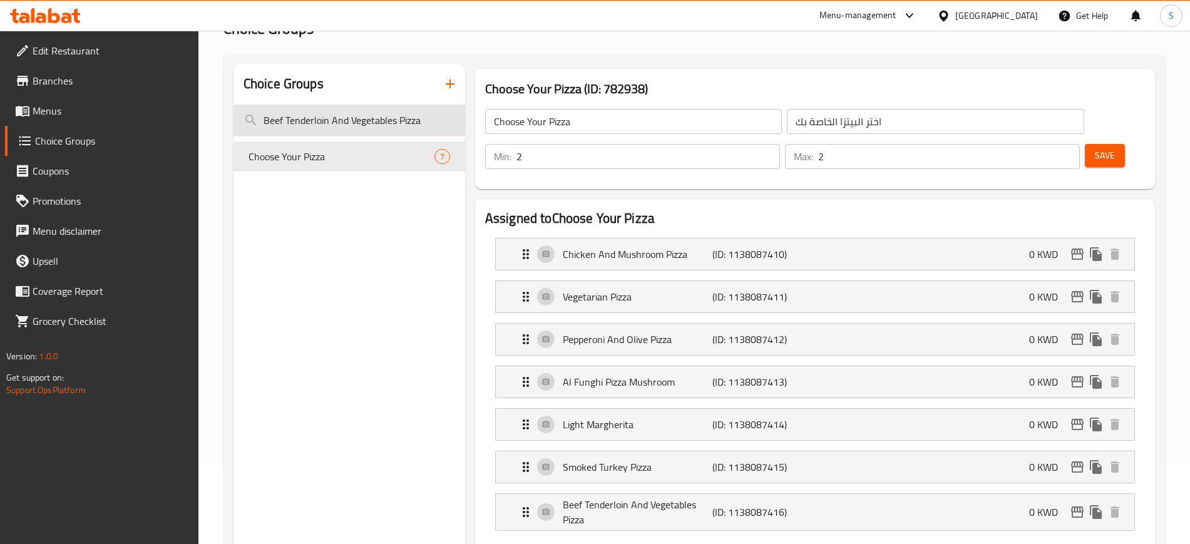
click at [429, 119] on input "Beef Tenderloin And Vegetables Pizza" at bounding box center [350, 121] width 232 height 32
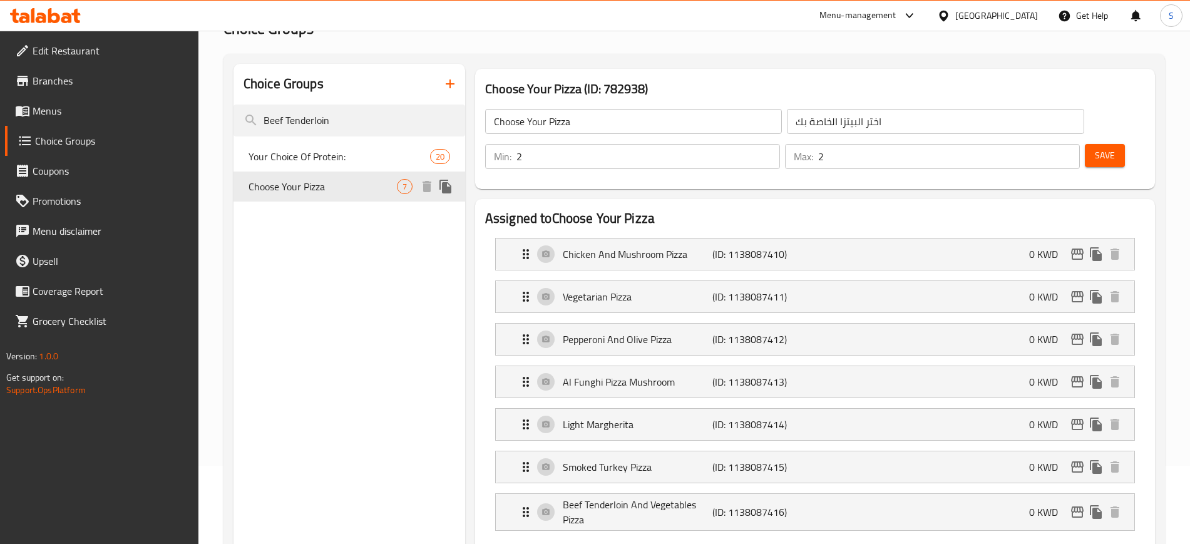
type input "Beef Tenderloin"
click at [341, 187] on span "Choose Your Pizza" at bounding box center [323, 186] width 148 height 15
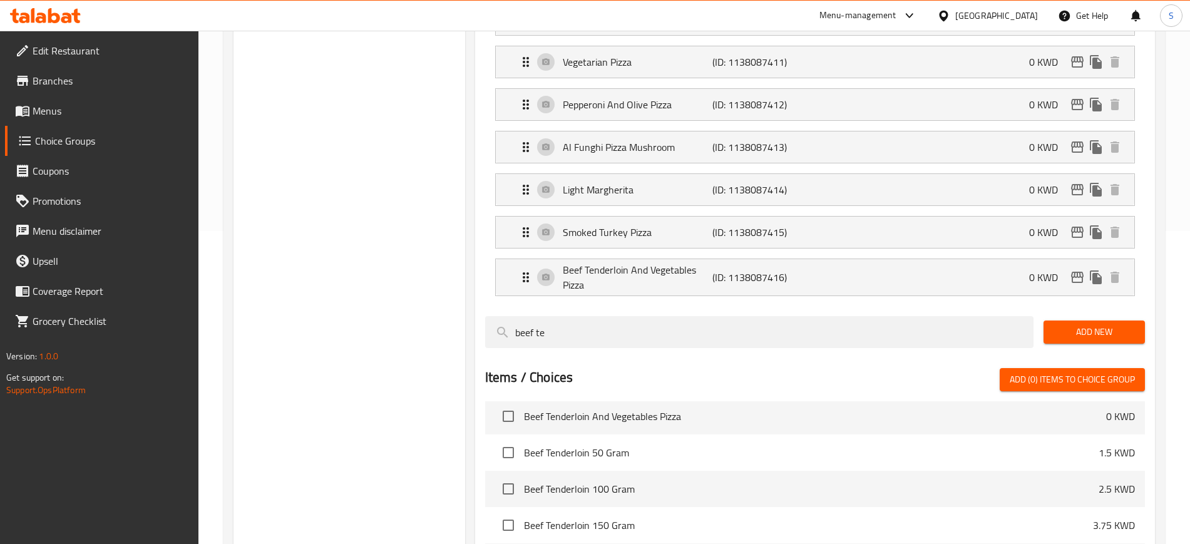
scroll to position [11, 0]
click at [699, 406] on span "Beef Tenderloin And Vegetables Pizza" at bounding box center [815, 413] width 582 height 15
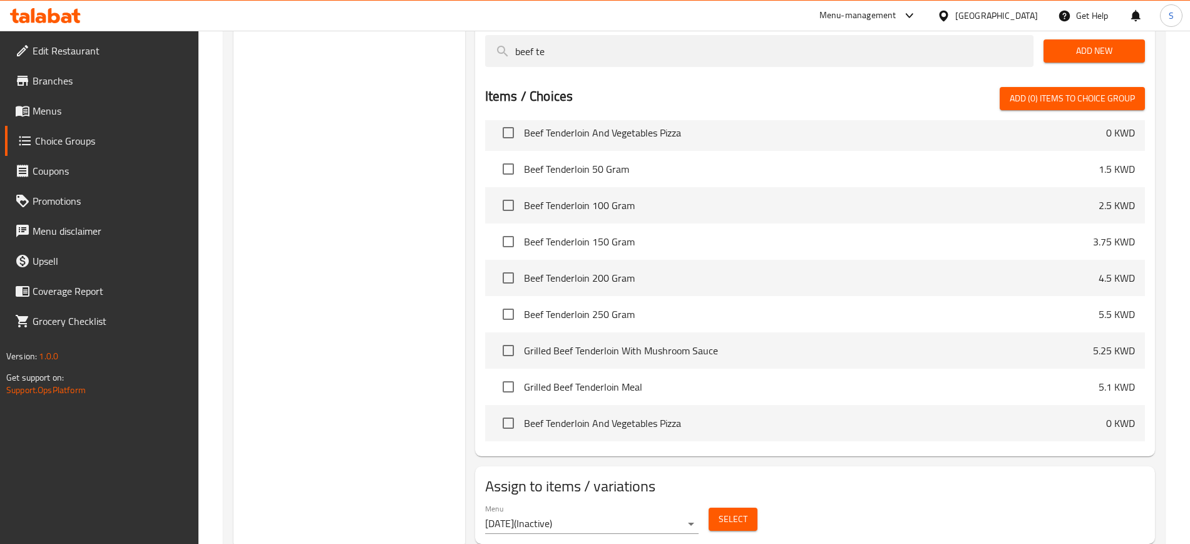
scroll to position [599, 0]
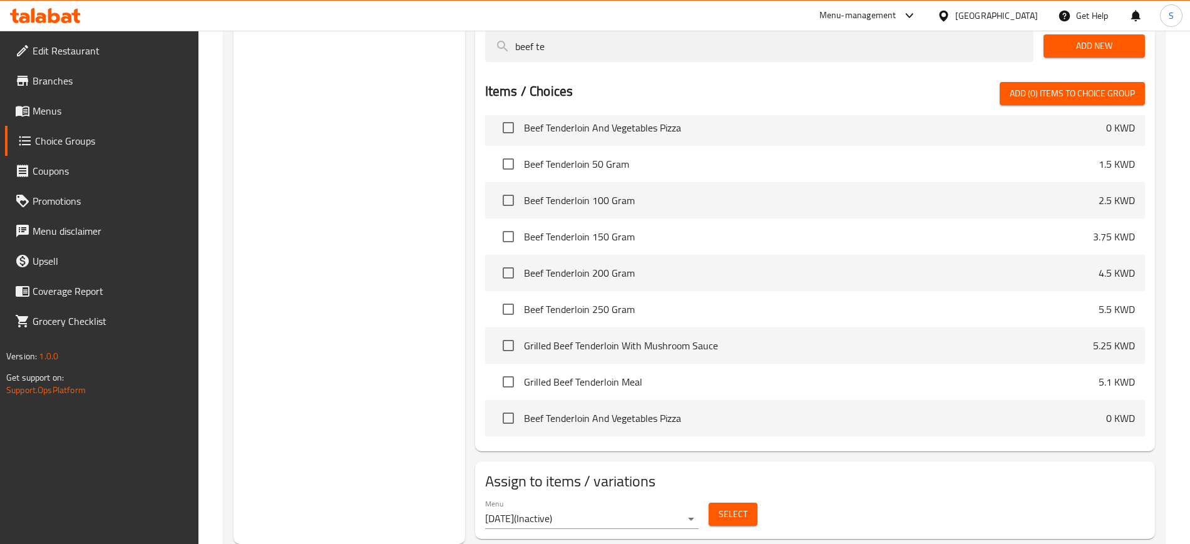
click at [815, 193] on span "Beef Tenderloin 100 Gram" at bounding box center [811, 200] width 575 height 15
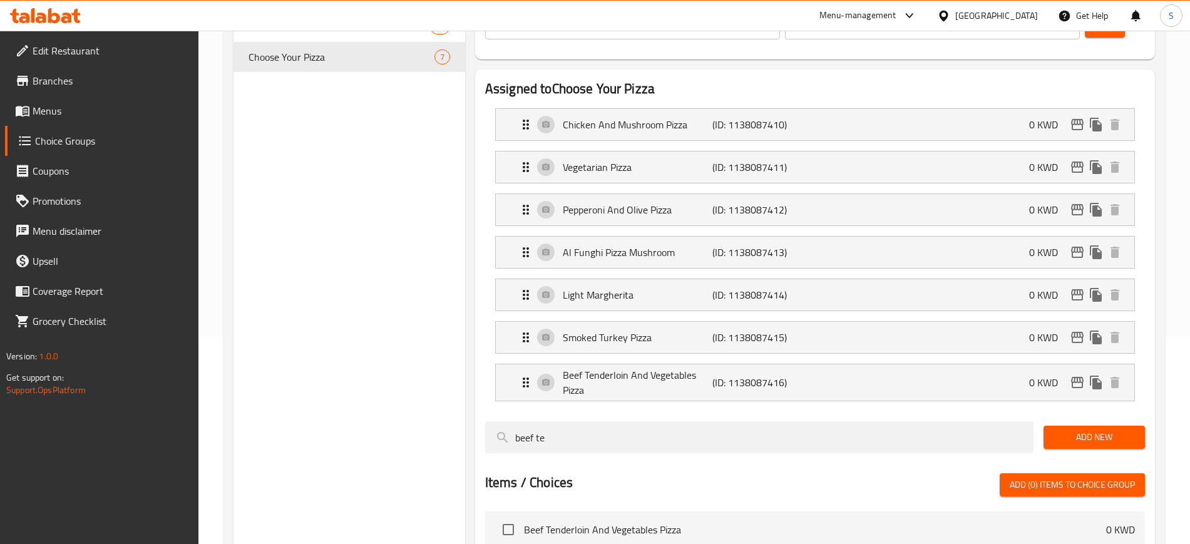
scroll to position [63, 0]
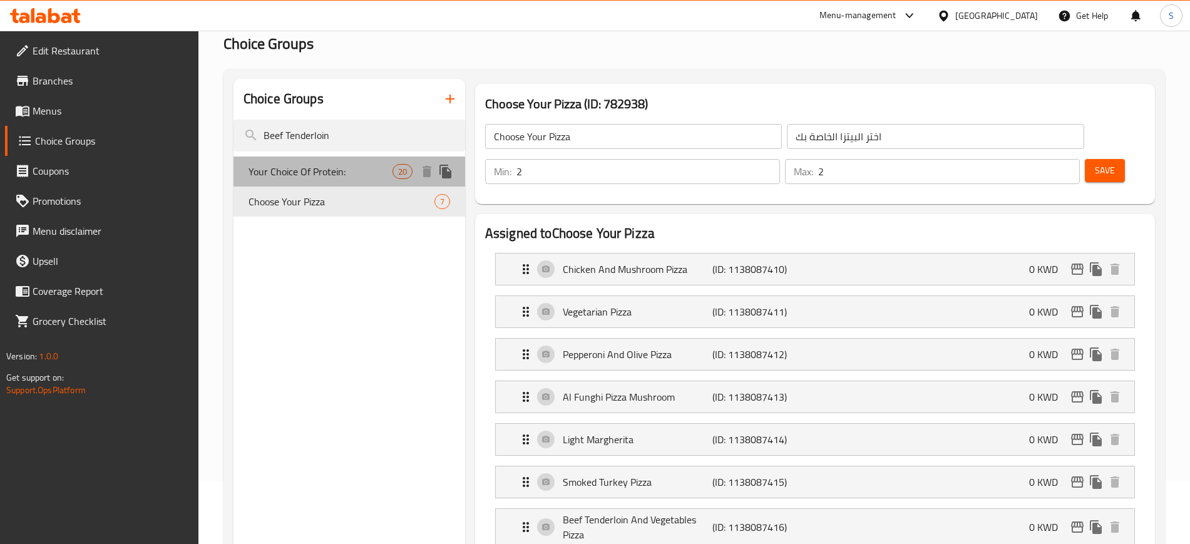
click at [351, 175] on span "Your Choice Of Protein:" at bounding box center [321, 171] width 144 height 15
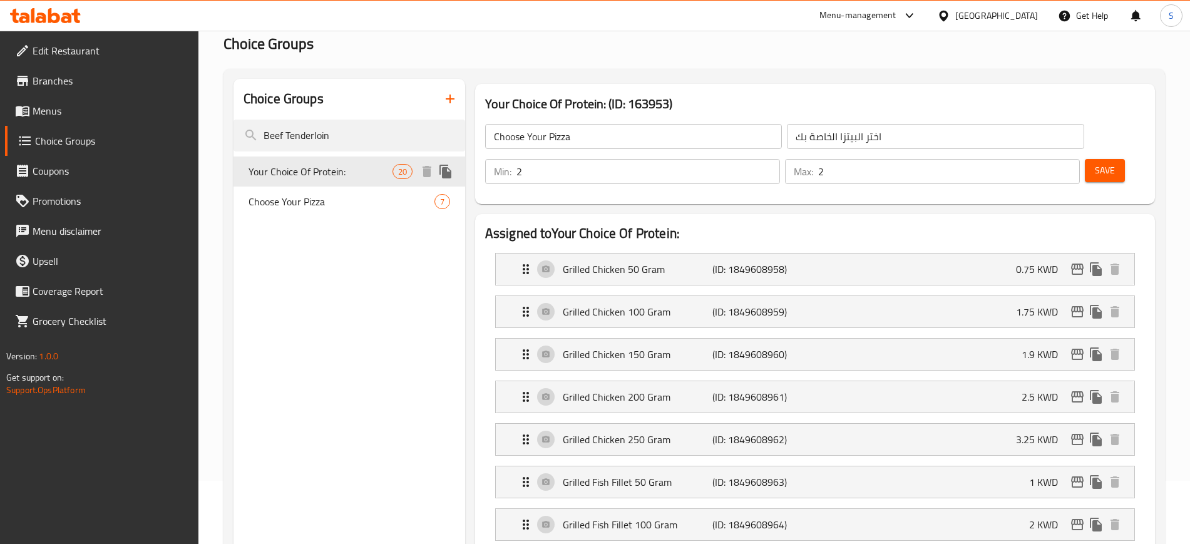
type input "Your Choice Of Protein:"
type input "إختيارك من البروتين:"
type input "1"
type input "20"
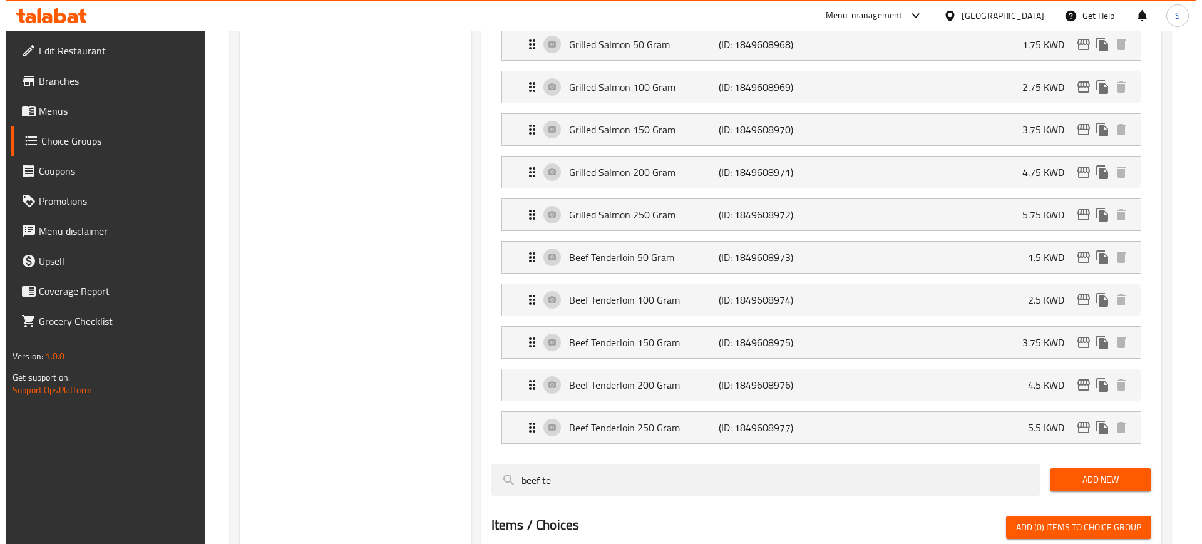
scroll to position [712, 0]
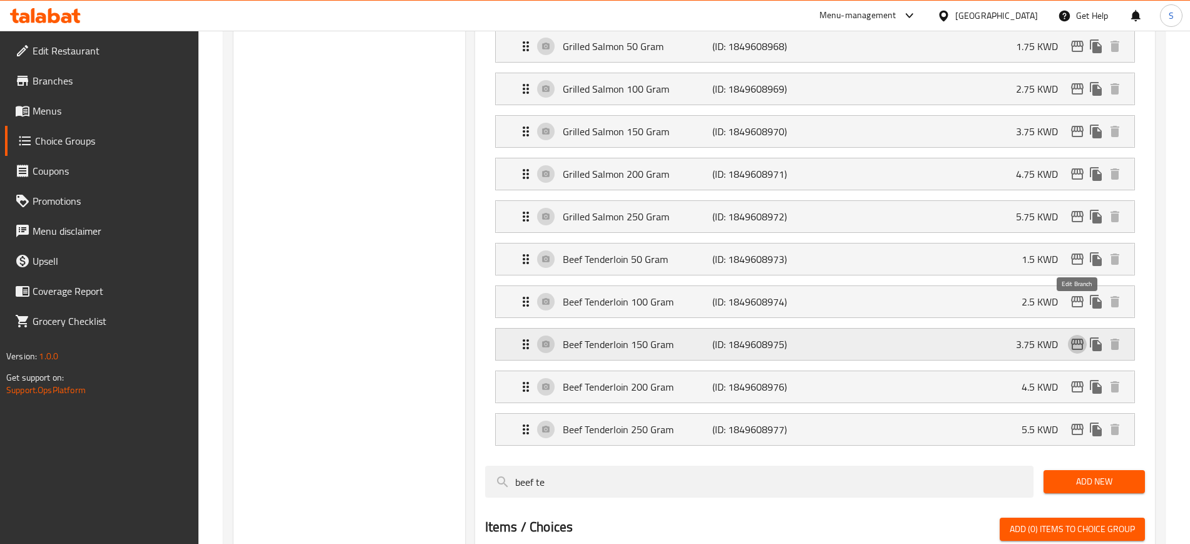
click at [1082, 339] on icon "edit" at bounding box center [1077, 344] width 13 height 11
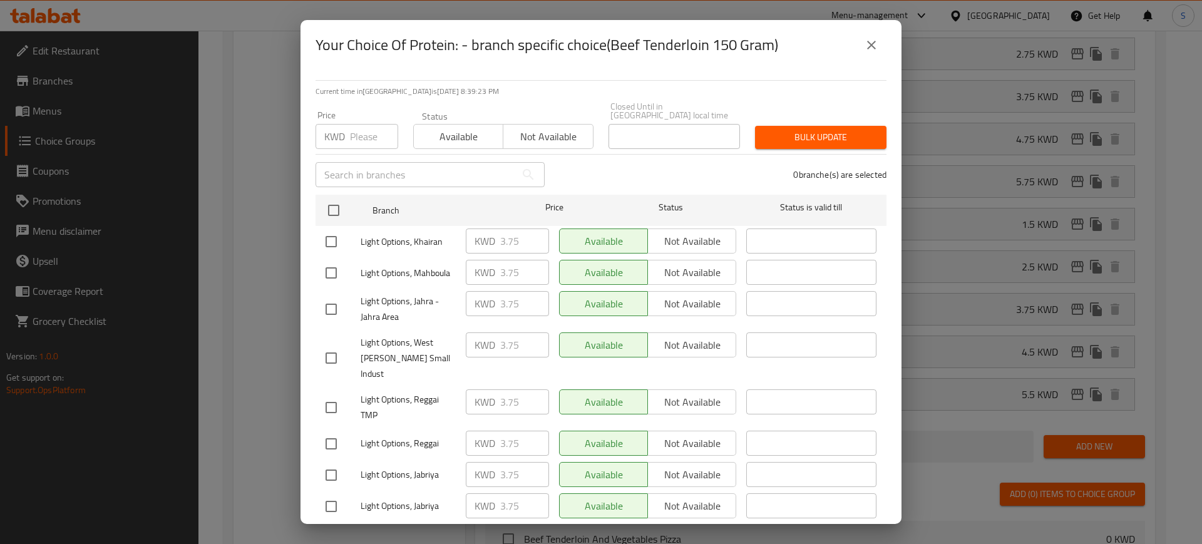
scroll to position [38, 0]
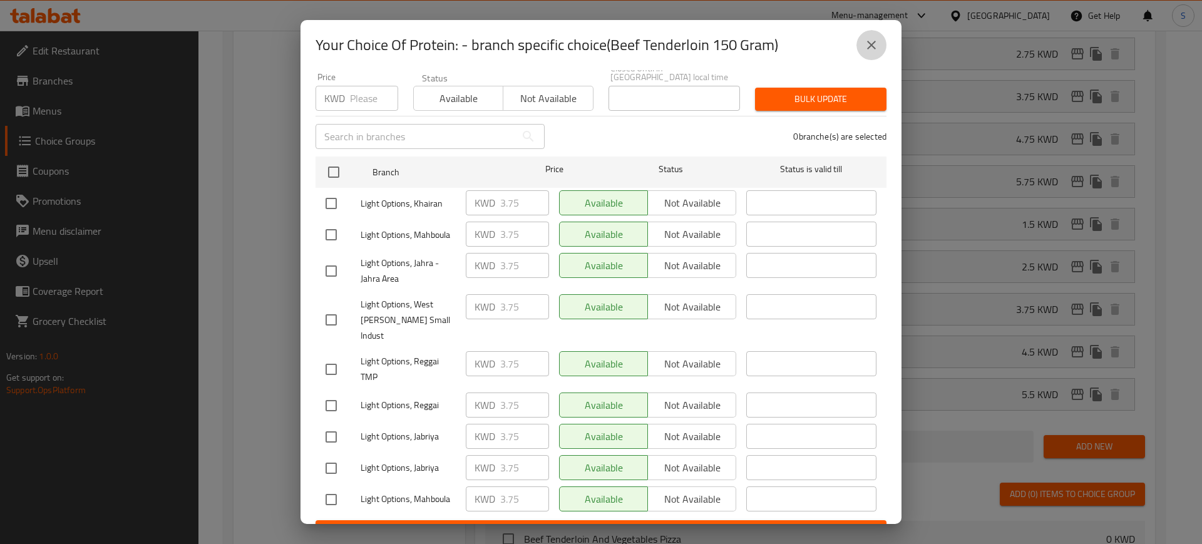
click at [872, 46] on icon "close" at bounding box center [871, 45] width 9 height 9
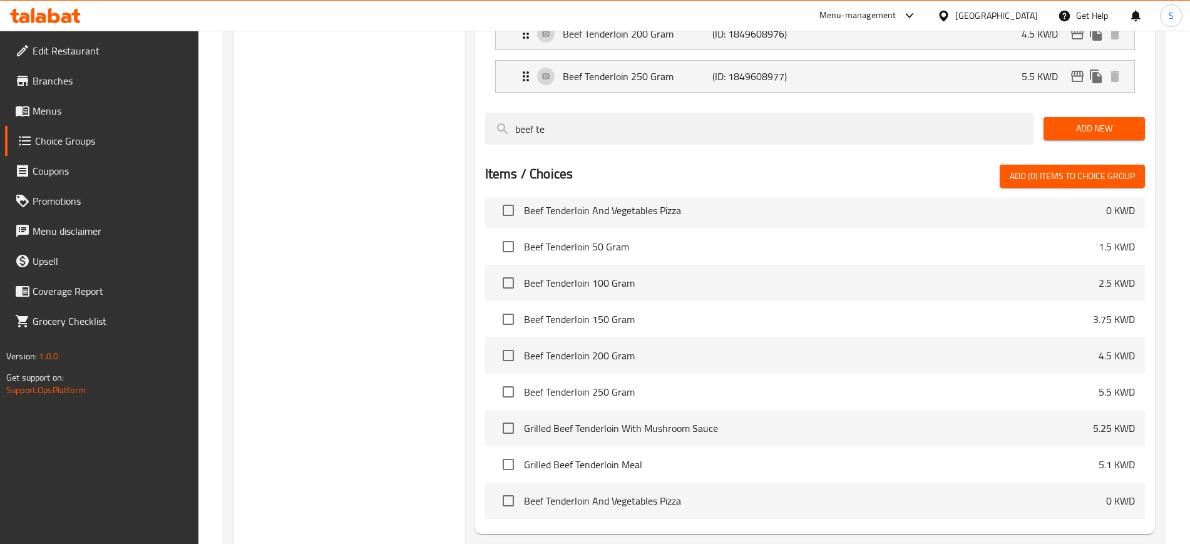
scroll to position [1064, 0]
click at [938, 484] on li "Beef Tenderloin And Vegetables Pizza 0 KWD" at bounding box center [815, 502] width 660 height 36
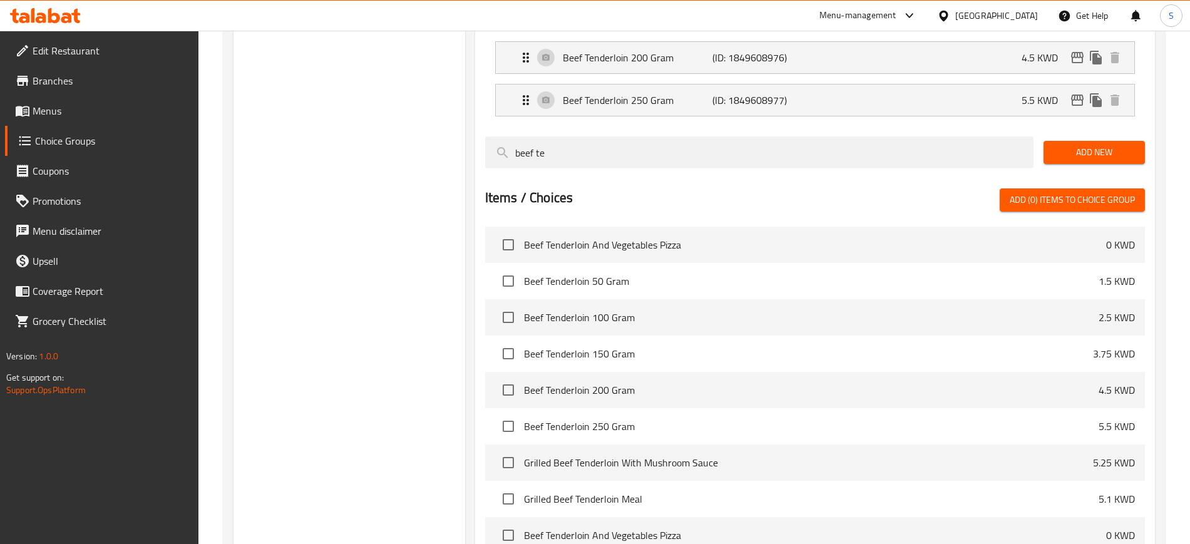
scroll to position [1042, 0]
click at [948, 237] on span "Beef Tenderloin And Vegetables Pizza" at bounding box center [815, 244] width 582 height 15
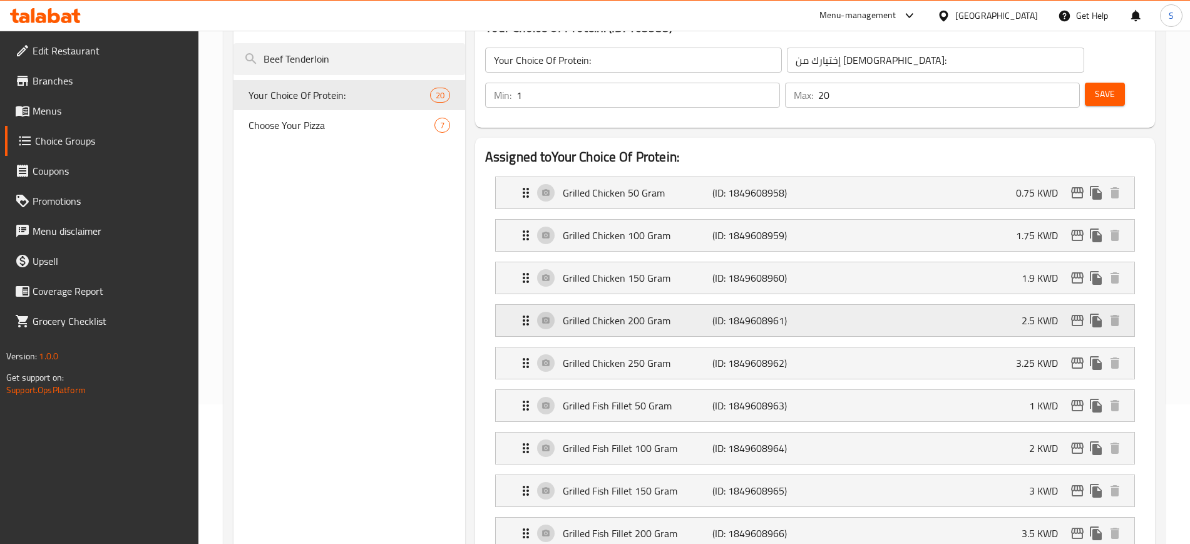
scroll to position [0, 0]
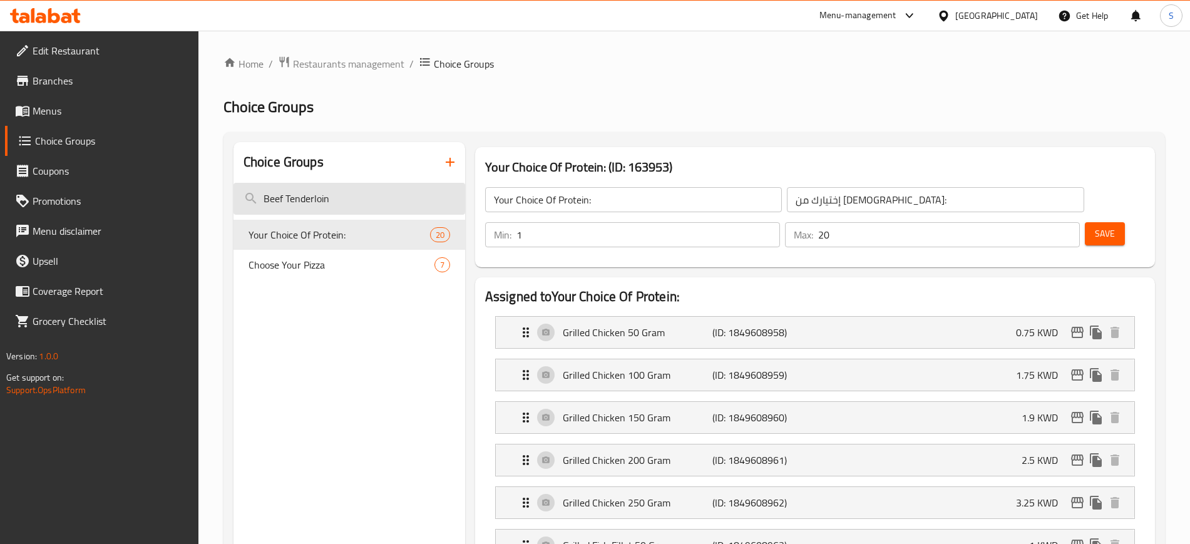
click at [381, 190] on input "Beef Tenderloin" at bounding box center [350, 199] width 232 height 32
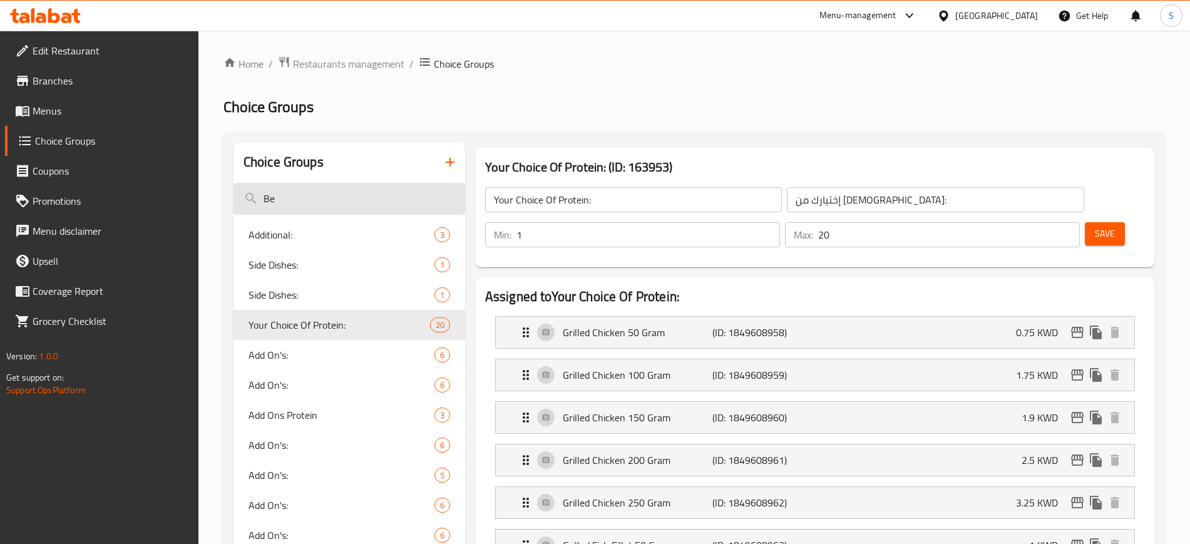
type input "B"
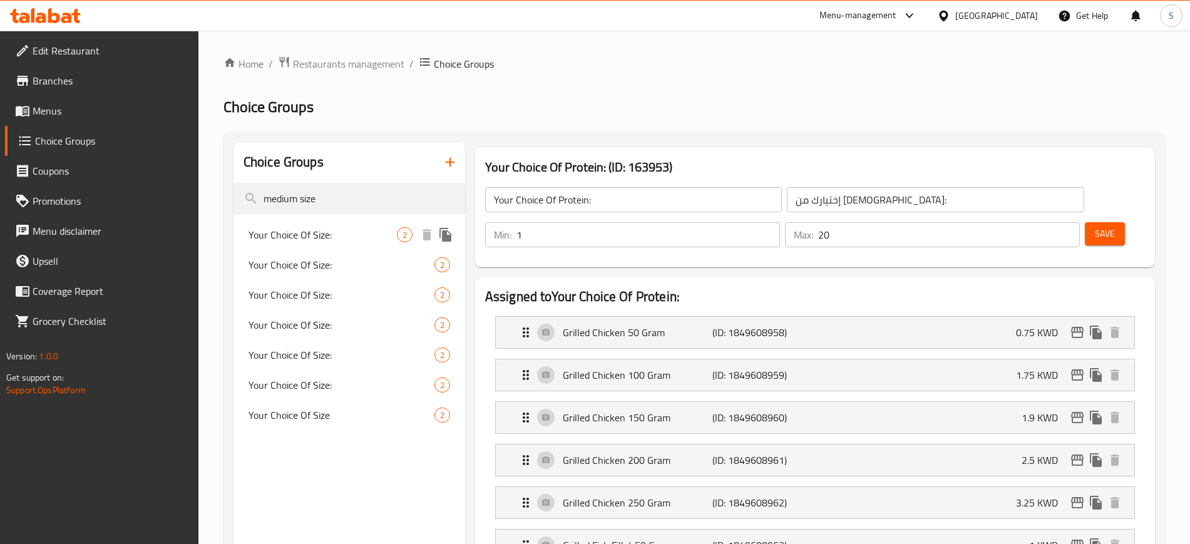
type input "medium size"
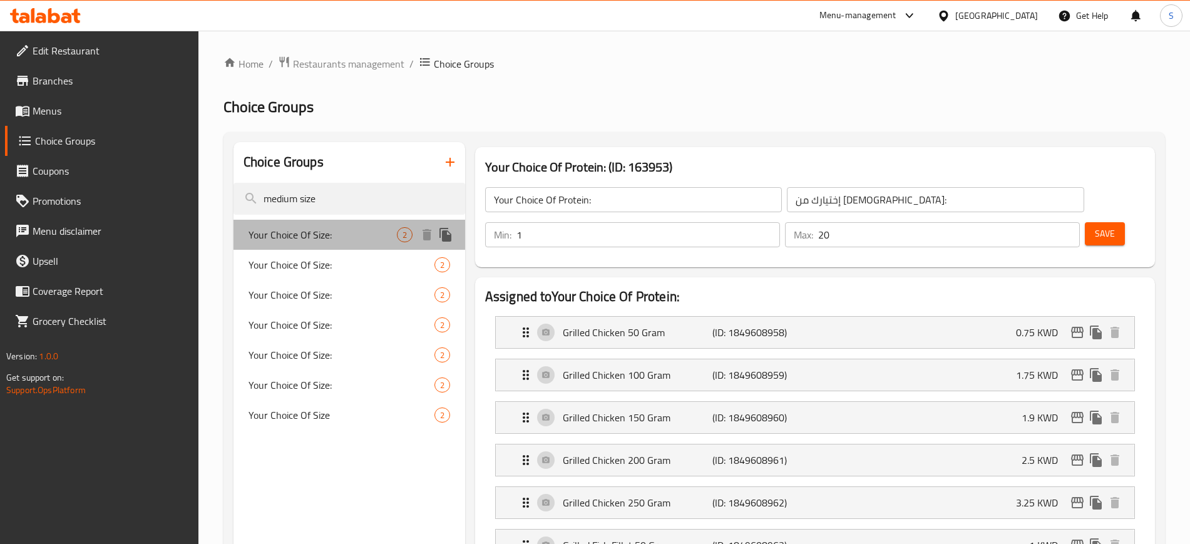
click at [373, 237] on span "Your Choice Of Size:" at bounding box center [323, 234] width 148 height 15
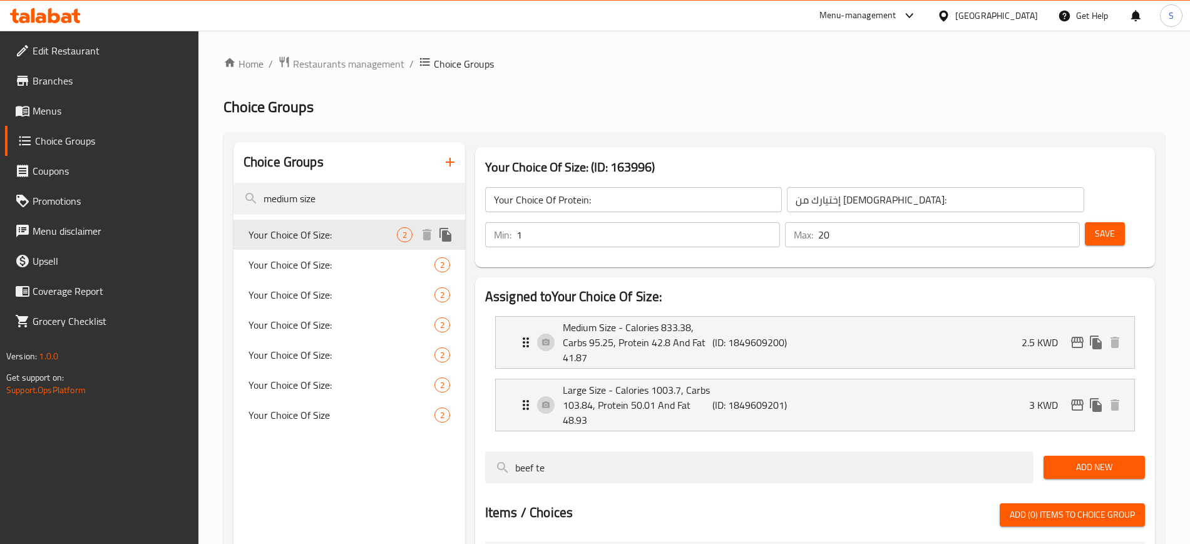
type input "Your Choice Of Size:"
type input "إختيارك من الحجم:"
type input "1"
click at [1079, 337] on icon "edit" at bounding box center [1077, 342] width 13 height 11
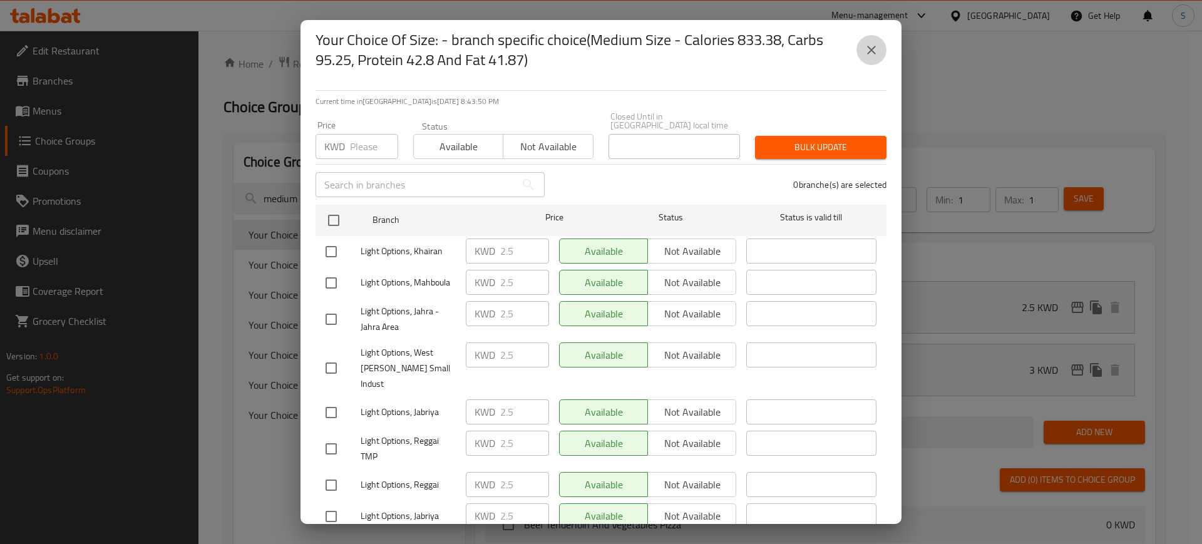
click at [872, 50] on icon "close" at bounding box center [871, 50] width 9 height 9
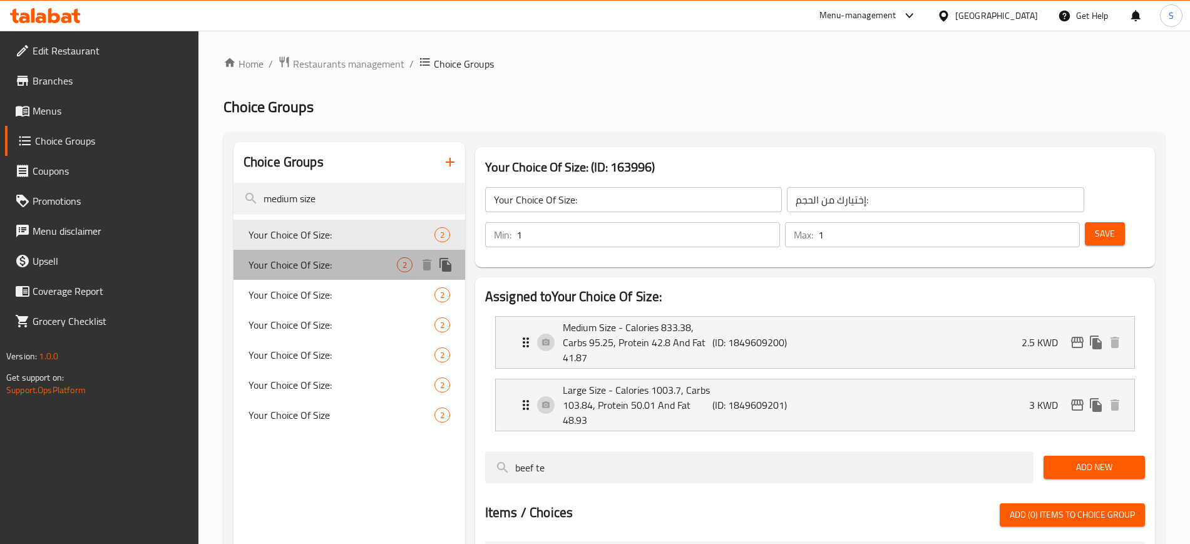
click at [356, 263] on span "Your Choice Of Size:" at bounding box center [323, 264] width 148 height 15
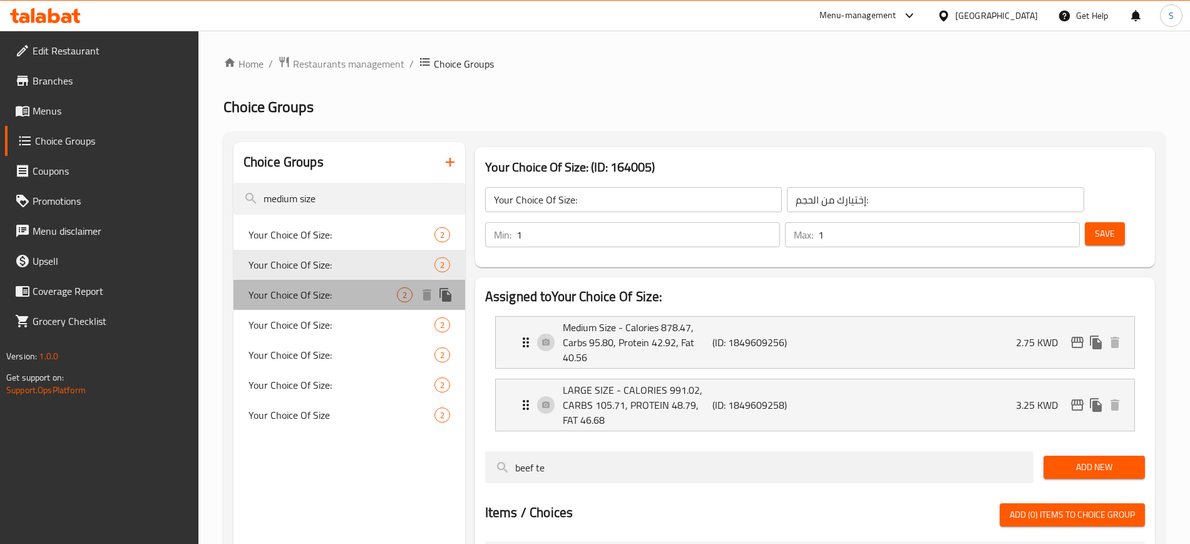
click at [342, 296] on span "Your Choice Of Size:" at bounding box center [323, 294] width 148 height 15
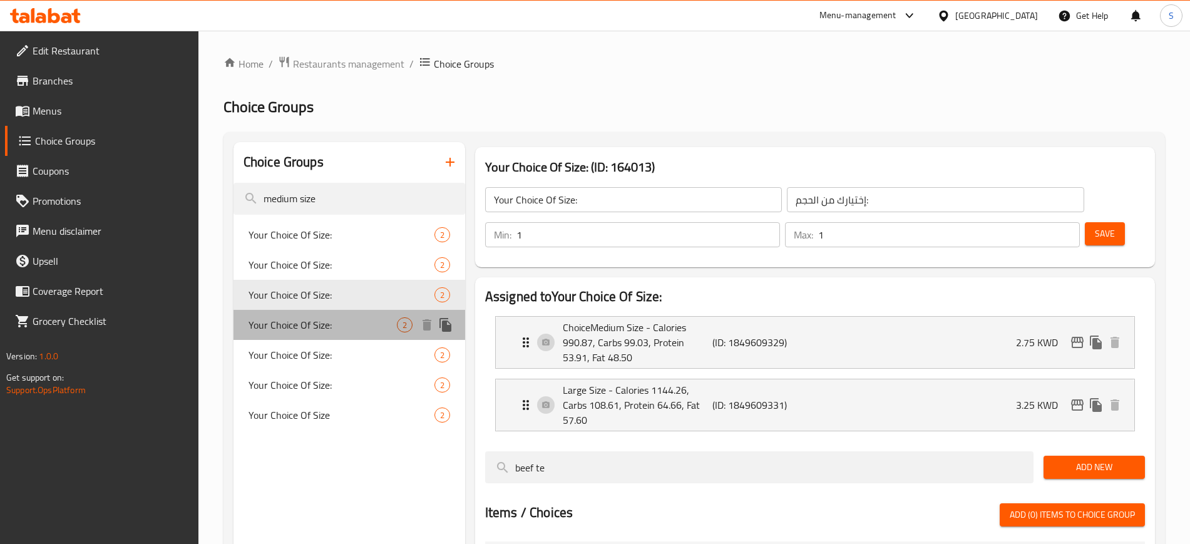
click at [331, 334] on div "Your Choice Of Size: 2" at bounding box center [350, 325] width 232 height 30
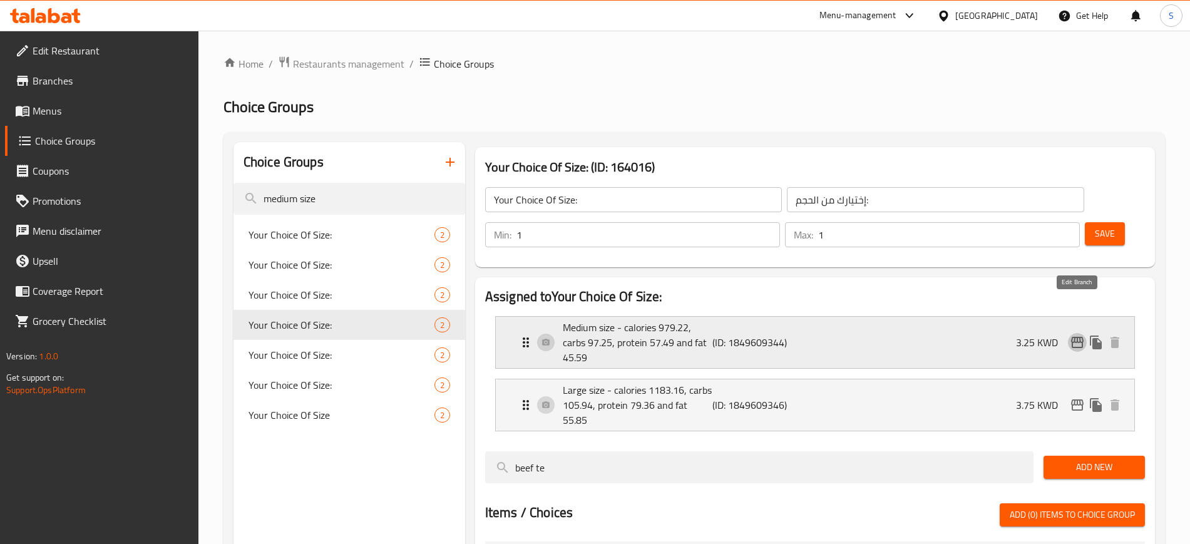
click at [1076, 335] on icon "edit" at bounding box center [1077, 342] width 15 height 15
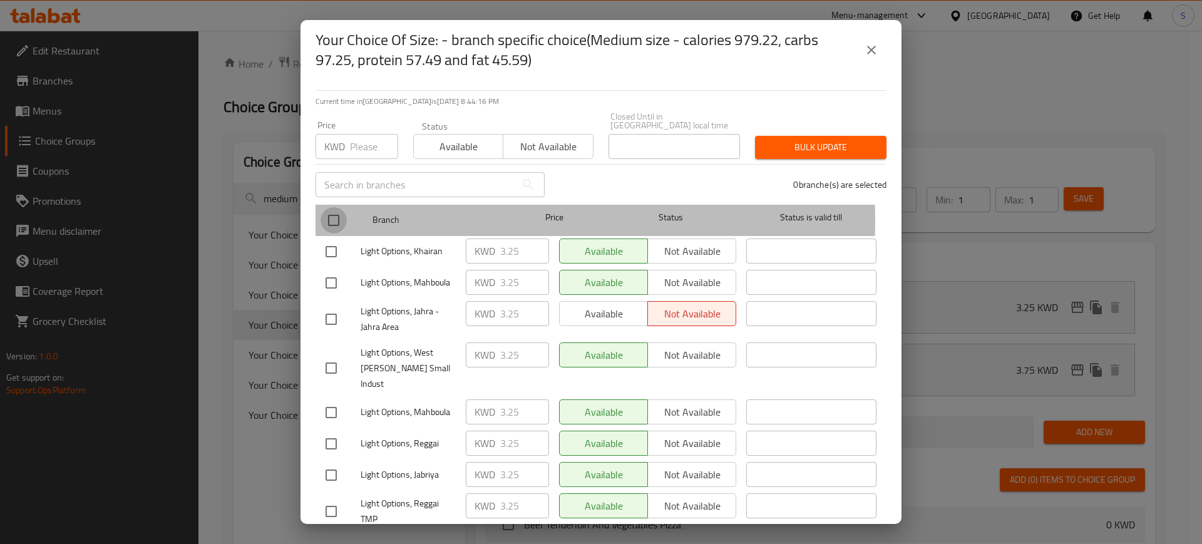
click at [334, 213] on input "checkbox" at bounding box center [334, 220] width 26 height 26
checkbox input "true"
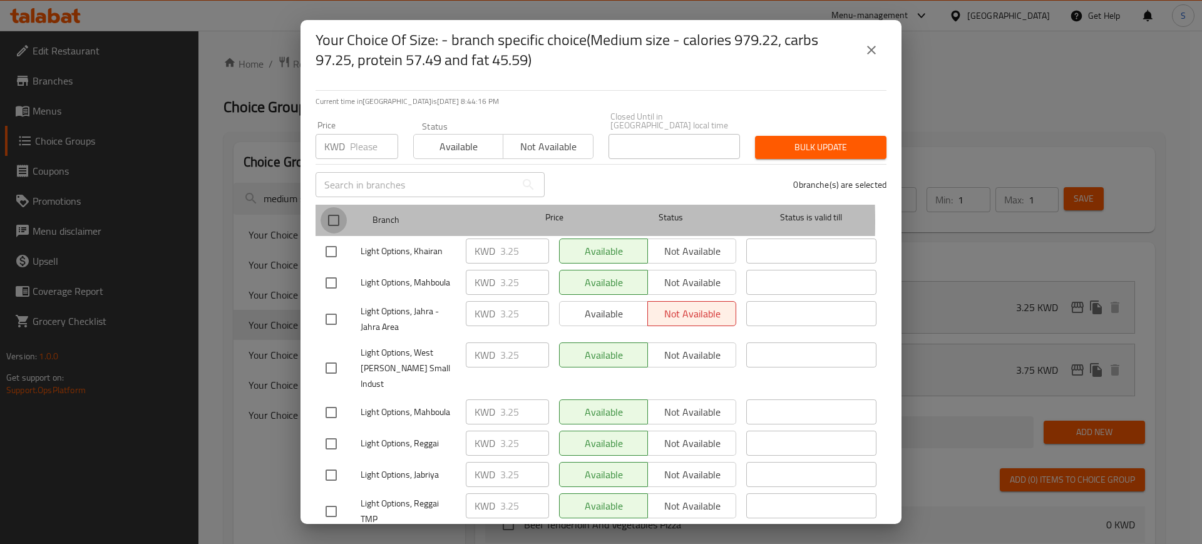
checkbox input "true"
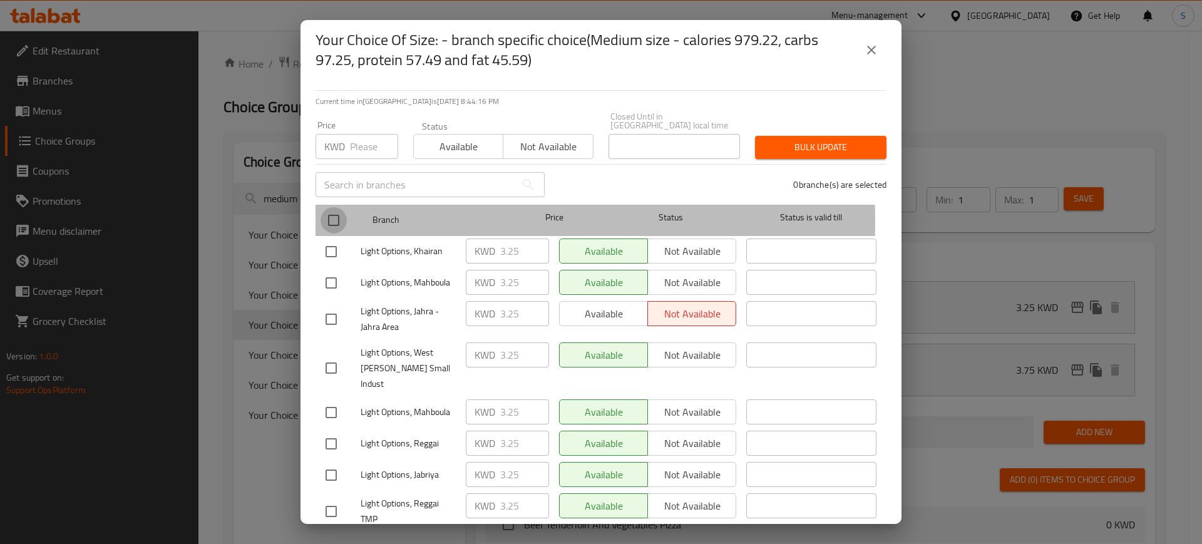
checkbox input "true"
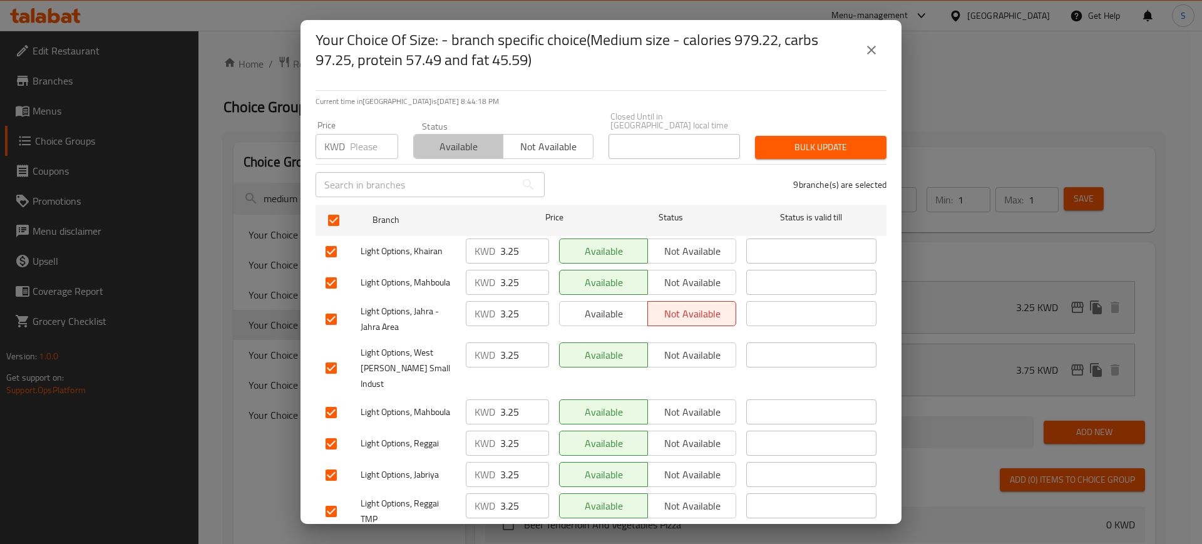
click at [463, 138] on span "Available" at bounding box center [459, 147] width 80 height 18
click at [813, 141] on span "Bulk update" at bounding box center [820, 148] width 111 height 16
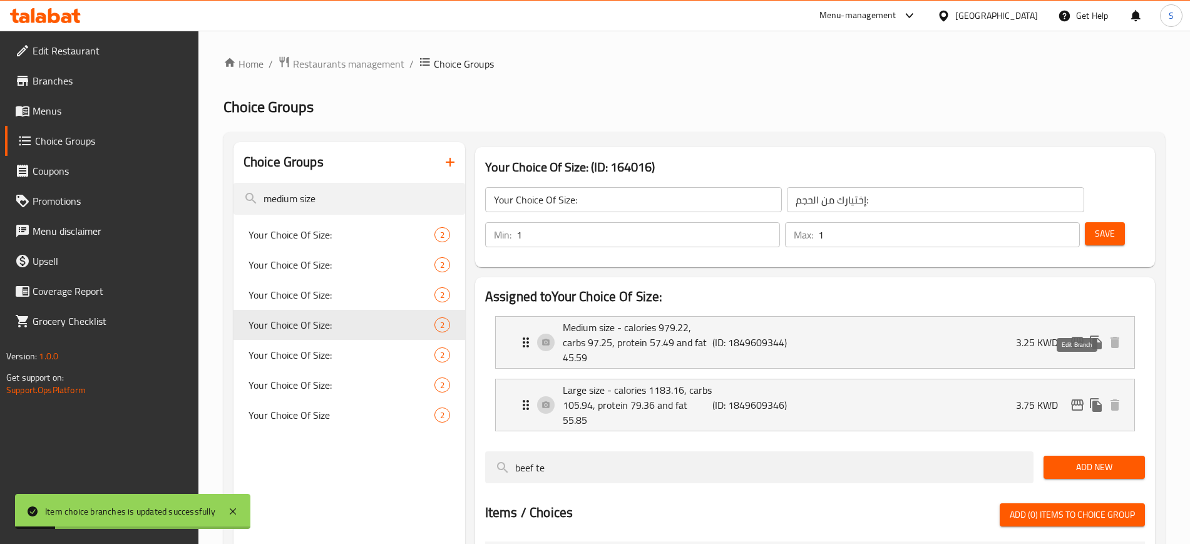
click at [1082, 398] on icon "edit" at bounding box center [1077, 405] width 15 height 15
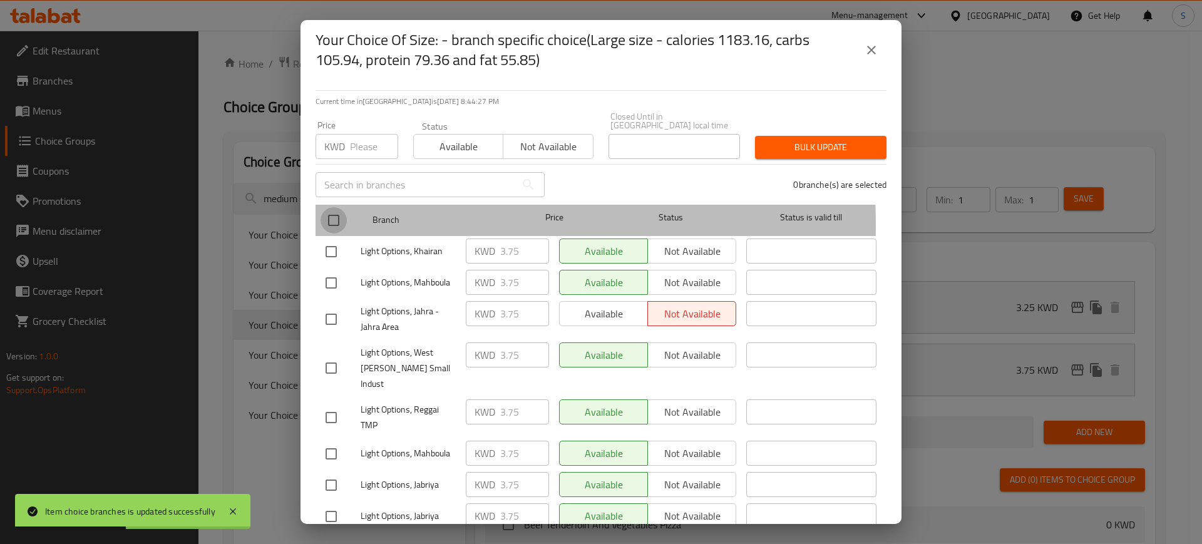
click at [339, 216] on input "checkbox" at bounding box center [334, 220] width 26 height 26
checkbox input "true"
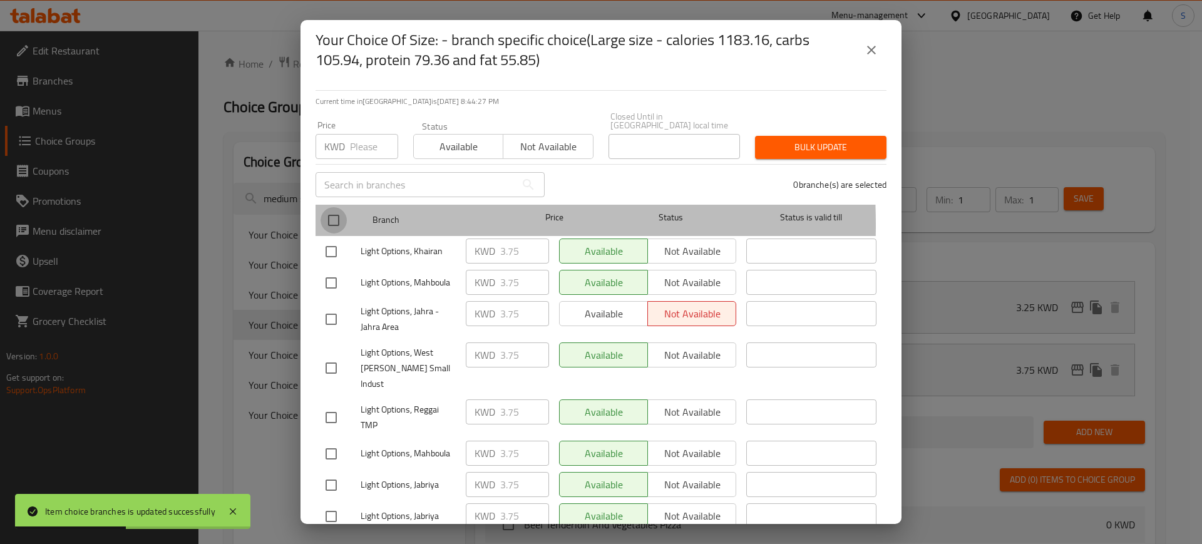
checkbox input "true"
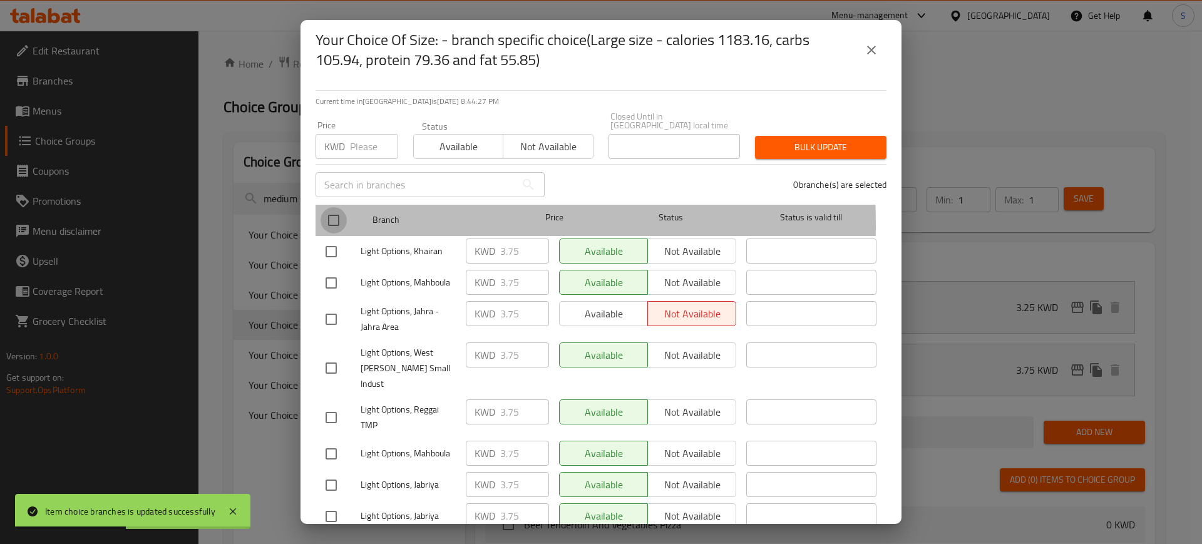
checkbox input "true"
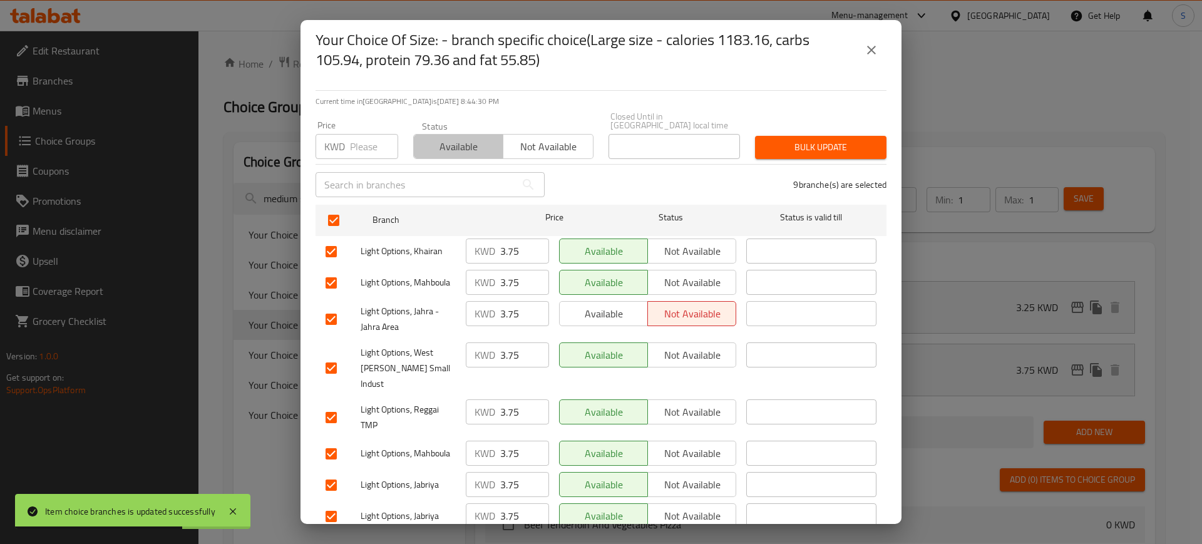
click at [478, 138] on span "Available" at bounding box center [459, 147] width 80 height 18
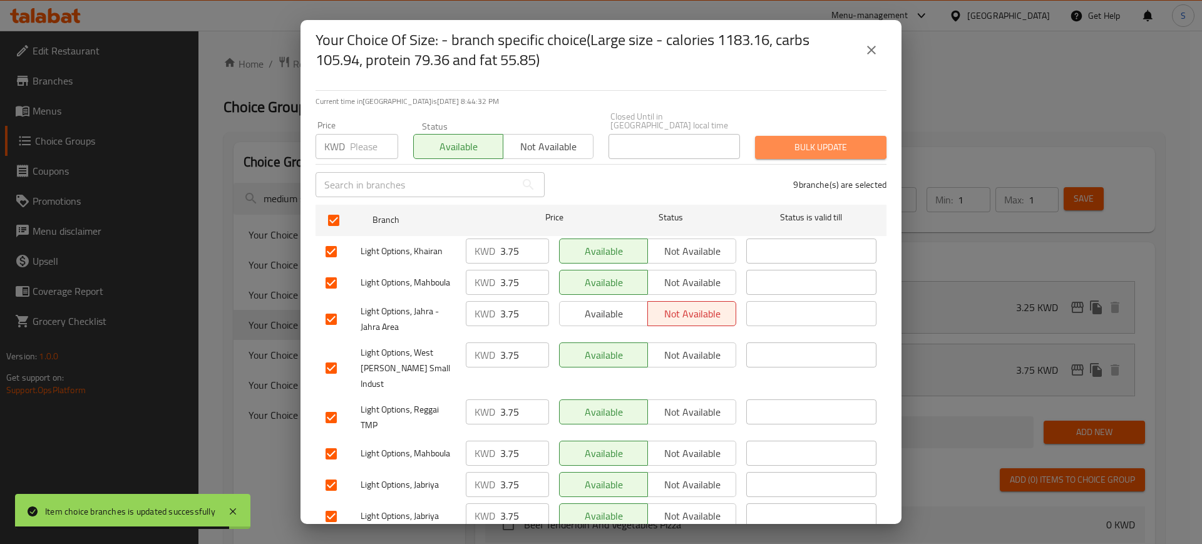
click at [811, 140] on span "Bulk update" at bounding box center [820, 148] width 111 height 16
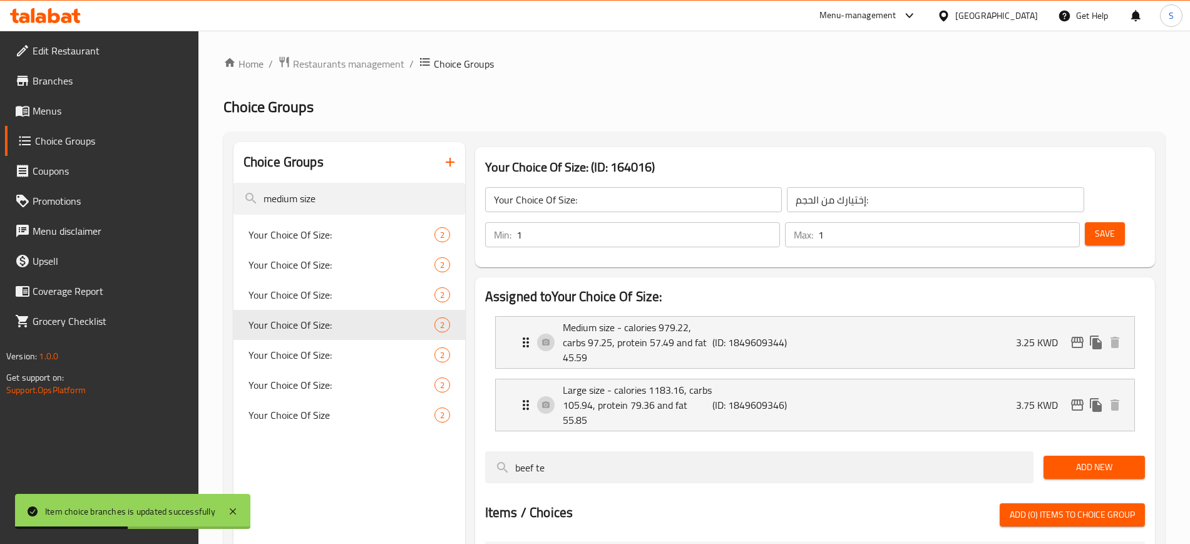
click at [624, 452] on div "beef te" at bounding box center [759, 467] width 558 height 42
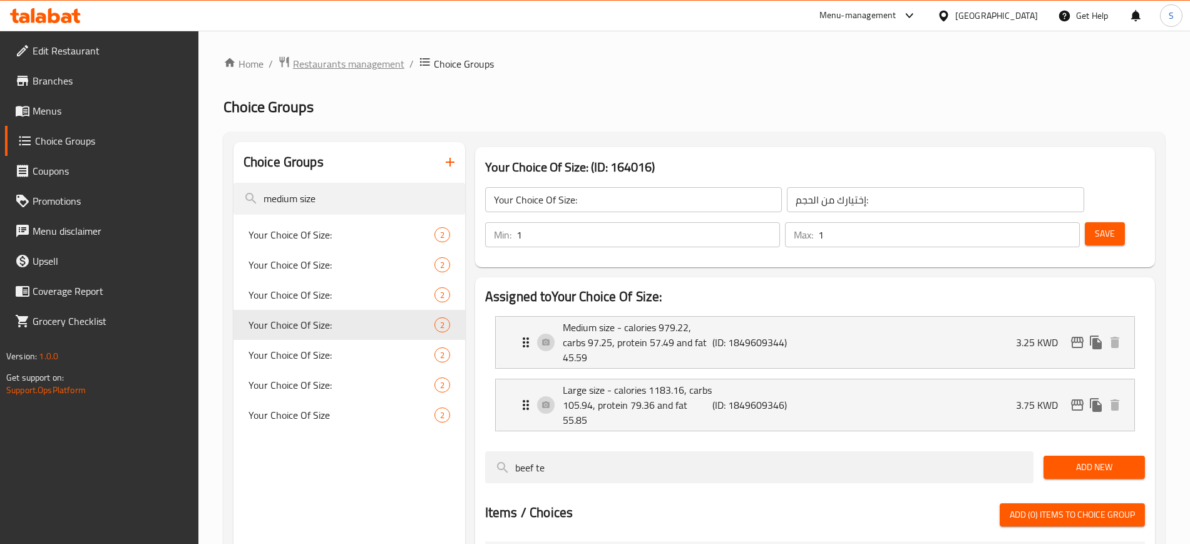
click at [337, 64] on span "Restaurants management" at bounding box center [348, 63] width 111 height 15
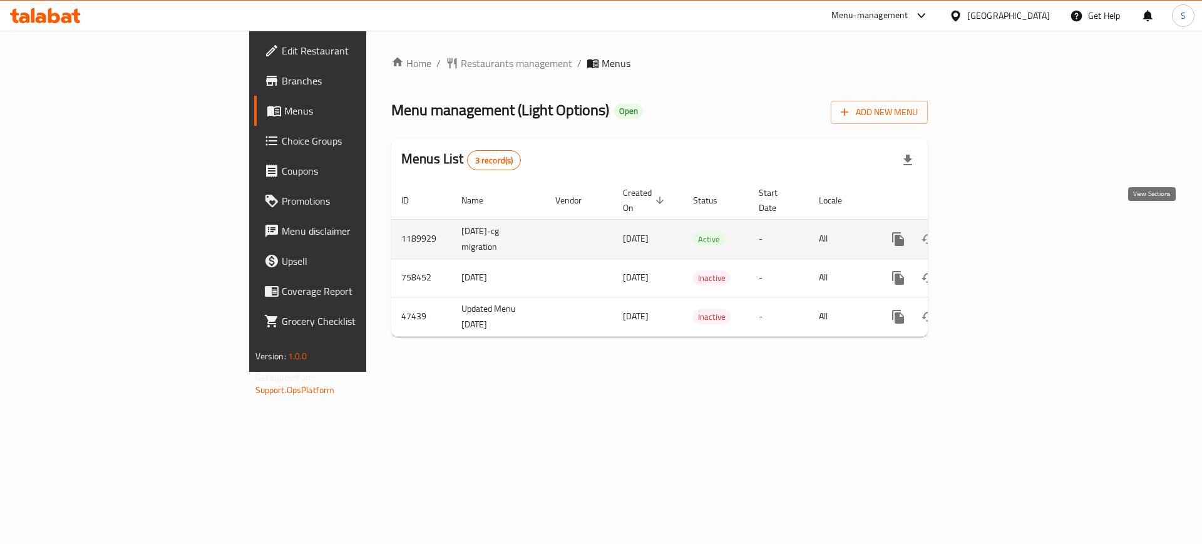
click at [996, 232] on icon "enhanced table" at bounding box center [988, 239] width 15 height 15
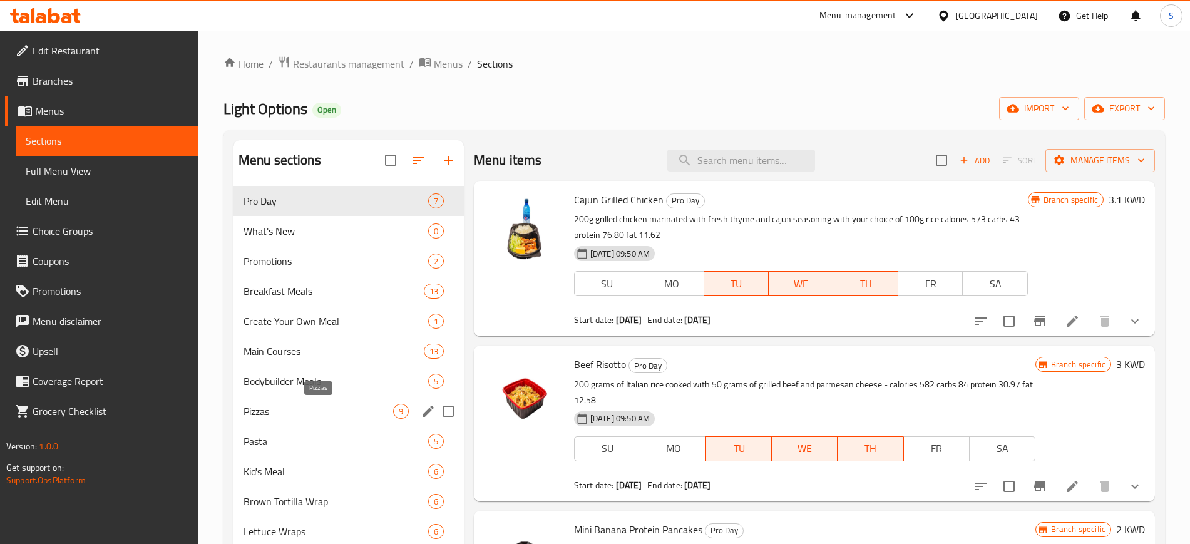
click at [362, 414] on span "Pizzas" at bounding box center [319, 411] width 150 height 15
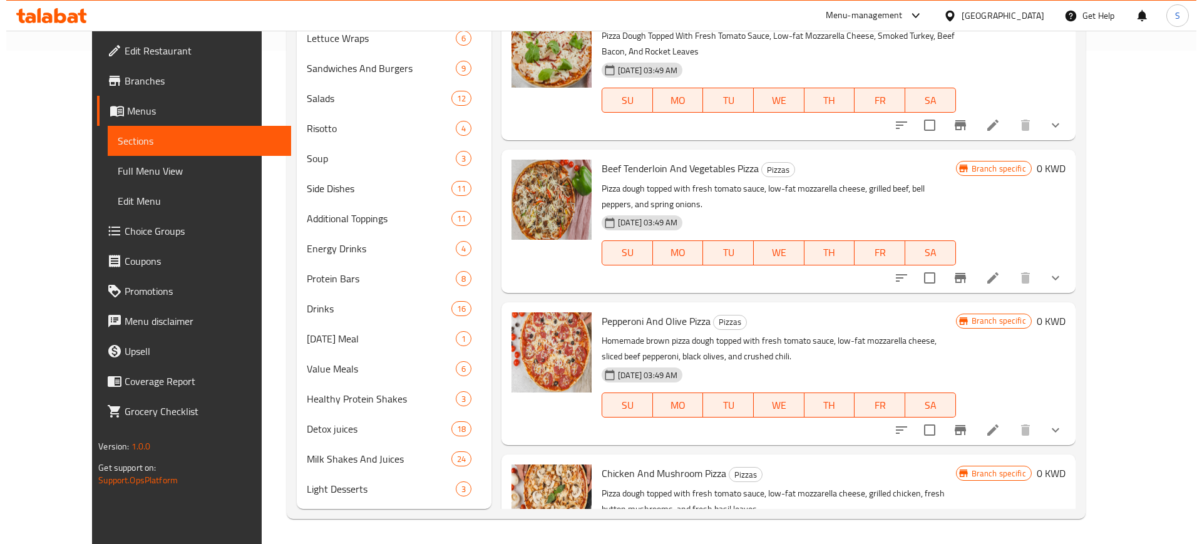
scroll to position [244, 0]
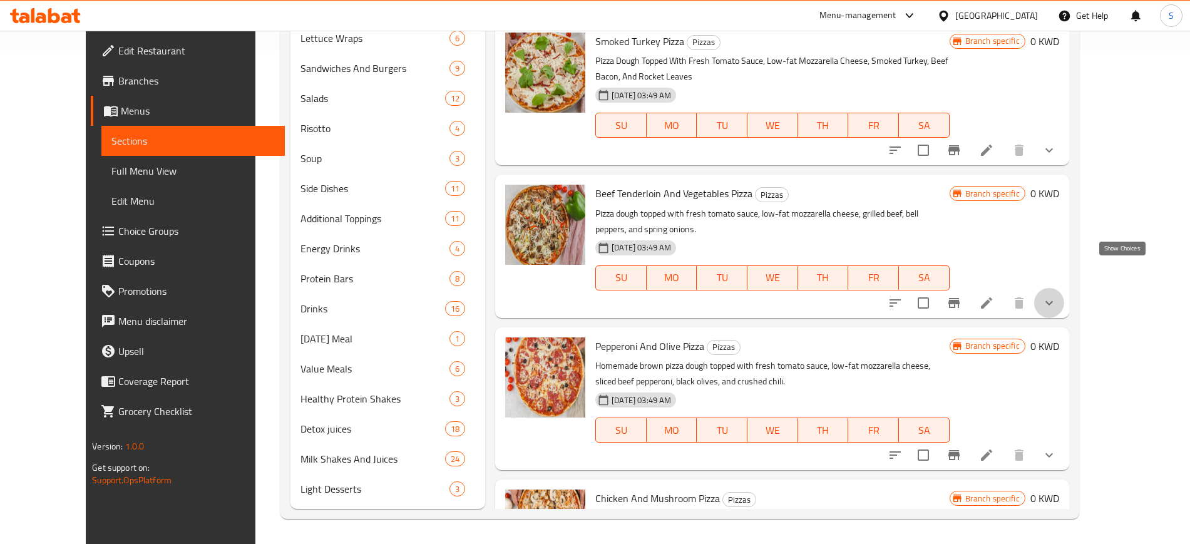
click at [1057, 295] on icon "show more" at bounding box center [1049, 302] width 15 height 15
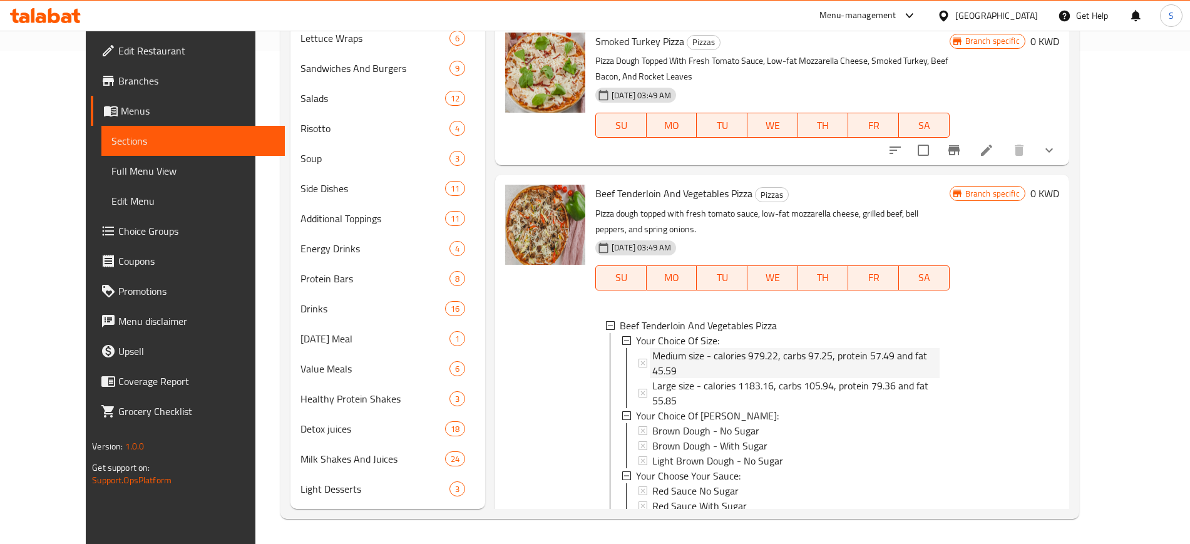
click at [767, 348] on span "Medium size - calories 979.22, carbs 97.25, protein 57.49 and fat 45.59" at bounding box center [795, 363] width 287 height 30
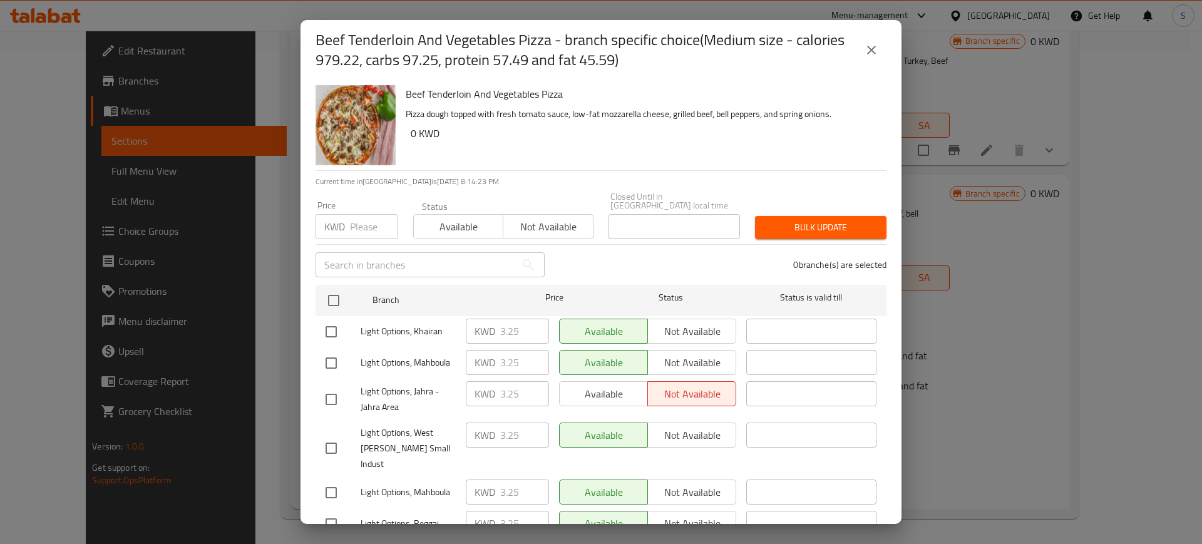
click at [606, 395] on div "Available Not available" at bounding box center [647, 393] width 177 height 25
click at [607, 385] on div "Available Not available" at bounding box center [647, 393] width 177 height 25
click at [329, 386] on input "checkbox" at bounding box center [331, 399] width 26 height 26
checkbox input "true"
click at [459, 223] on span "Available" at bounding box center [459, 227] width 80 height 18
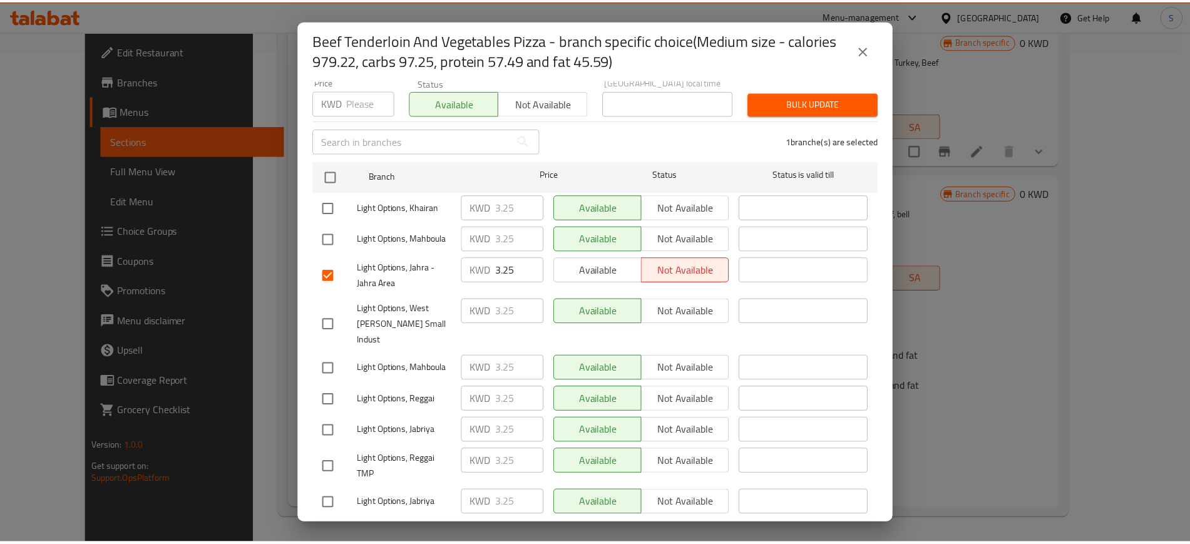
scroll to position [128, 0]
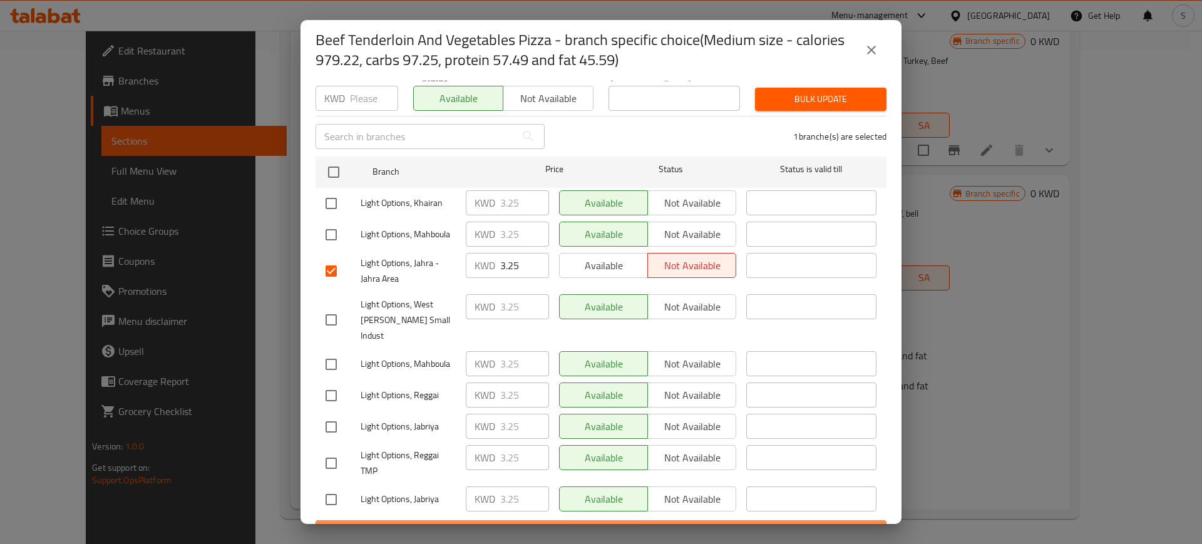
click at [658, 524] on span "Save" at bounding box center [601, 532] width 551 height 16
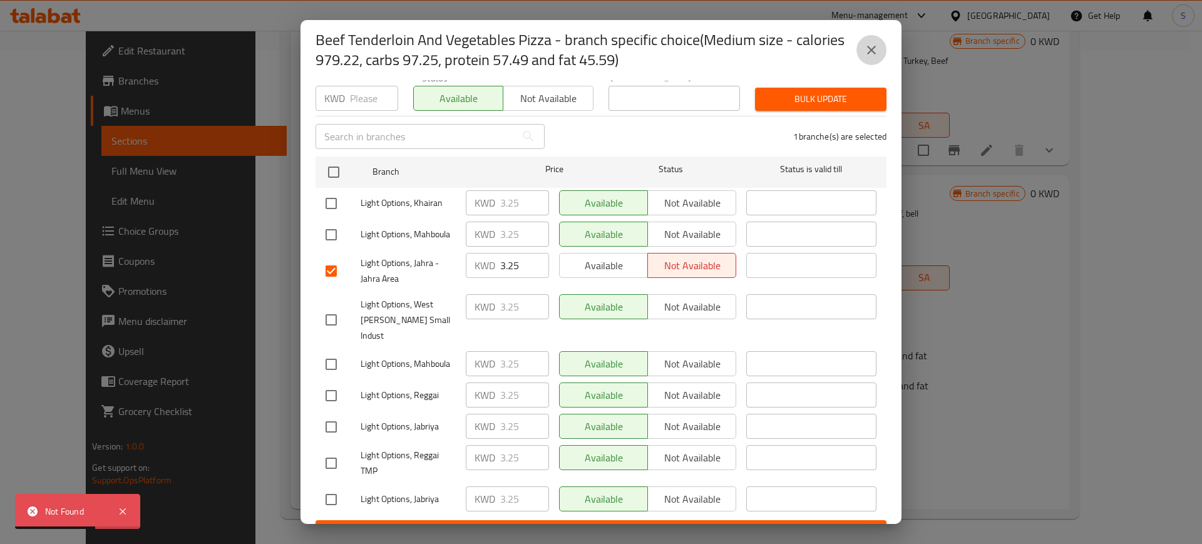
click at [875, 49] on icon "close" at bounding box center [871, 50] width 15 height 15
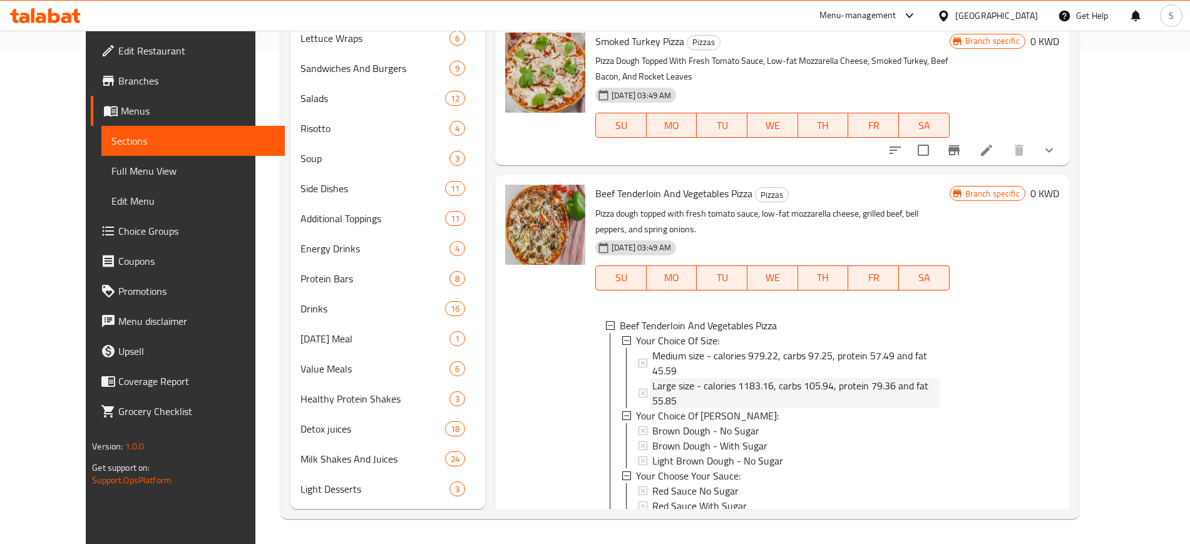
click at [773, 378] on span "Large size - calories 1183.16, carbs 105.94, protein 79.36 and fat 55.85" at bounding box center [795, 393] width 287 height 30
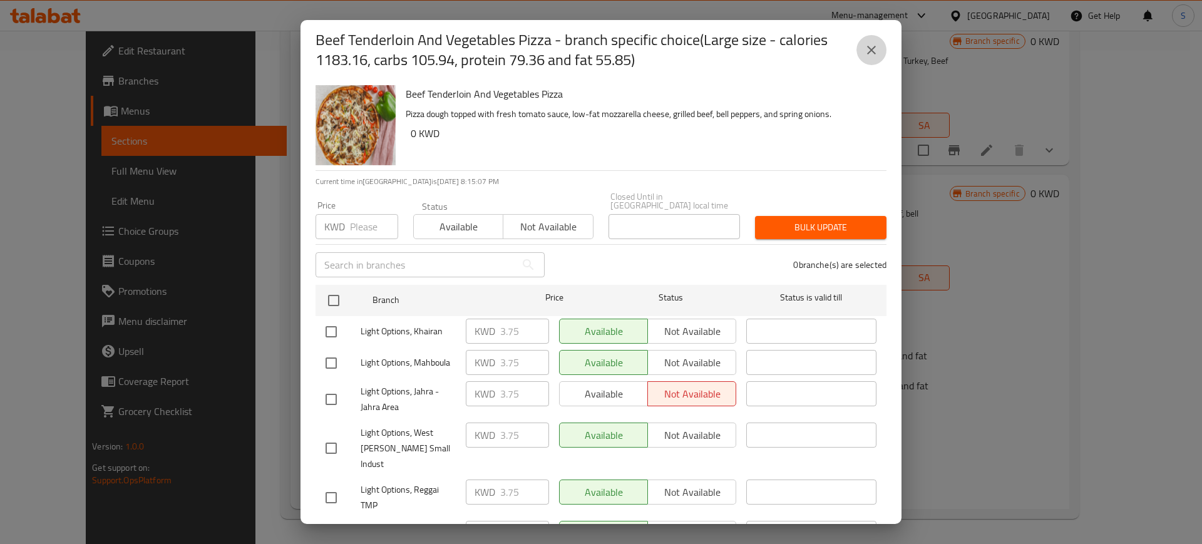
click at [871, 53] on icon "close" at bounding box center [871, 50] width 15 height 15
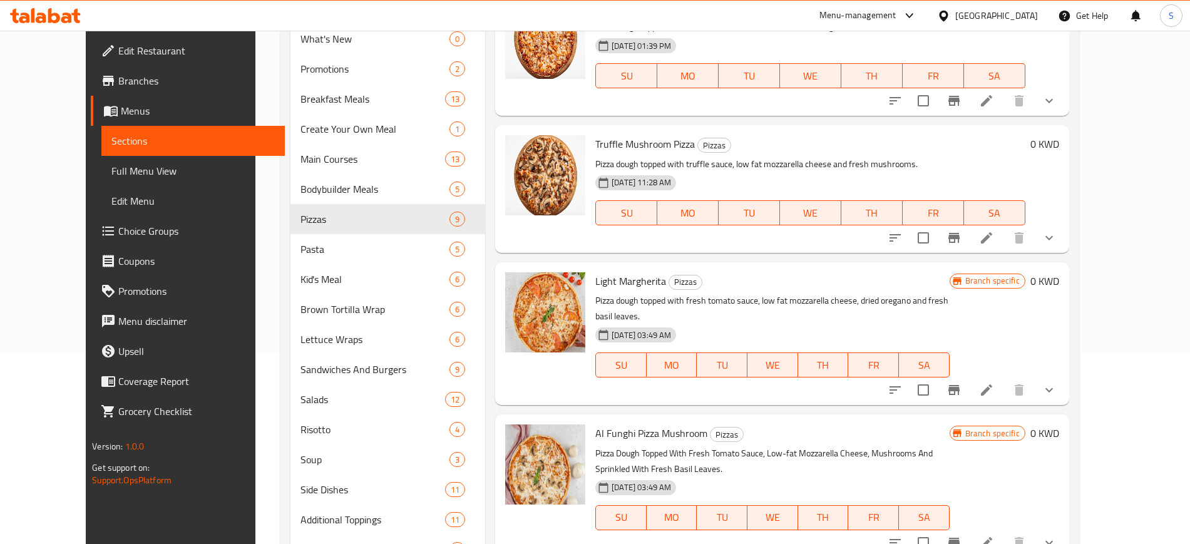
scroll to position [0, 0]
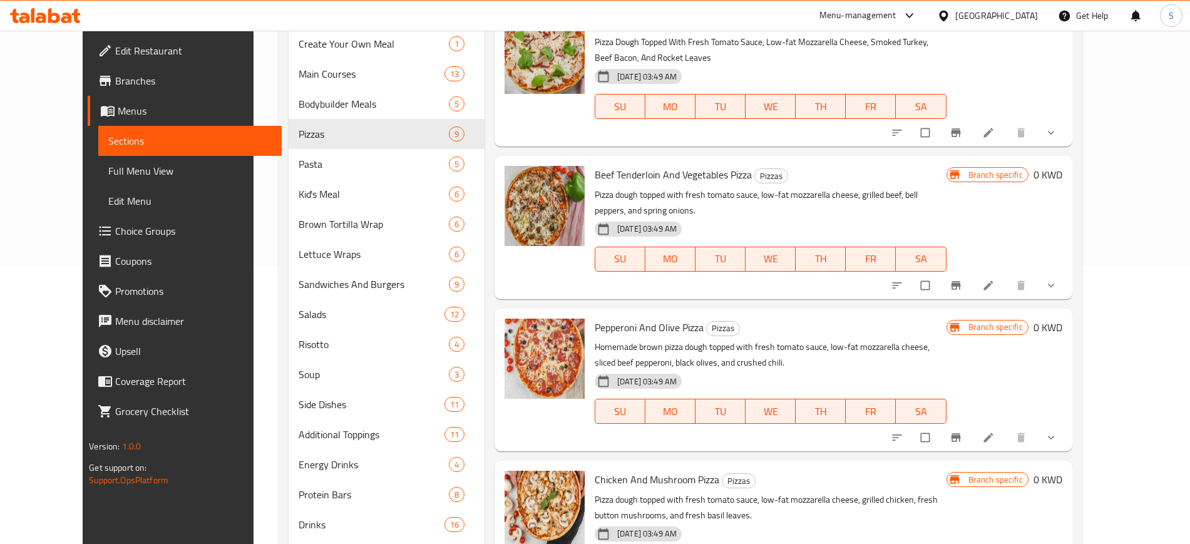
scroll to position [313, 0]
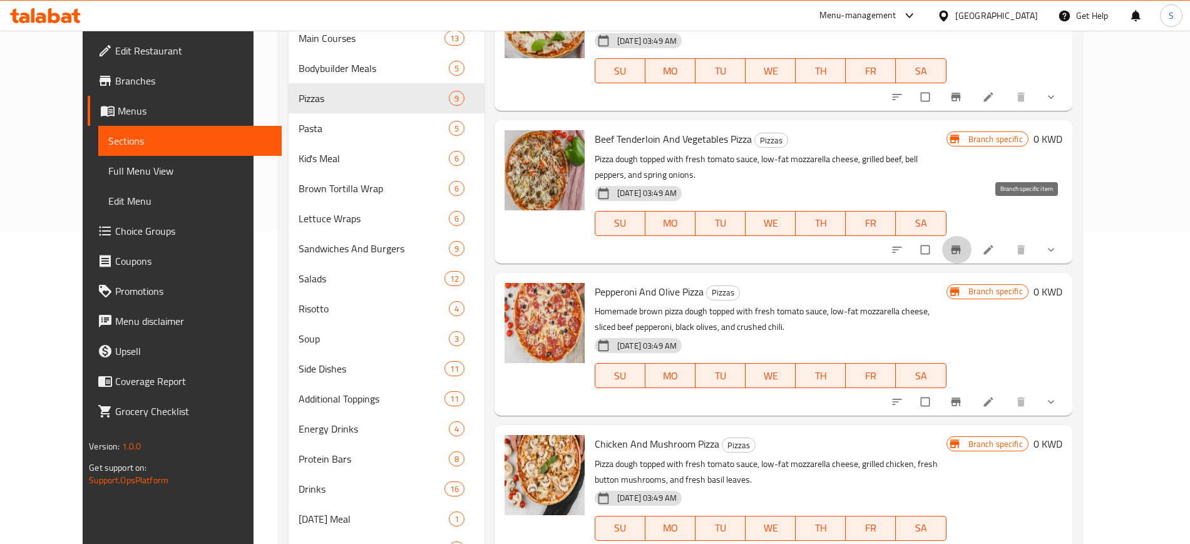
click at [962, 244] on icon "Branch-specific-item" at bounding box center [956, 250] width 13 height 13
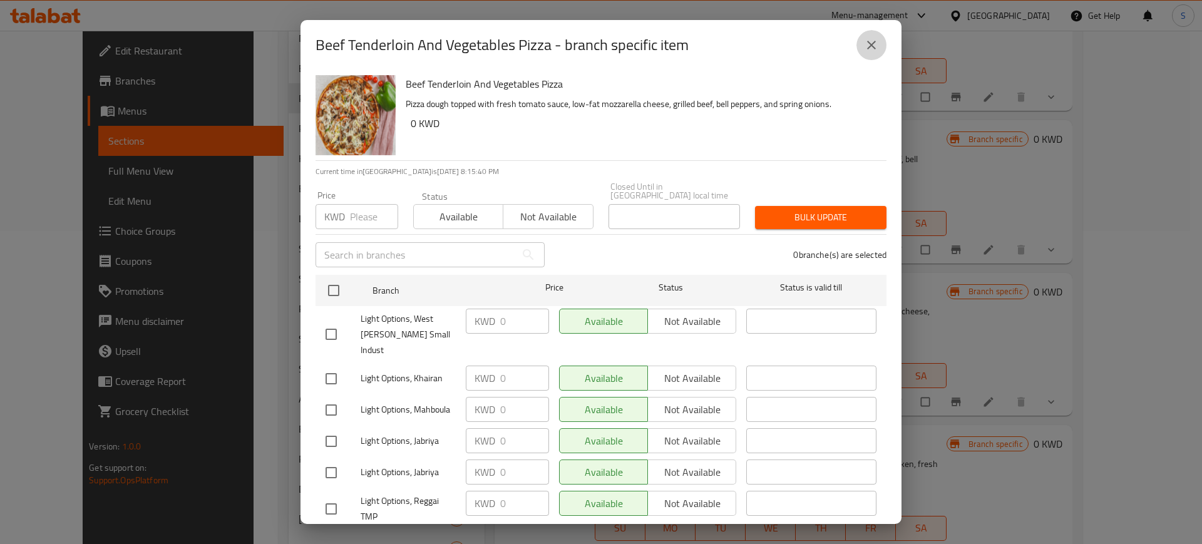
click at [873, 47] on icon "close" at bounding box center [871, 45] width 9 height 9
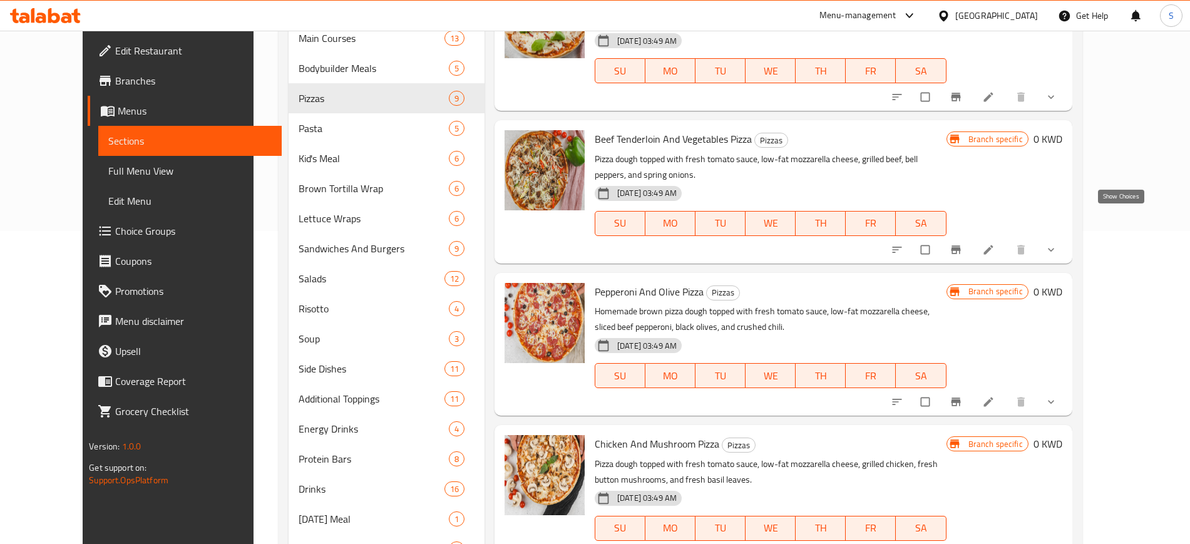
click at [1054, 248] on icon "show more" at bounding box center [1051, 250] width 6 height 4
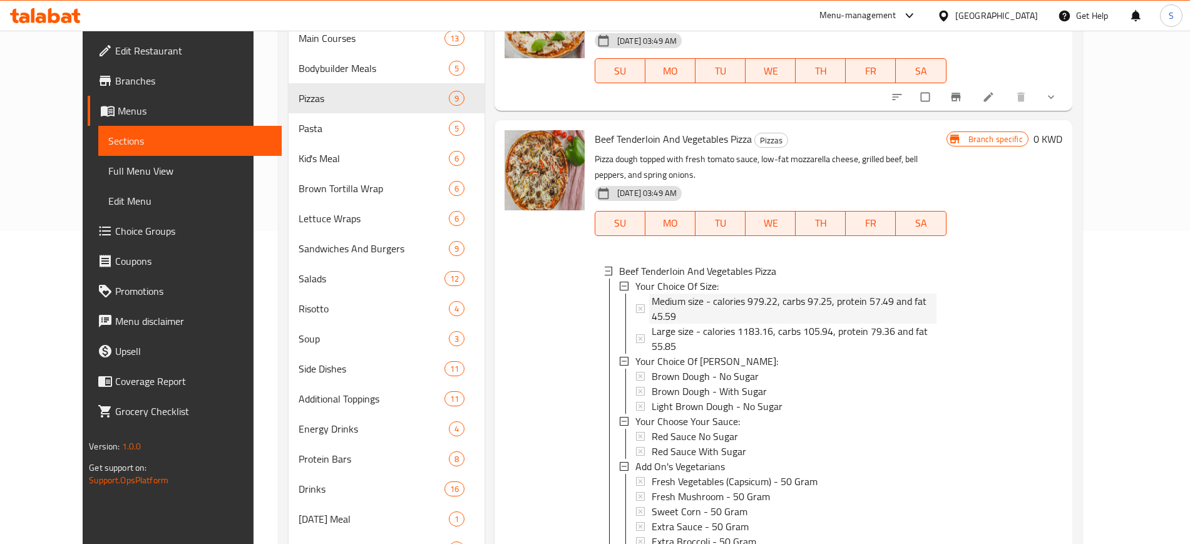
click at [851, 294] on span "Medium size - calories 979.22, carbs 97.25, protein 57.49 and fat 45.59" at bounding box center [794, 309] width 285 height 30
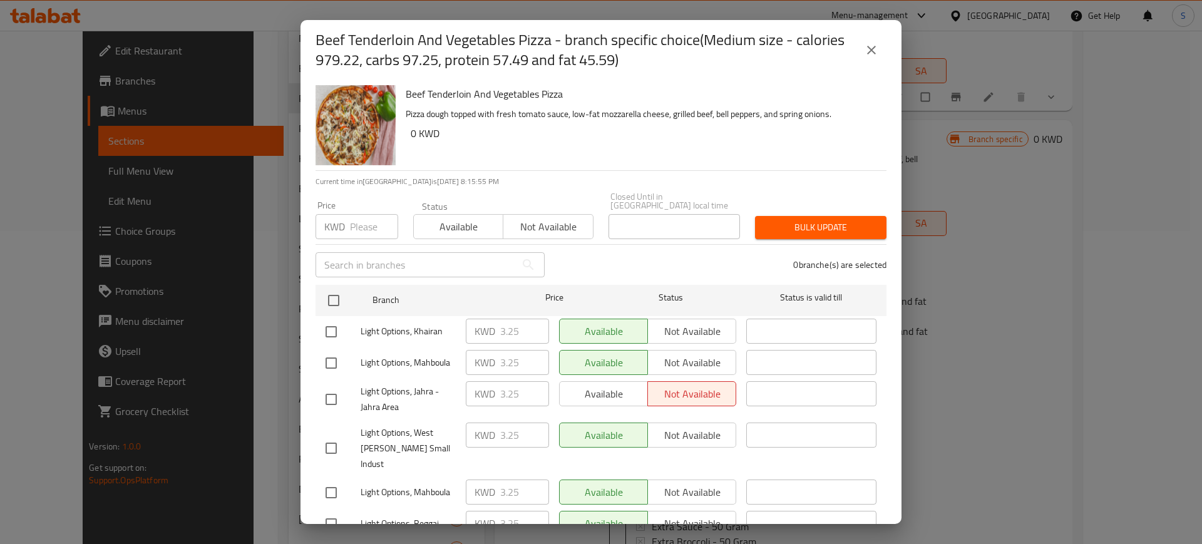
click at [873, 54] on icon "close" at bounding box center [871, 50] width 15 height 15
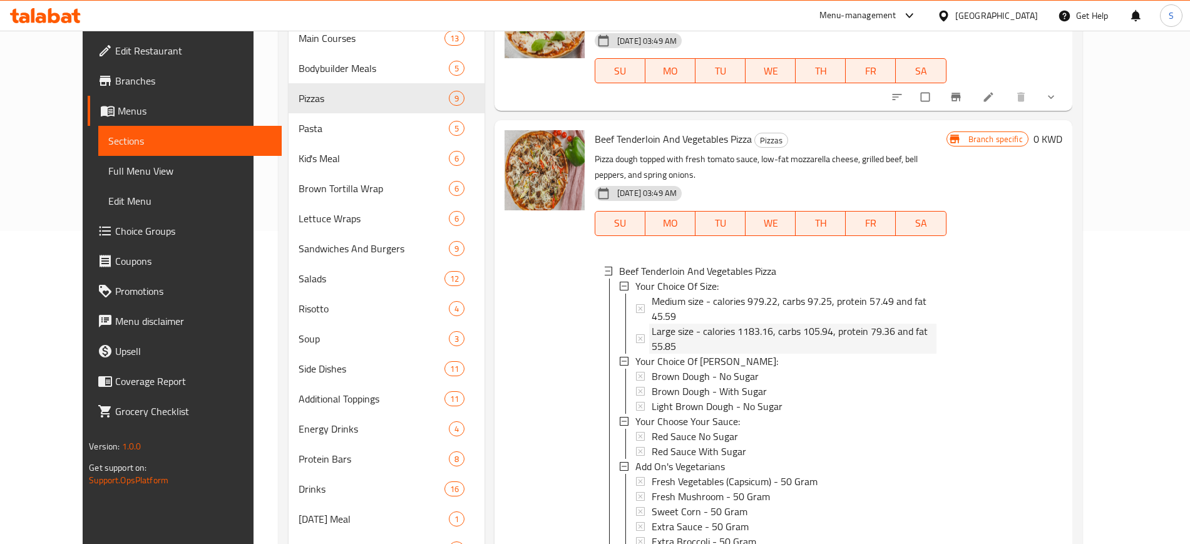
click at [689, 324] on span "Large size - calories 1183.16, carbs 105.94, protein 79.36 and fat 55.85" at bounding box center [794, 339] width 285 height 30
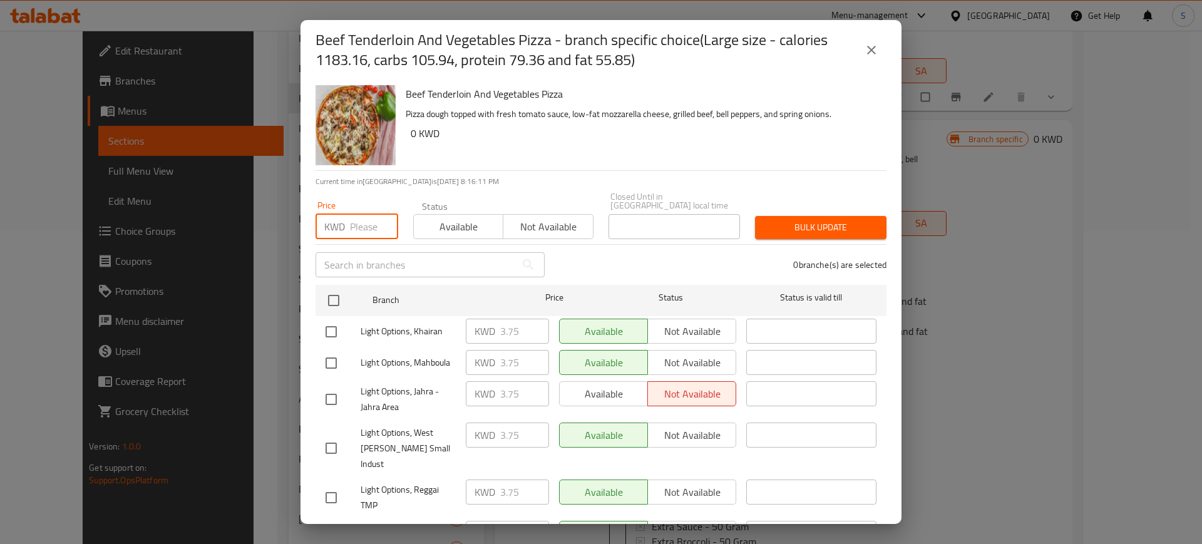
click at [351, 222] on input "number" at bounding box center [374, 226] width 48 height 25
click at [870, 51] on icon "close" at bounding box center [871, 50] width 9 height 9
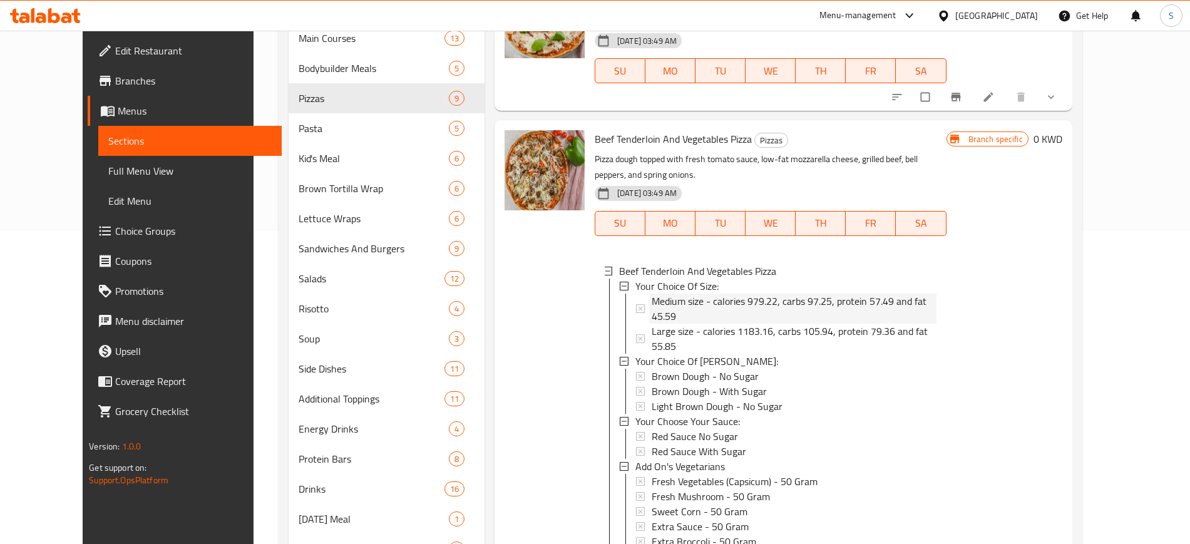
click at [816, 294] on span "Medium size - calories 979.22, carbs 97.25, protein 57.49 and fat 45.59" at bounding box center [794, 309] width 285 height 30
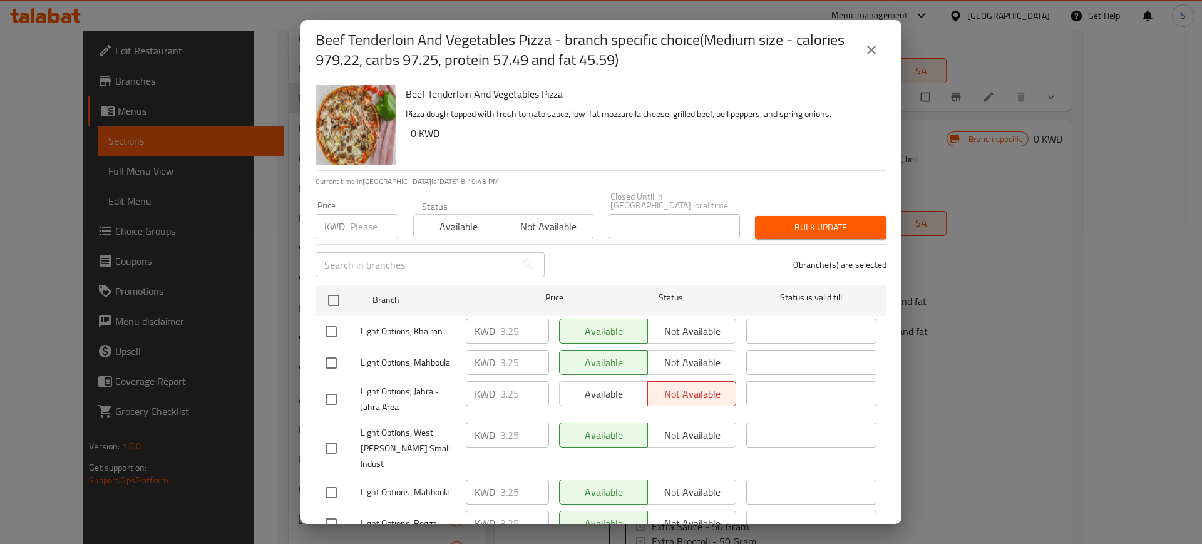
click at [190, 14] on div "Beef Tenderloin And Vegetables Pizza - branch specific choice(Medium size - cal…" at bounding box center [601, 272] width 1202 height 544
click at [867, 50] on icon "close" at bounding box center [871, 50] width 15 height 15
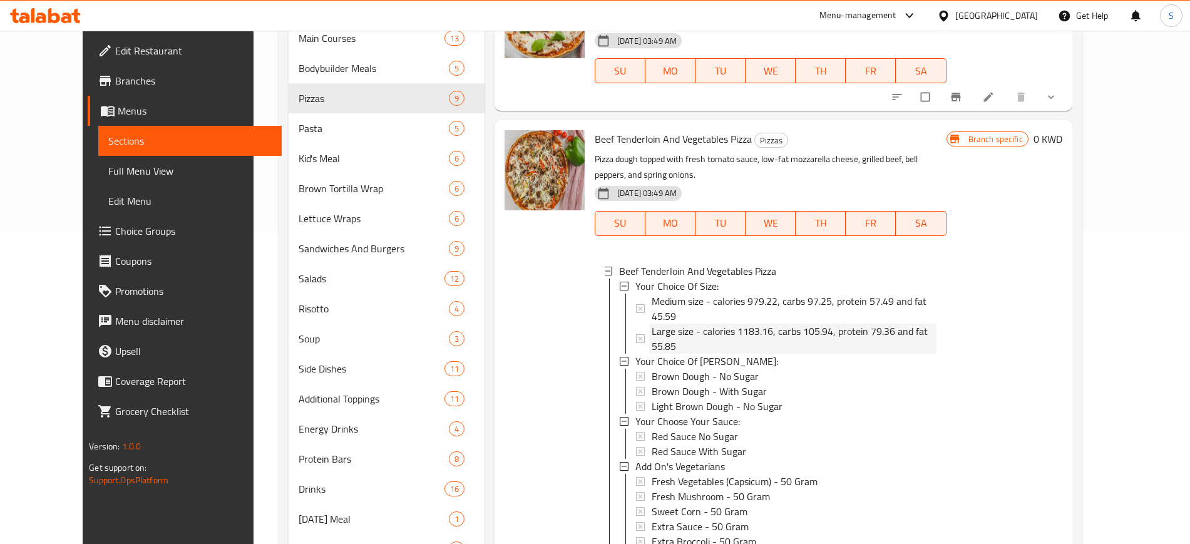
click at [763, 324] on span "Large size - calories 1183.16, carbs 105.94, protein 79.36 and fat 55.85" at bounding box center [794, 339] width 285 height 30
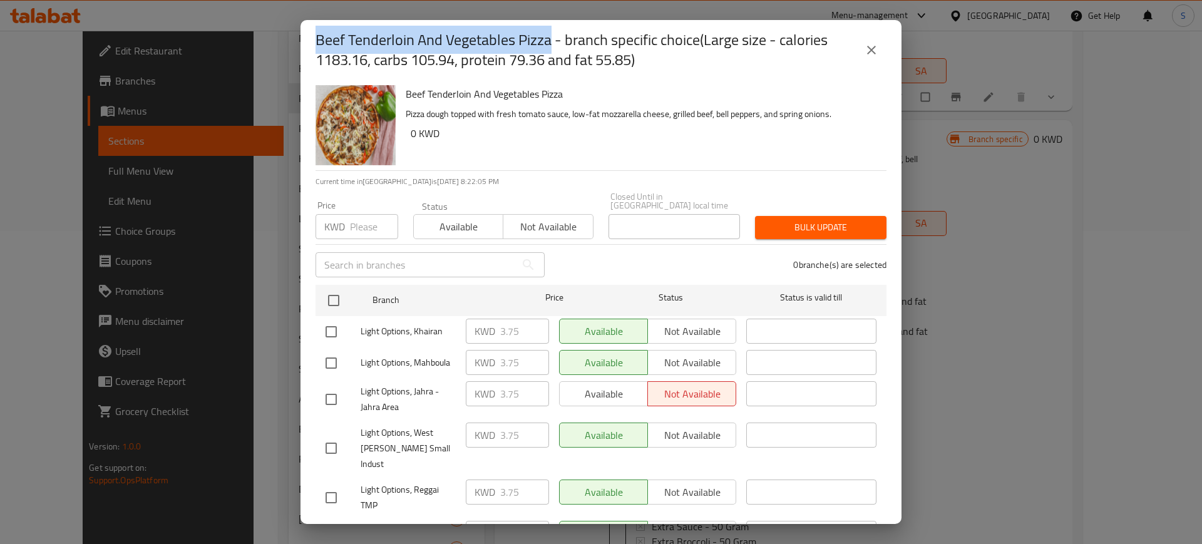
drag, startPoint x: 553, startPoint y: 43, endPoint x: 319, endPoint y: 41, distance: 234.2
click at [319, 41] on h2 "Beef Tenderloin And Vegetables Pizza - branch specific choice(Large size - calo…" at bounding box center [586, 50] width 541 height 40
copy h2 "Beef Tenderloin And Vegetables Pizza"
click at [871, 50] on icon "close" at bounding box center [871, 50] width 9 height 9
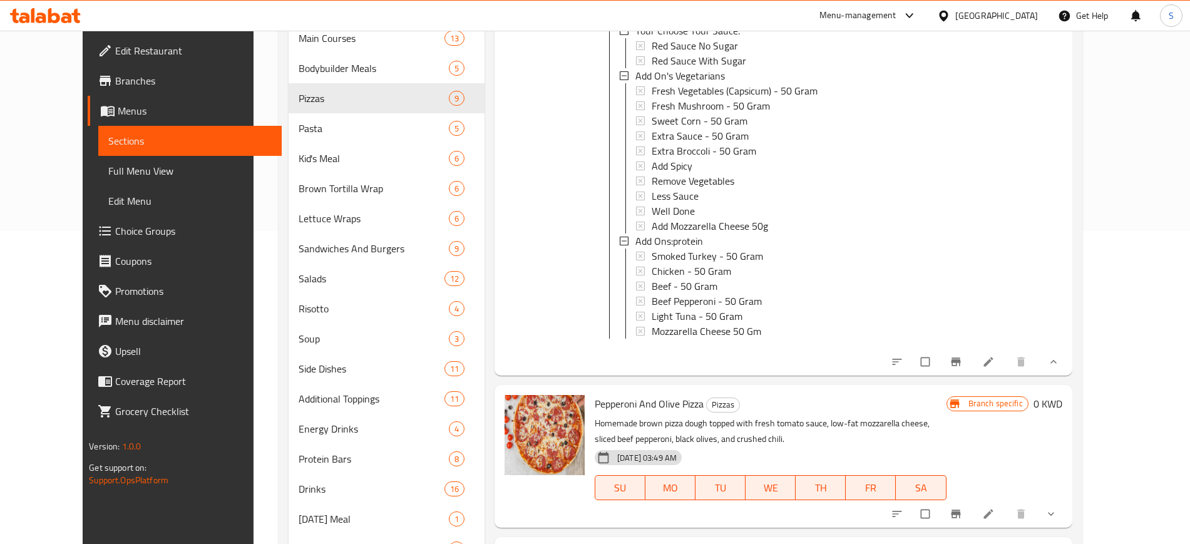
scroll to position [870, 0]
click at [995, 353] on icon at bounding box center [988, 359] width 13 height 13
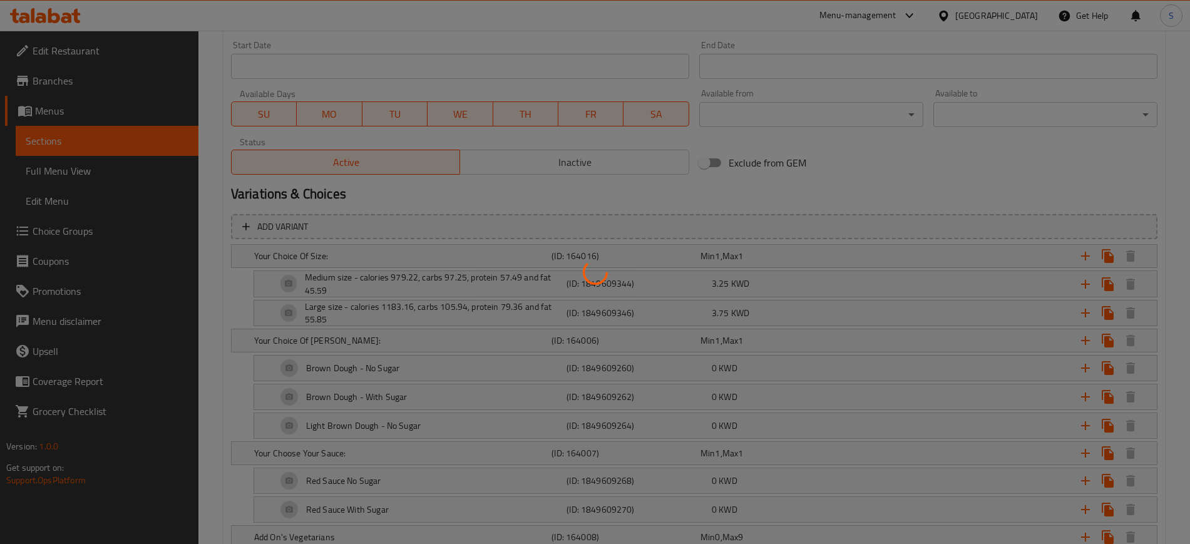
scroll to position [548, 0]
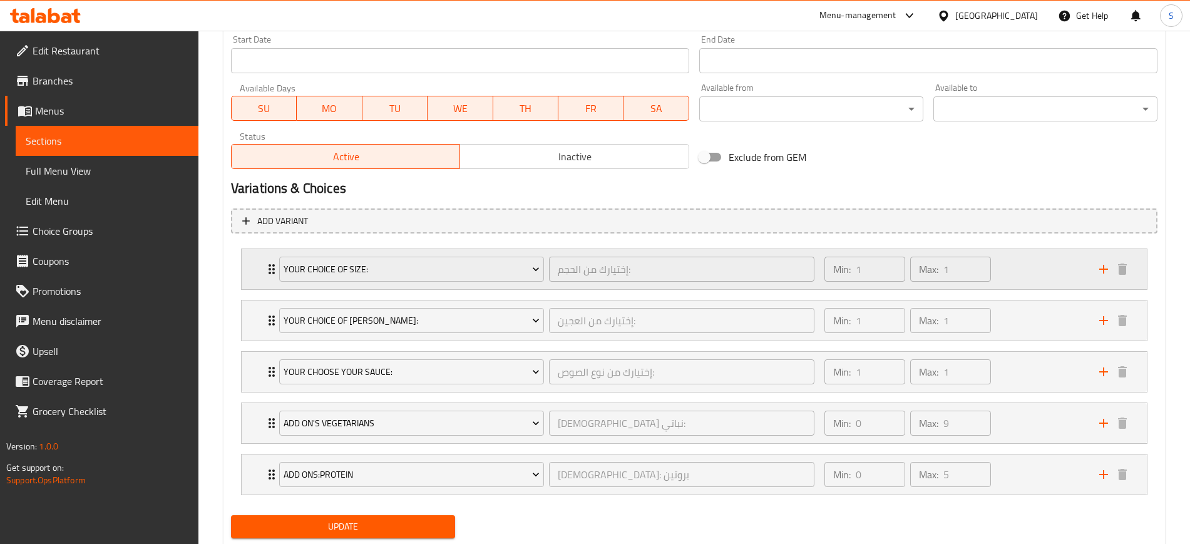
click at [272, 269] on div "Your Choice Of Size: إختيارك من الحجم: ​" at bounding box center [547, 269] width 550 height 40
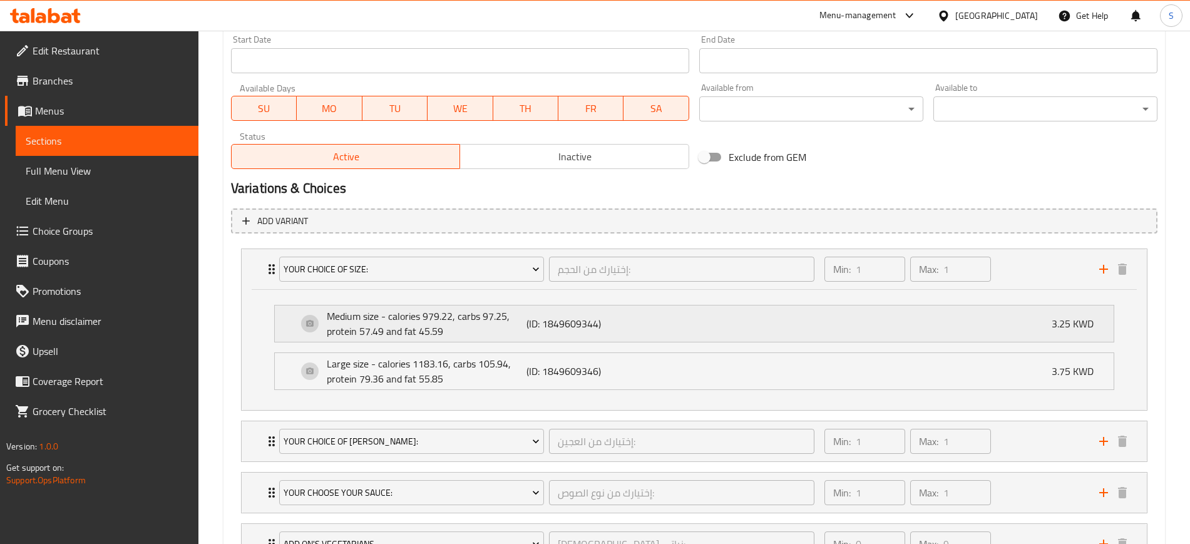
click at [630, 322] on p "(ID: 1849609344)" at bounding box center [593, 323] width 133 height 15
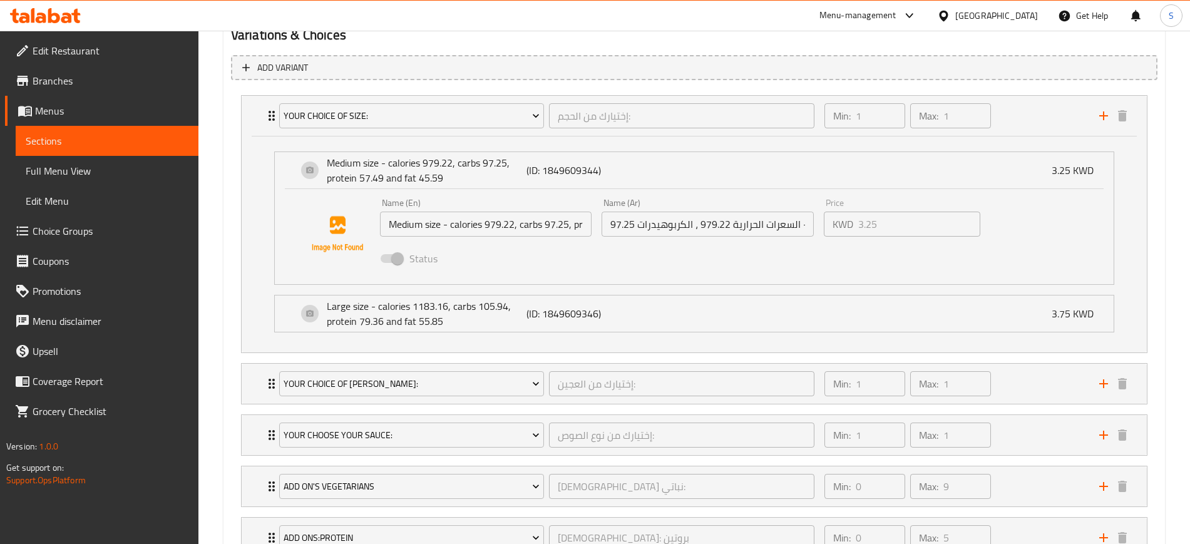
scroll to position [704, 0]
click at [701, 308] on div "Large size - calories 1183.16, carbs 105.94, protein 79.36 and fat 55.85 (ID: 1…" at bounding box center [697, 310] width 801 height 36
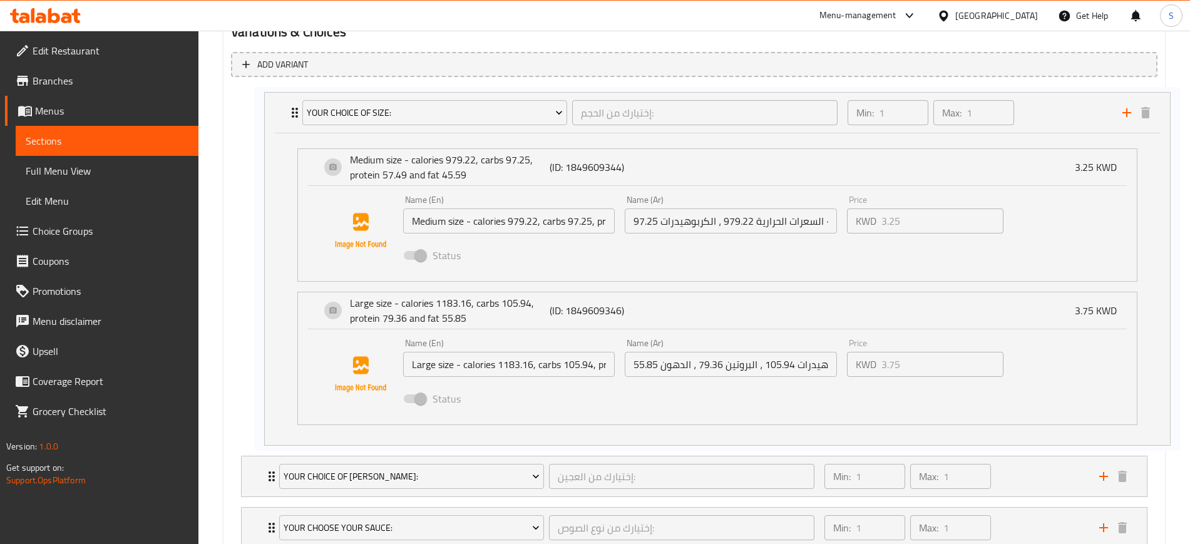
drag, startPoint x: 543, startPoint y: 164, endPoint x: 577, endPoint y: 165, distance: 33.8
click at [577, 165] on div "Your Choice Of Size: إختيارك من الحجم: ​ Min: 1 ​ Max: 1 ​ Medium size - calori…" at bounding box center [694, 371] width 927 height 569
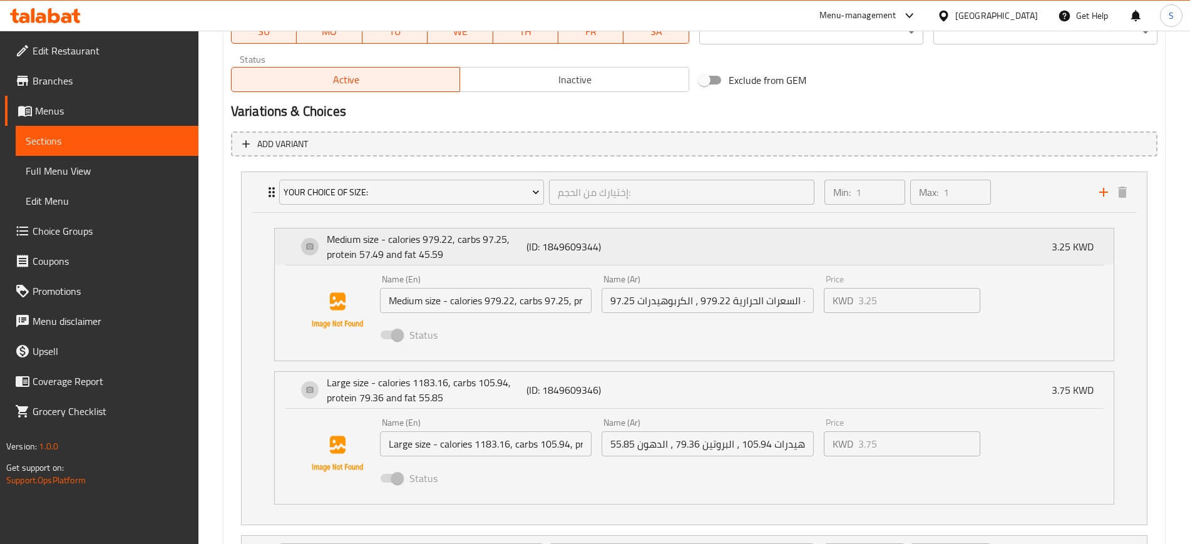
scroll to position [626, 0]
click at [216, 88] on div "Home / Restaurants management / Menus / Sections / item / update Pizzas section…" at bounding box center [694, 110] width 992 height 1411
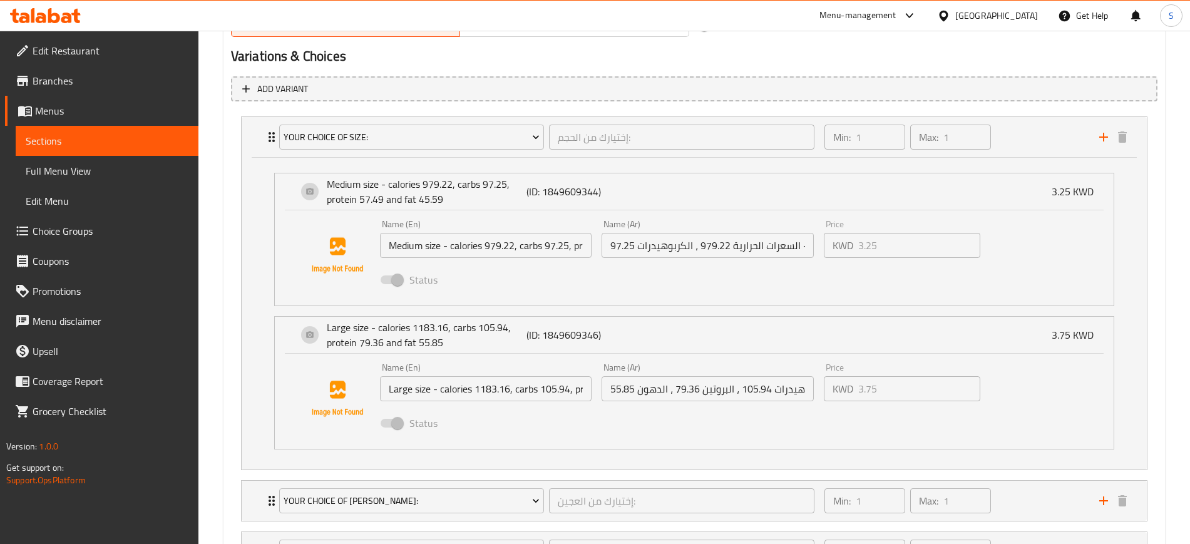
scroll to position [679, 0]
